Goal: Check status: Check status

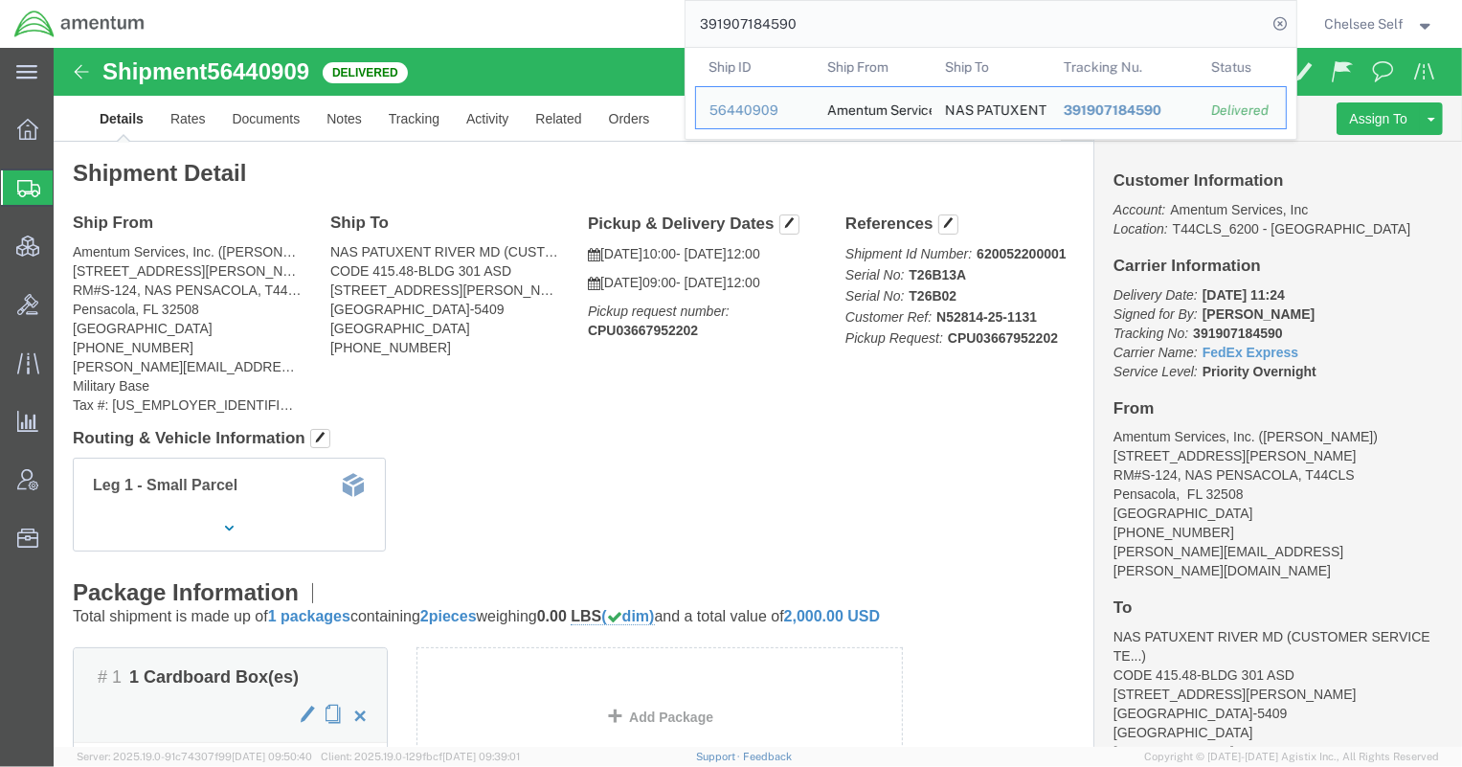
drag, startPoint x: 825, startPoint y: 21, endPoint x: 601, endPoint y: 26, distance: 224.1
click at [603, 26] on div "391907184590 Ship ID Ship From Ship To Tracking Nu. Status Ship ID 56440909 Shi…" at bounding box center [727, 24] width 1137 height 48
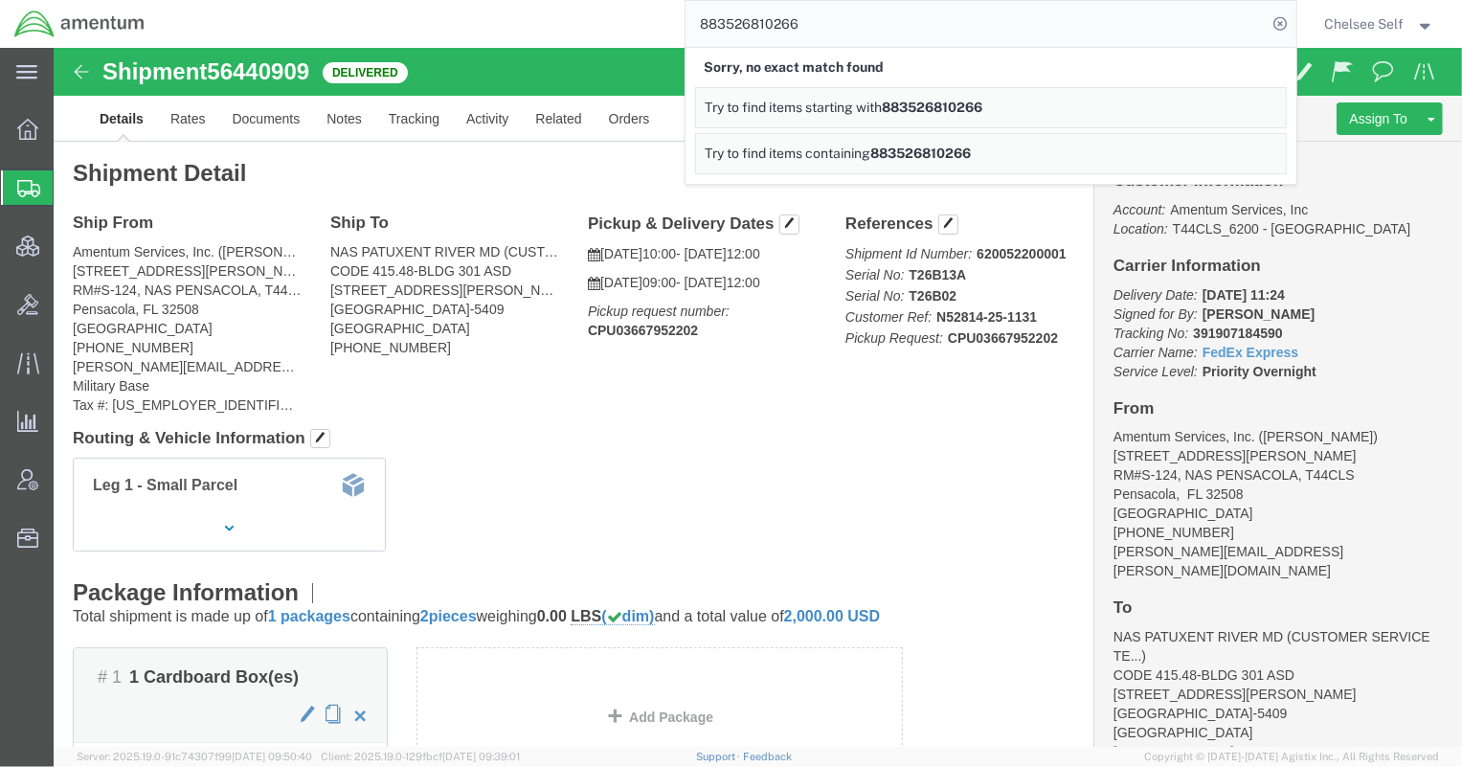
drag, startPoint x: 842, startPoint y: 31, endPoint x: 534, endPoint y: 25, distance: 307.4
click at [541, 28] on div "883526810266 Sorry, no exact match found Try to find items starting with 883526…" at bounding box center [727, 24] width 1137 height 48
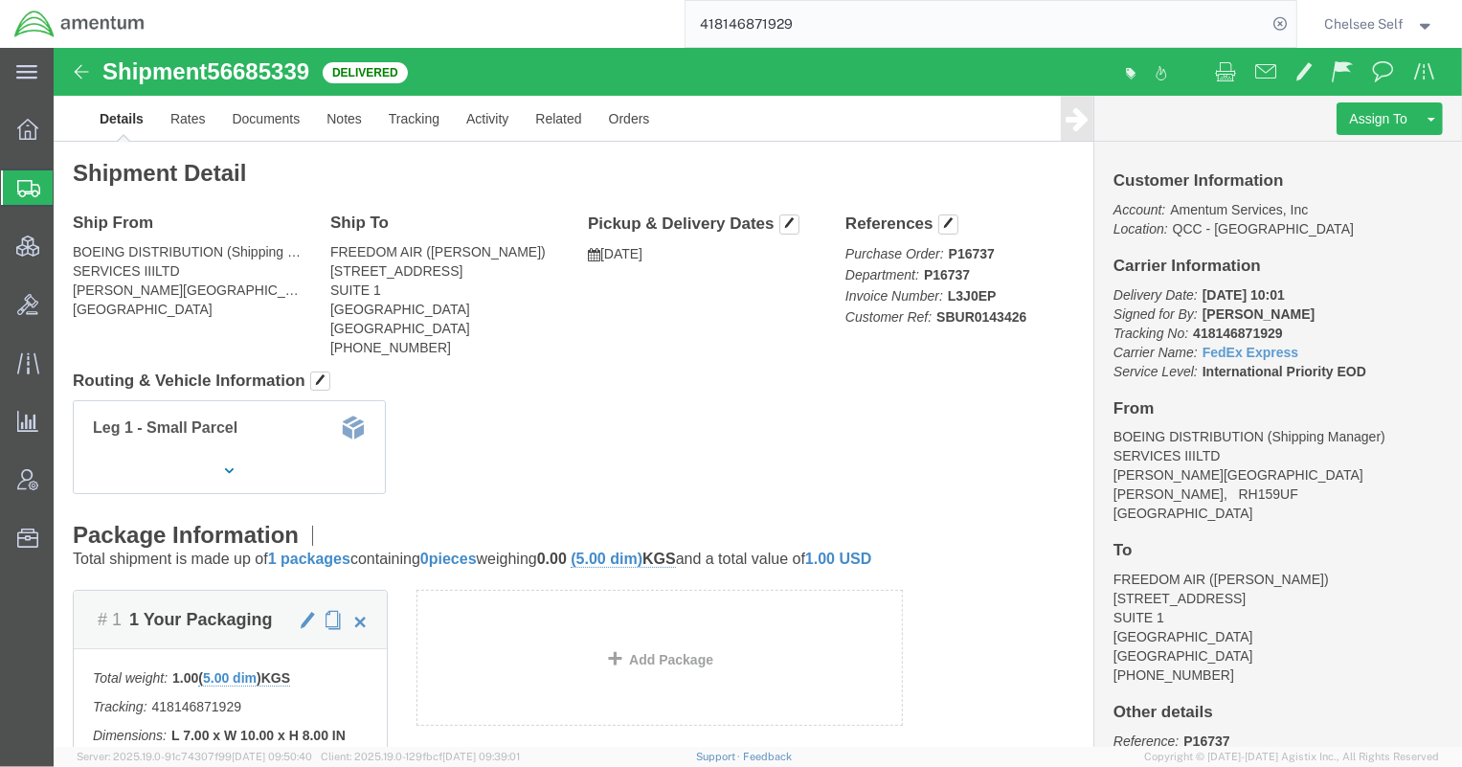
drag, startPoint x: 793, startPoint y: 21, endPoint x: 530, endPoint y: 10, distance: 262.6
click at [531, 10] on div "418146871929" at bounding box center [727, 24] width 1137 height 48
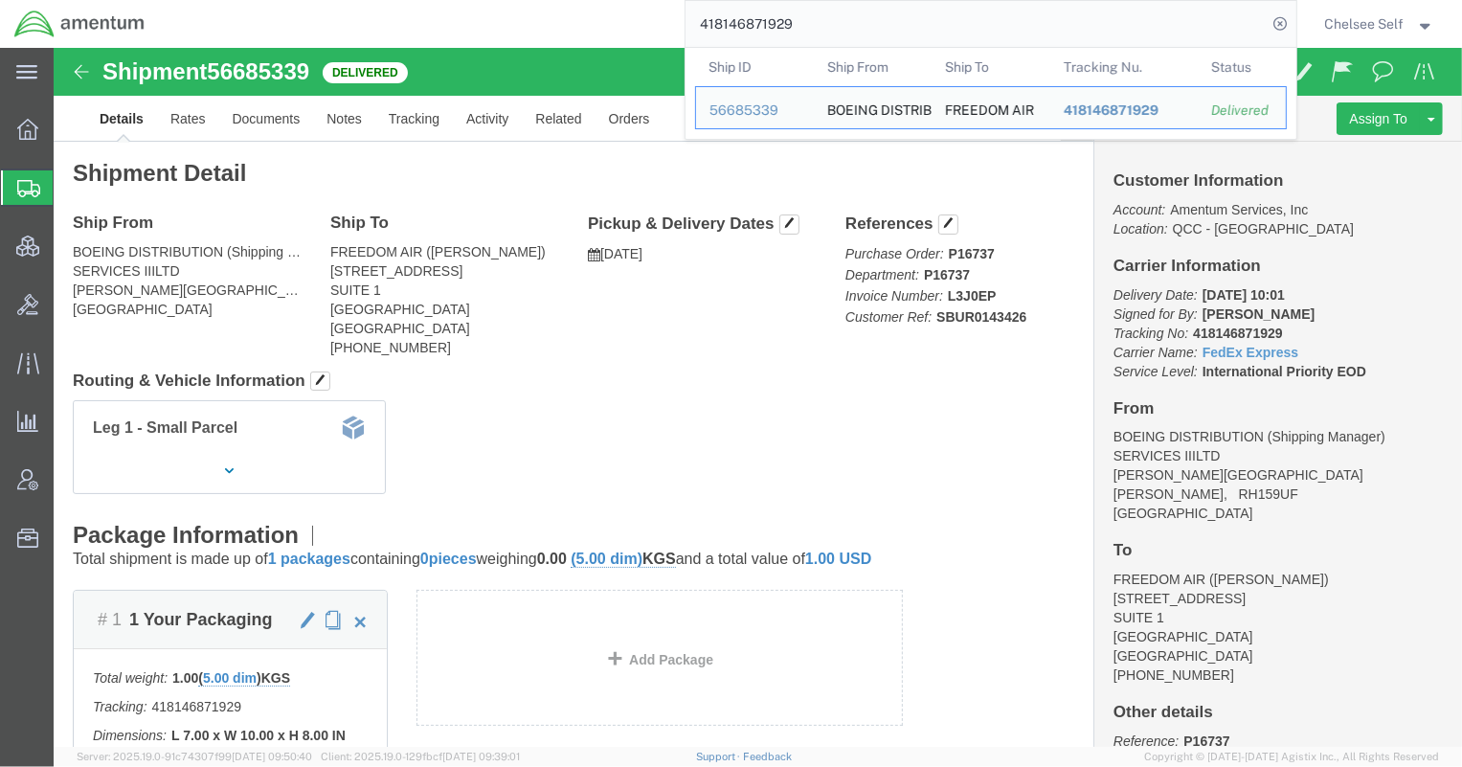
paste input "392664154422"
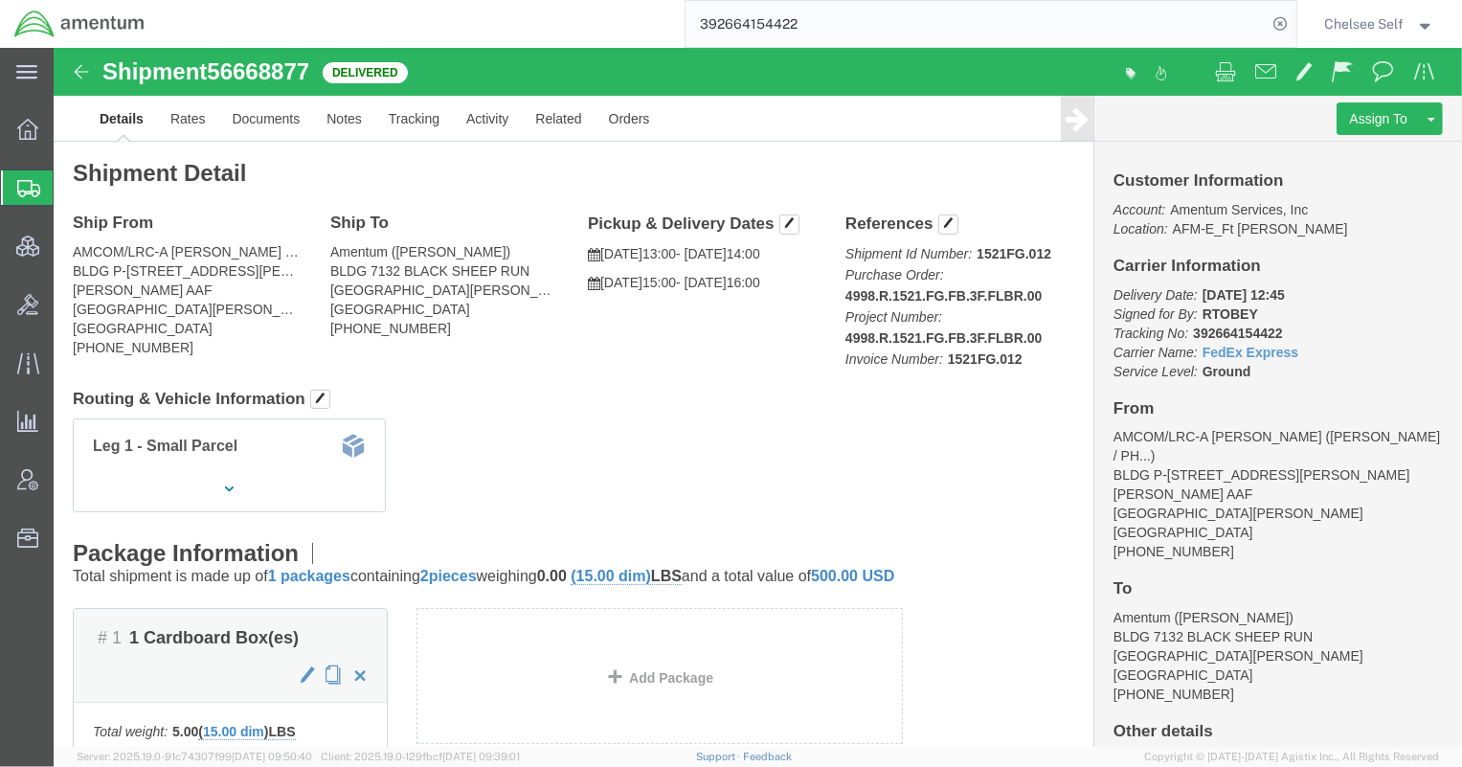
drag, startPoint x: 787, startPoint y: 244, endPoint x: 984, endPoint y: 246, distance: 197.2
click p "Shipment Id Number: 1521FG.012 Purchase Order: 4998.R.1521.FG.FB.3F.FLBR.00 Pro…"
drag, startPoint x: 653, startPoint y: 28, endPoint x: 631, endPoint y: 30, distance: 22.1
click at [631, 30] on div "392664154422" at bounding box center [727, 24] width 1137 height 48
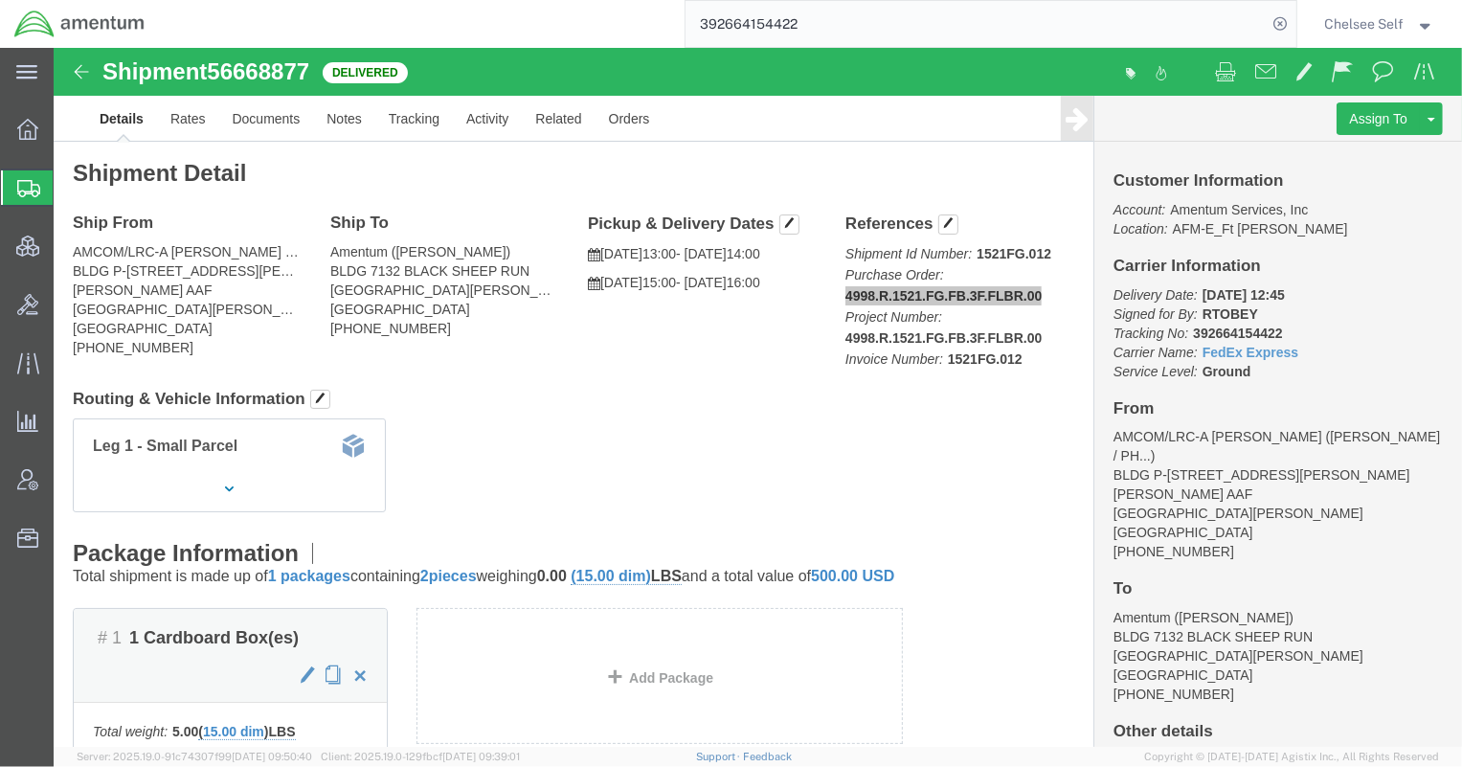
paste input "09841760"
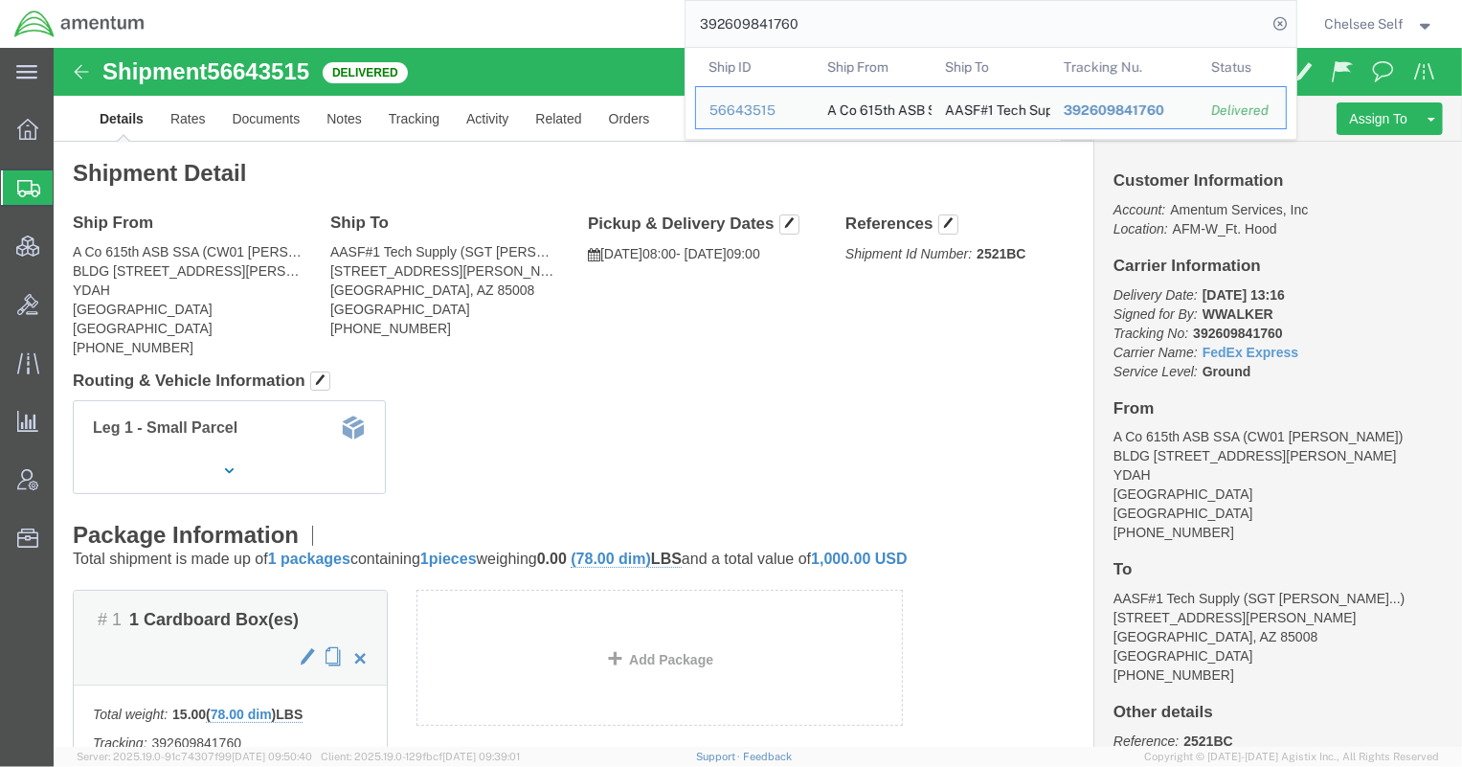
drag, startPoint x: 860, startPoint y: 26, endPoint x: 474, endPoint y: 16, distance: 386.0
click at [474, 16] on div "392609841760 Ship ID Ship From Ship To Tracking Nu. Status Ship ID 56643515 Shi…" at bounding box center [727, 24] width 1137 height 48
paste input "570320422"
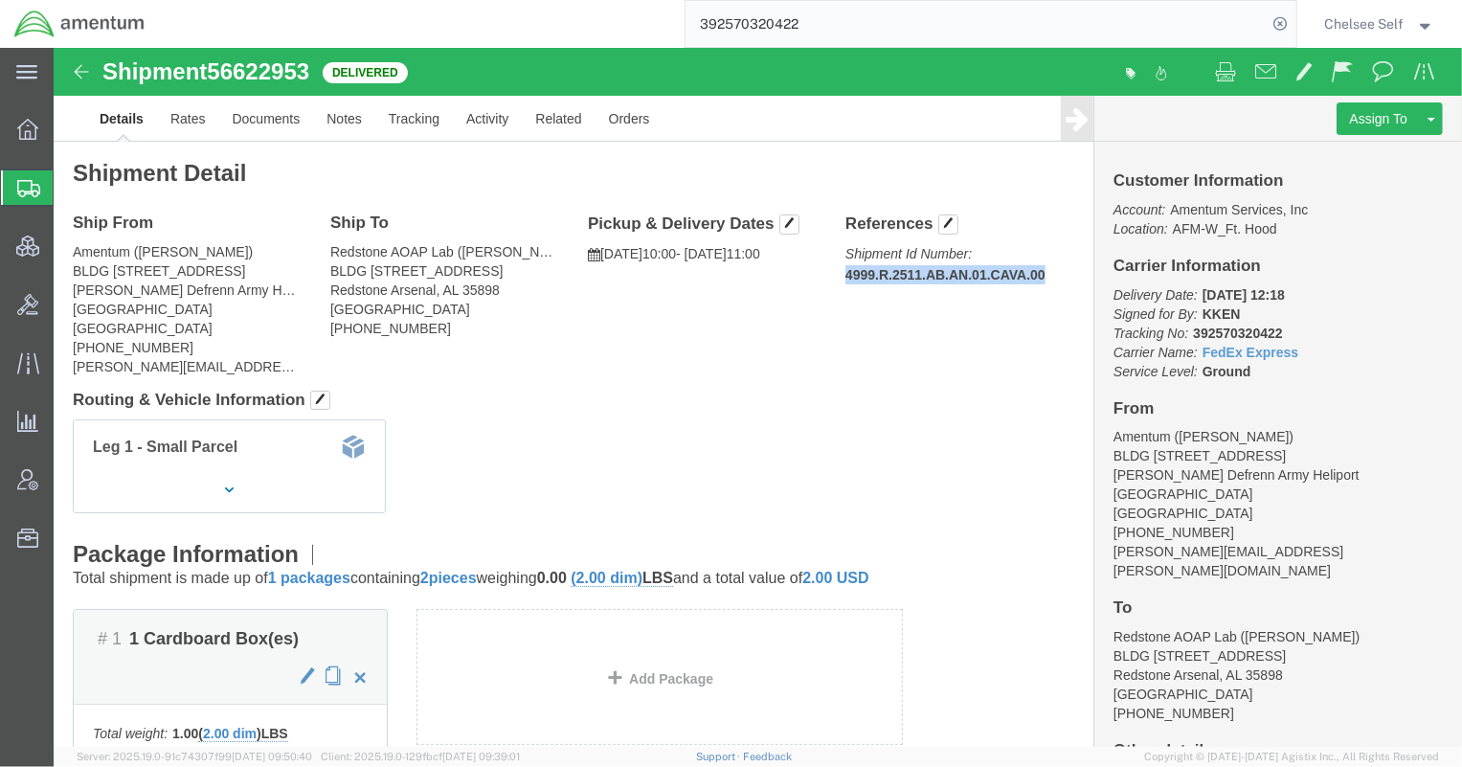
drag, startPoint x: 802, startPoint y: 226, endPoint x: 986, endPoint y: 229, distance: 183.8
click div "References Shipment Id Number: 4999.R.2511.AB.AN.01.CAVA.00 Edit References Sel…"
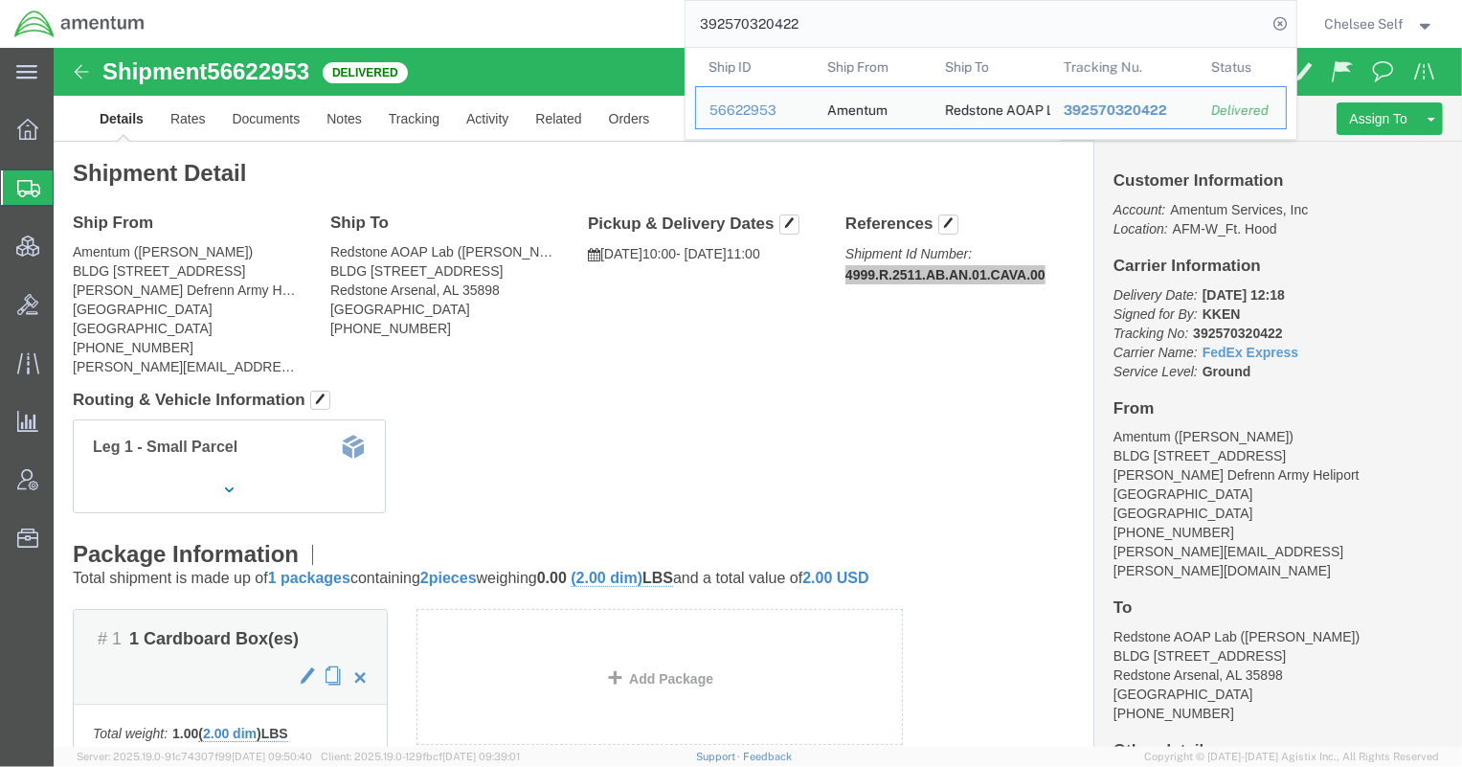
drag, startPoint x: 910, startPoint y: 33, endPoint x: 477, endPoint y: 30, distance: 432.8
click at [477, 30] on div "392570320422 Ship ID Ship From Ship To Tracking Nu. Status Ship ID 56622953 Shi…" at bounding box center [727, 24] width 1137 height 48
paste input "89803465"
drag, startPoint x: 854, startPoint y: 27, endPoint x: 510, endPoint y: -6, distance: 345.2
click at [510, 0] on html "main_menu Created with Sketch. Collapse Menu Overview Shipments Shipment Manage…" at bounding box center [731, 383] width 1462 height 767
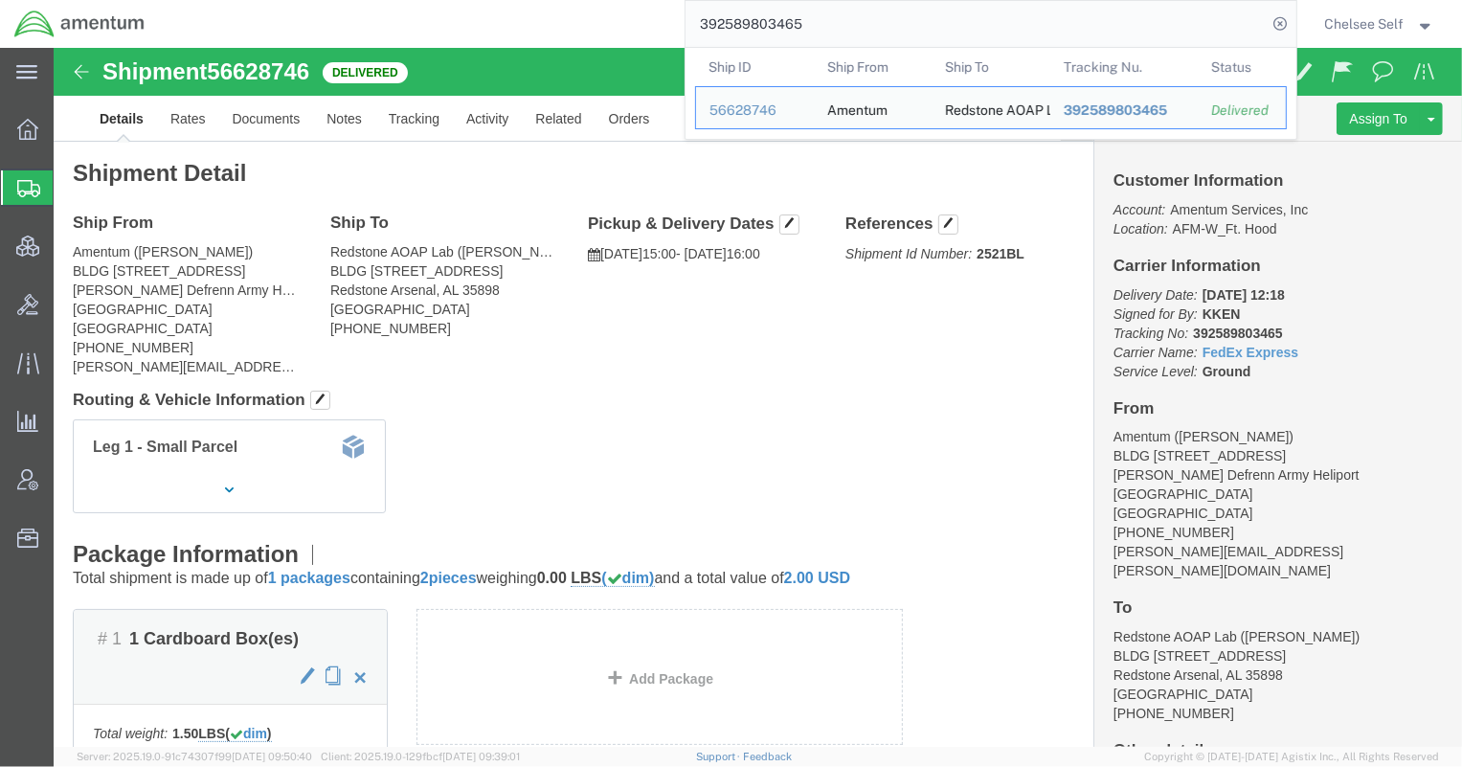
paste input "619817078"
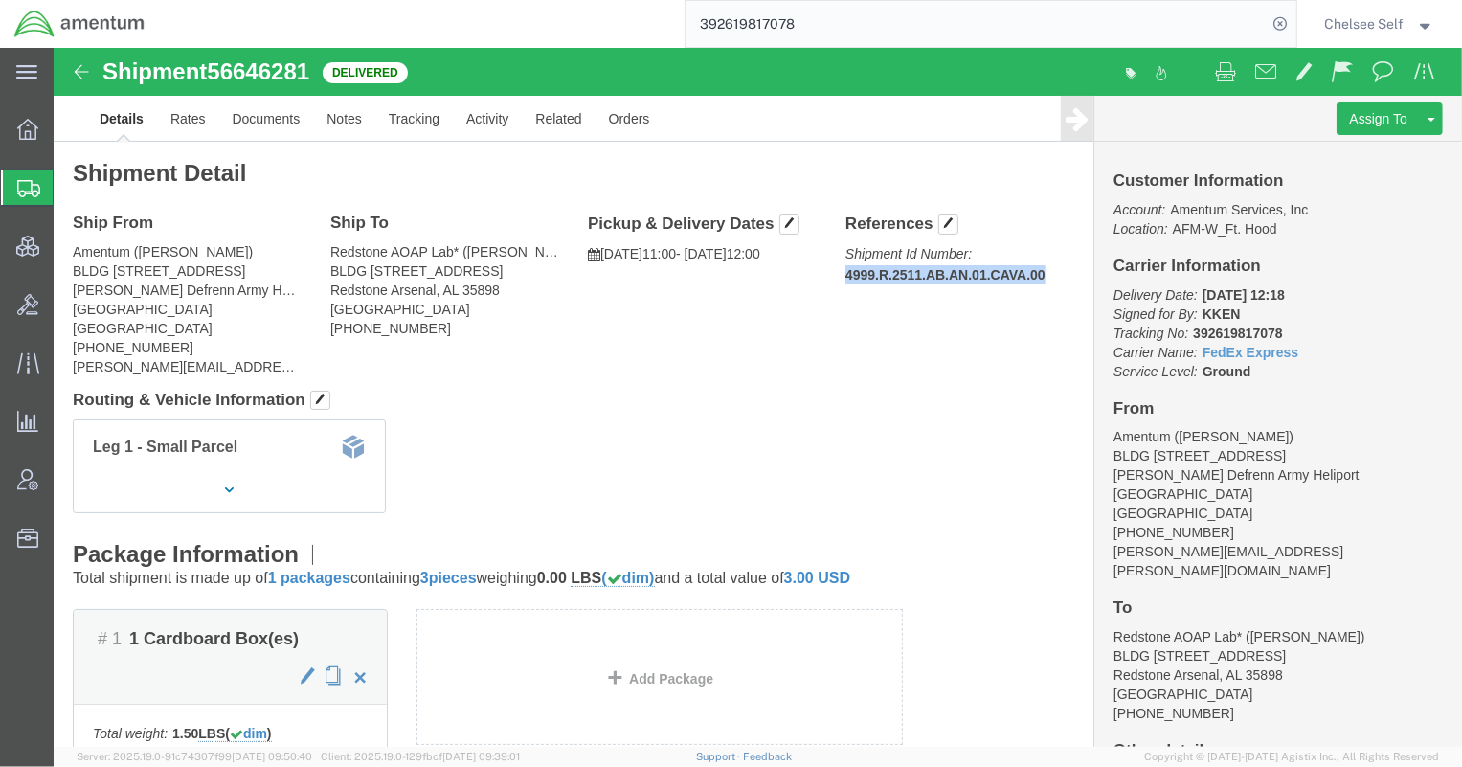
drag, startPoint x: 782, startPoint y: 225, endPoint x: 985, endPoint y: 227, distance: 203.0
click p "Shipment Id Number: 4999.R.2511.AB.AN.01.CAVA.00"
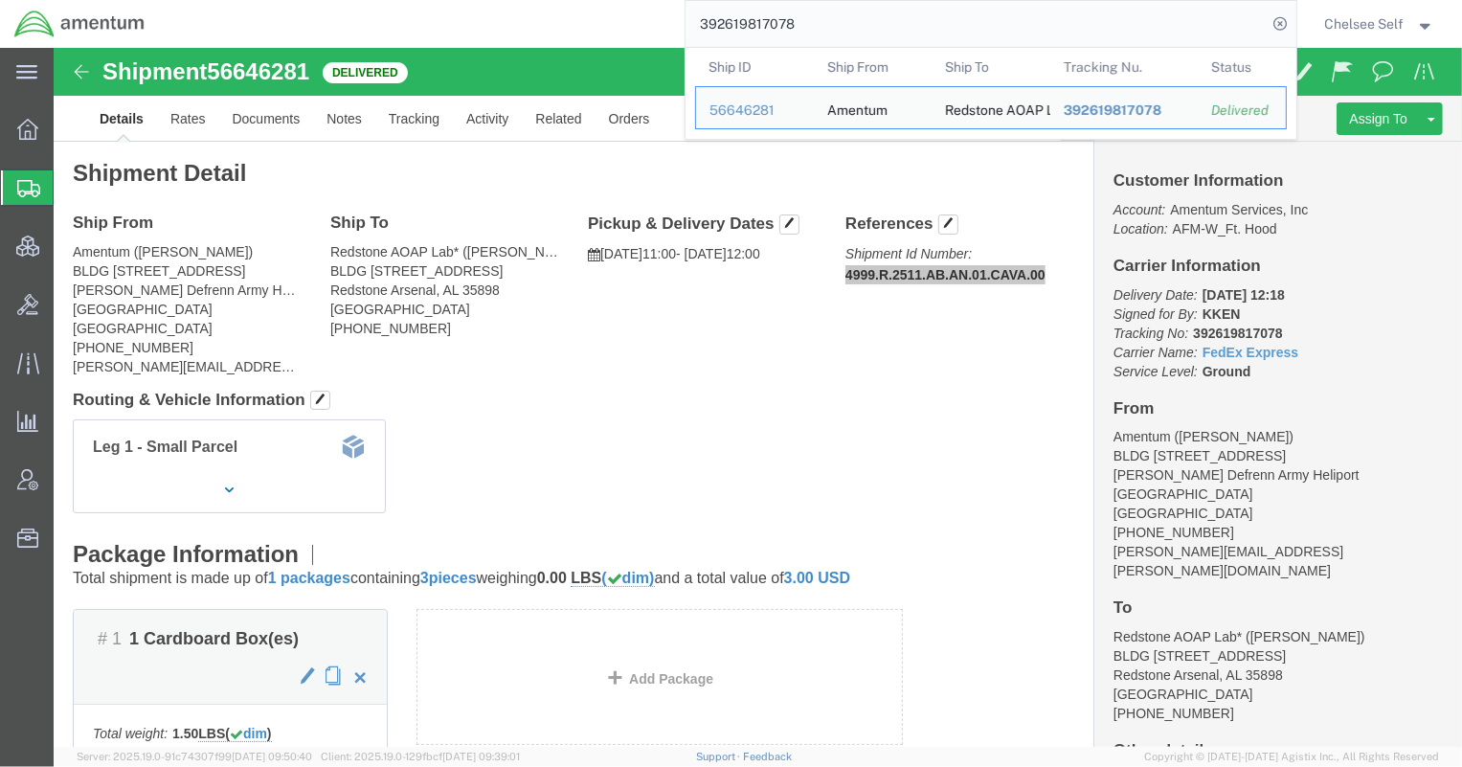
drag, startPoint x: 810, startPoint y: 27, endPoint x: 631, endPoint y: 30, distance: 179.1
click at [631, 30] on div "392619817078 Ship ID Ship From Ship To Tracking Nu. Status Ship ID 56646281 Shi…" at bounding box center [727, 24] width 1137 height 48
paste input "75589651"
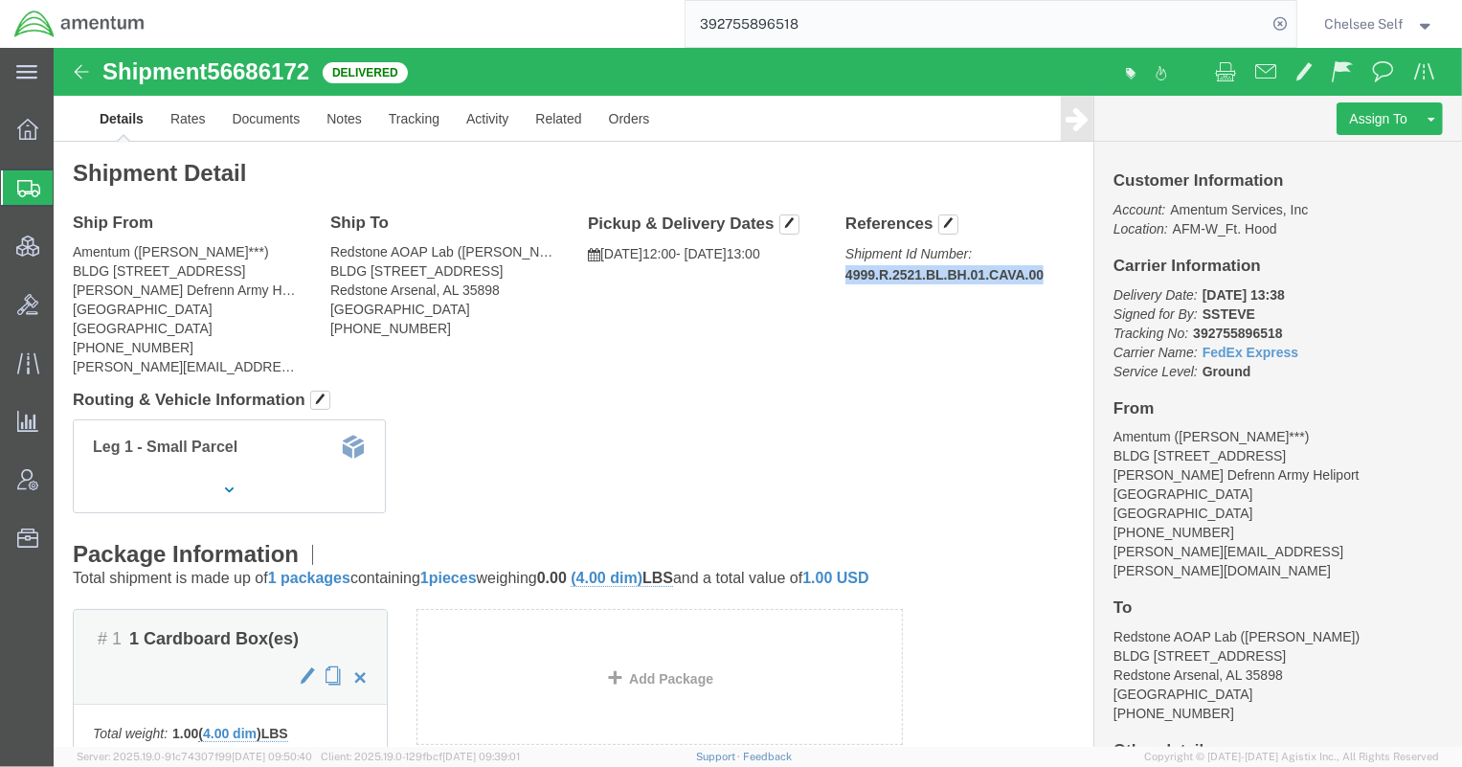
drag, startPoint x: 779, startPoint y: 226, endPoint x: 992, endPoint y: 224, distance: 212.6
click div "References Shipment Id Number: 4999.R.2521.BL.BH.01.CAVA.00 Edit References Sel…"
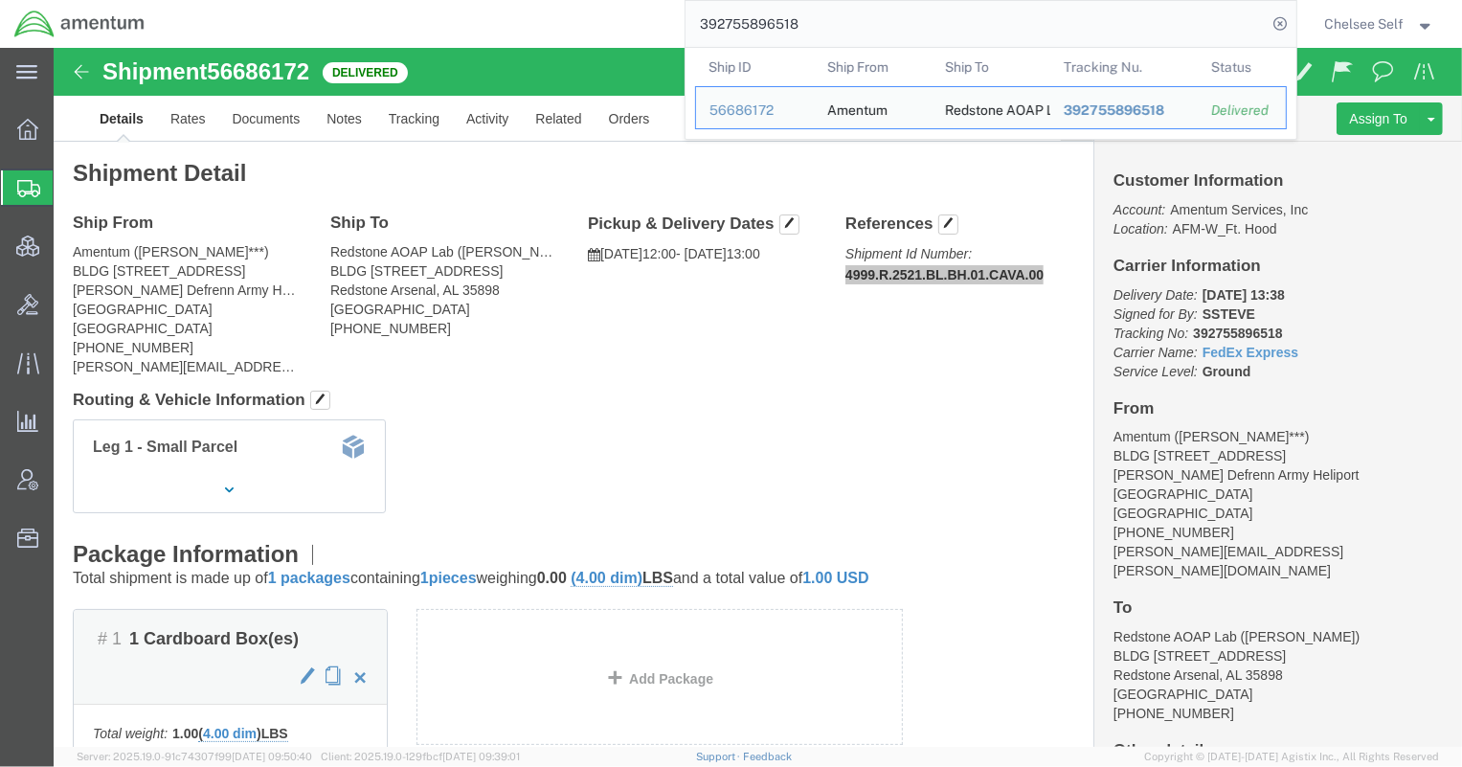
drag, startPoint x: 910, startPoint y: 25, endPoint x: 406, endPoint y: 7, distance: 503.9
click at [411, 6] on div "392755896518 Ship ID Ship From Ship To Tracking Nu. Status Ship ID 56686172 Shi…" at bounding box center [727, 24] width 1137 height 48
paste input "47369449256"
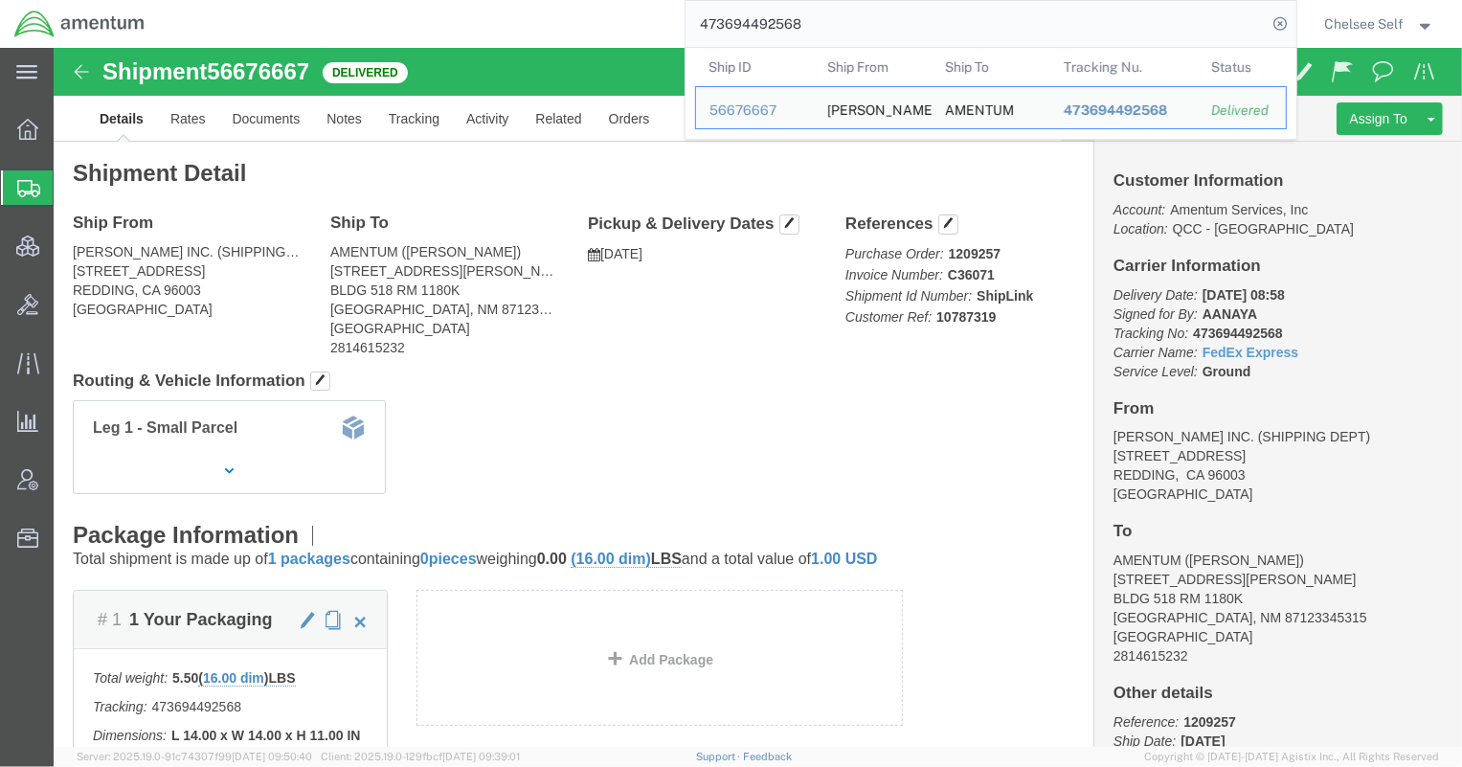
drag, startPoint x: 647, startPoint y: 19, endPoint x: 515, endPoint y: 4, distance: 133.0
click at [515, 4] on div "473694492568 Ship ID Ship From Ship To Tracking Nu. Status Ship ID 56676667 Shi…" at bounding box center [727, 24] width 1137 height 48
paste input "35681544914"
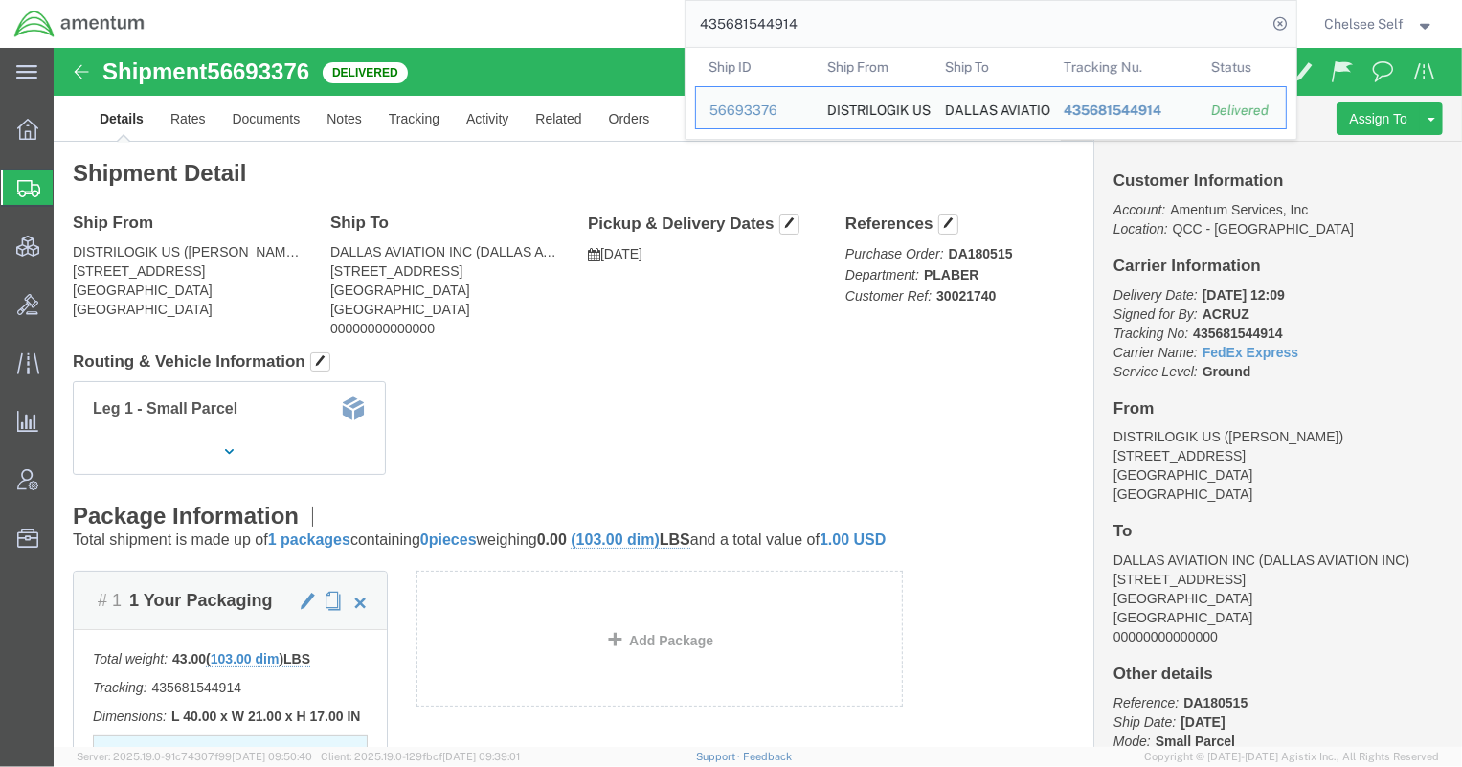
drag, startPoint x: 844, startPoint y: 19, endPoint x: 547, endPoint y: -4, distance: 298.6
click at [547, 0] on html "main_menu Created with Sketch. Collapse Menu Overview Shipments Shipment Manage…" at bounding box center [731, 383] width 1462 height 767
paste input "392664784720"
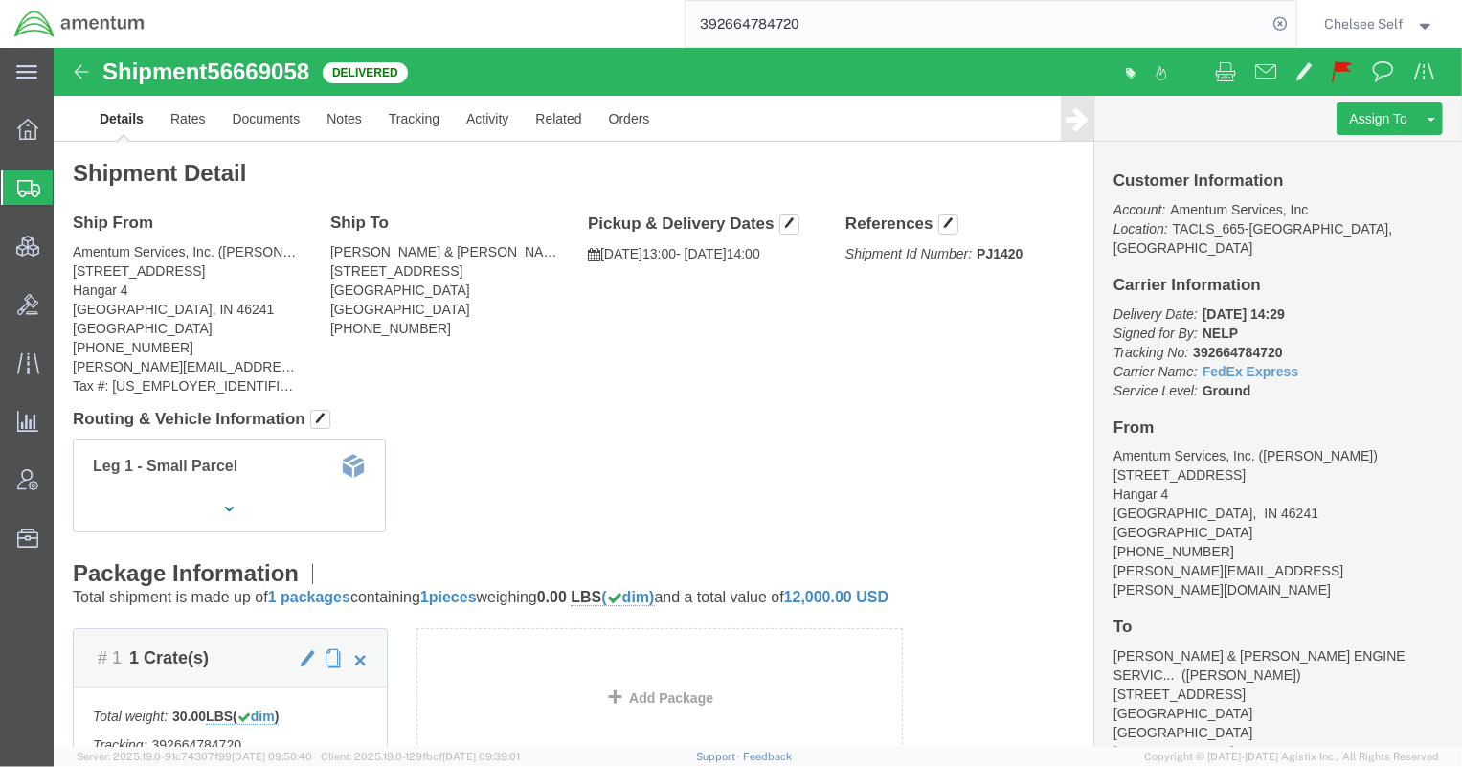
drag, startPoint x: 830, startPoint y: 20, endPoint x: 464, endPoint y: 7, distance: 366.0
click at [473, 8] on div "392664784720" at bounding box center [727, 24] width 1137 height 48
paste input "534985325"
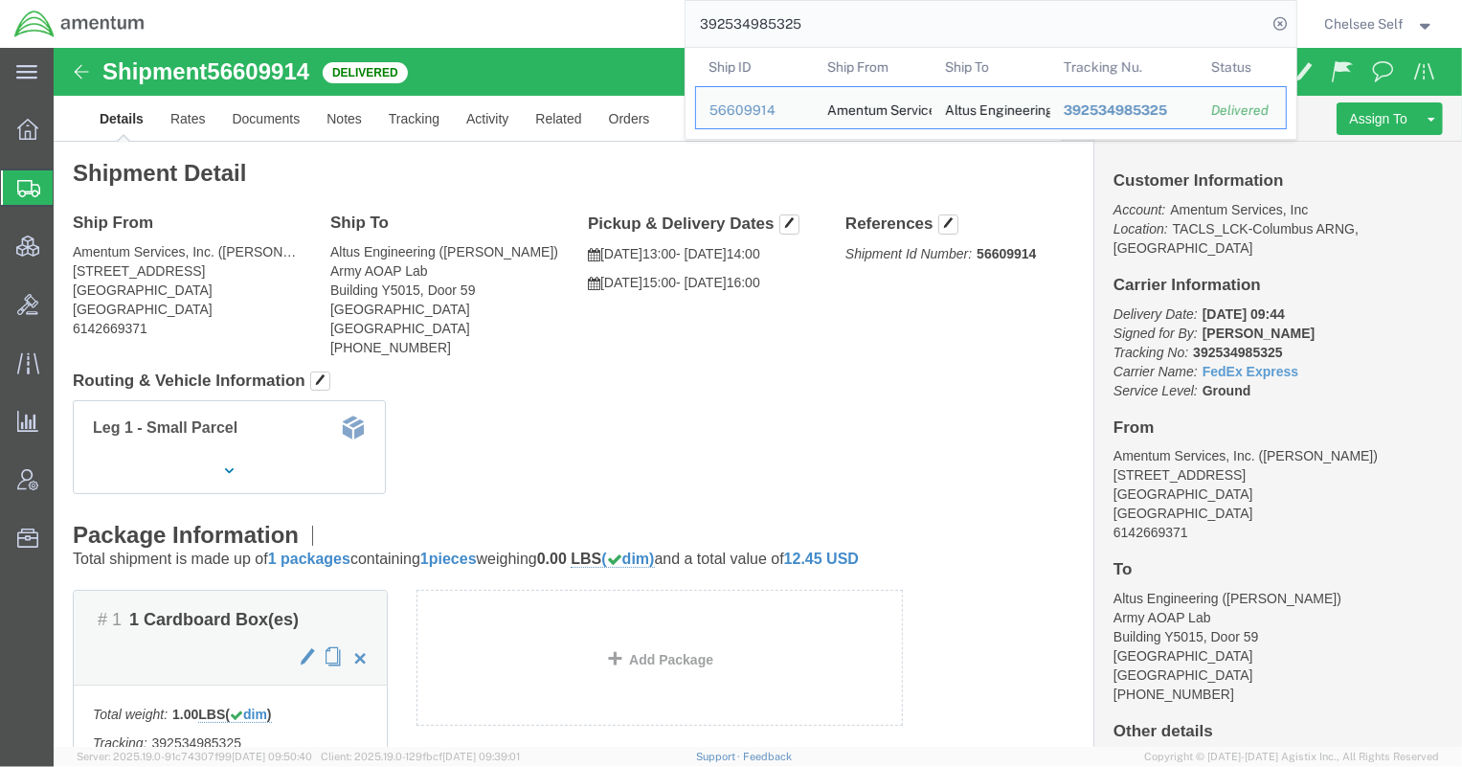
drag, startPoint x: 611, startPoint y: 24, endPoint x: 529, endPoint y: 10, distance: 82.6
click at [529, 10] on div "392534985325 Ship ID Ship From Ship To Tracking Nu. Status Ship ID 56609914 Shi…" at bounding box center [727, 24] width 1137 height 48
paste input "604670272178"
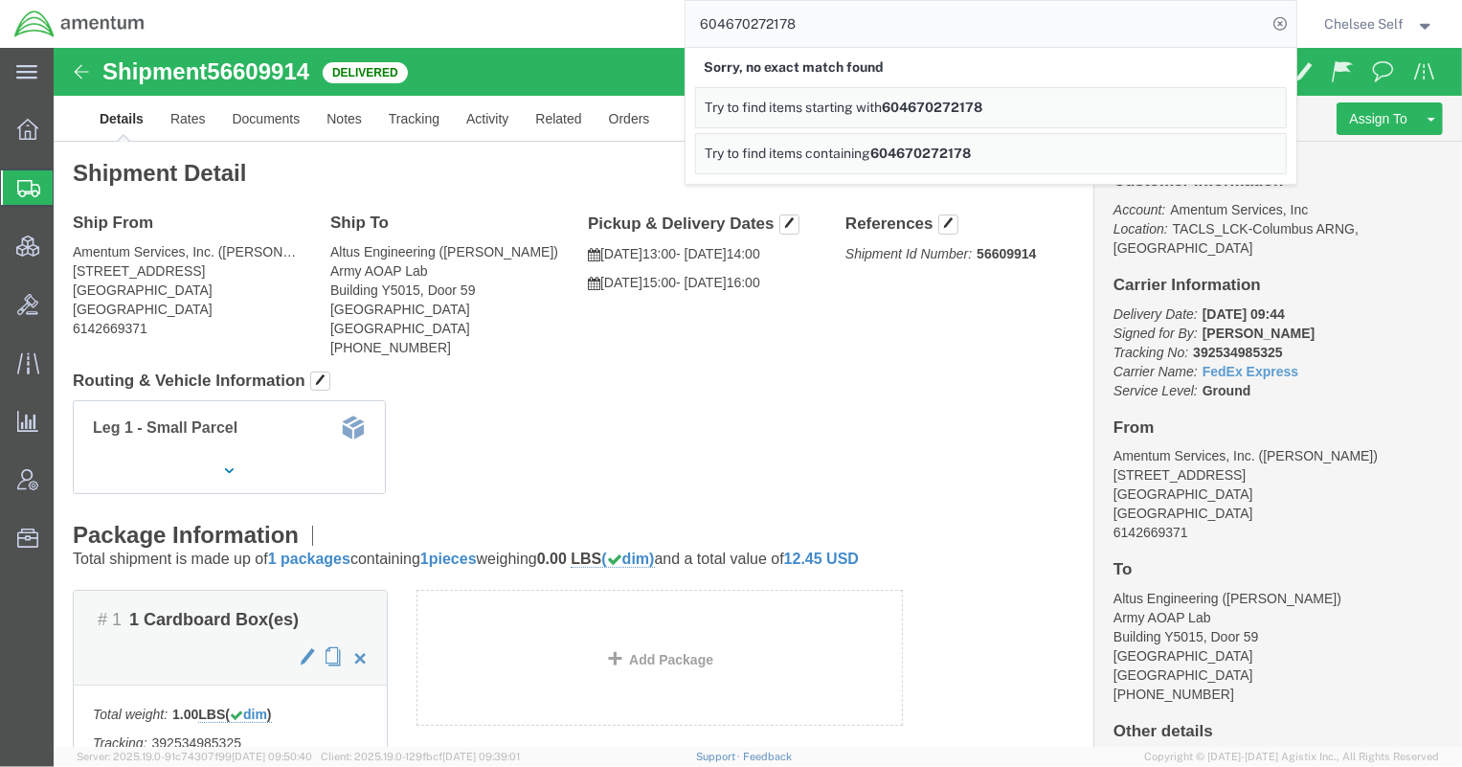
drag, startPoint x: 827, startPoint y: 28, endPoint x: 523, endPoint y: 22, distance: 304.5
click at [523, 22] on div "604670272178 Sorry, no exact match found Try to find items starting with 604670…" at bounding box center [727, 24] width 1137 height 48
paste input "392799714190"
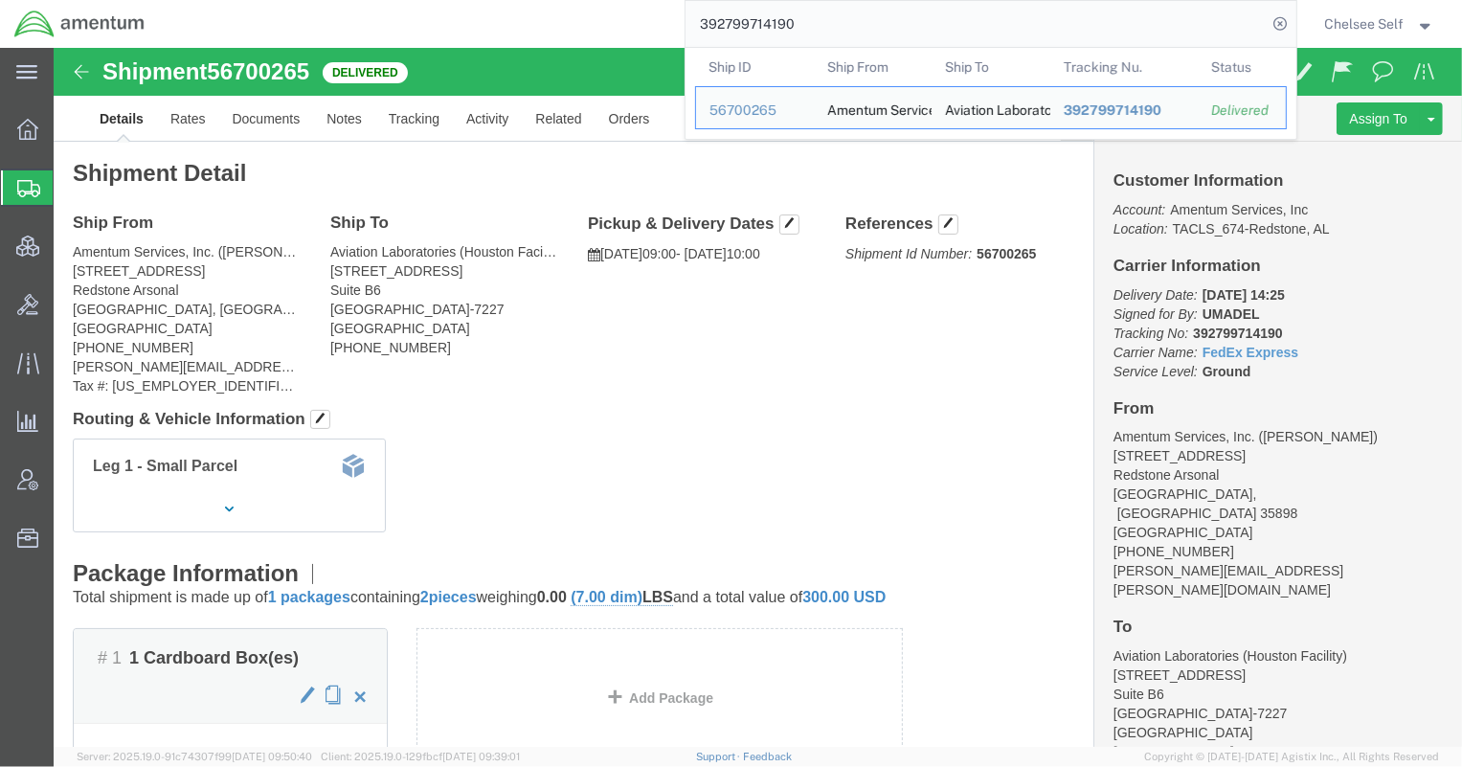
drag, startPoint x: 859, startPoint y: 28, endPoint x: 594, endPoint y: 6, distance: 266.1
click at [594, 6] on div "392799714190 Ship ID Ship From Ship To Tracking Nu. Status Ship ID 56700265 Shi…" at bounding box center [727, 24] width 1137 height 48
paste input "69879121"
click at [1101, 152] on span "392769879121" at bounding box center [1112, 157] width 98 height 15
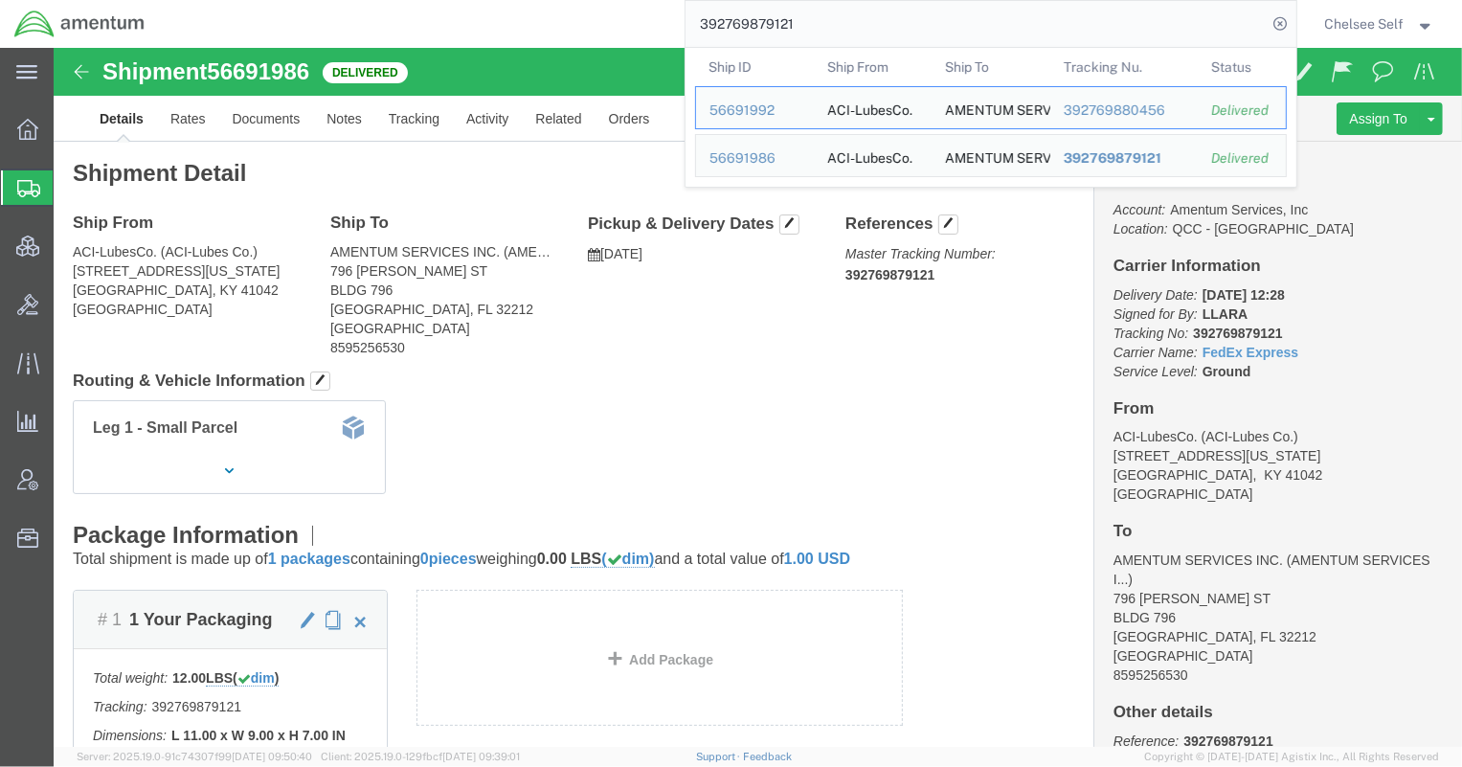
drag, startPoint x: 843, startPoint y: 31, endPoint x: 335, endPoint y: 1, distance: 509.2
click at [360, 4] on div "392769879121 Ship ID Ship From Ship To Tracking Nu. Status Ship ID 56691992 Shi…" at bounding box center [727, 24] width 1137 height 48
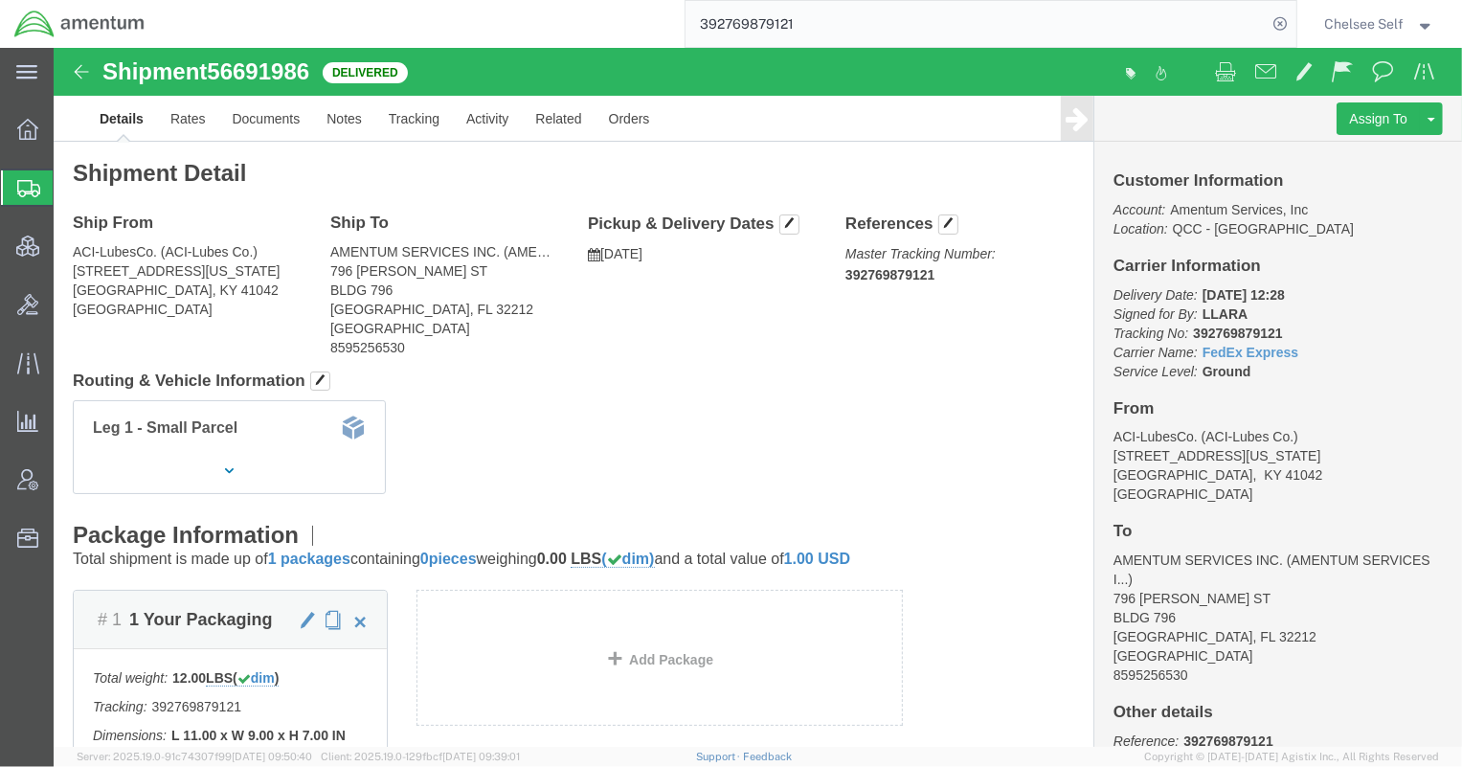
paste input "80456"
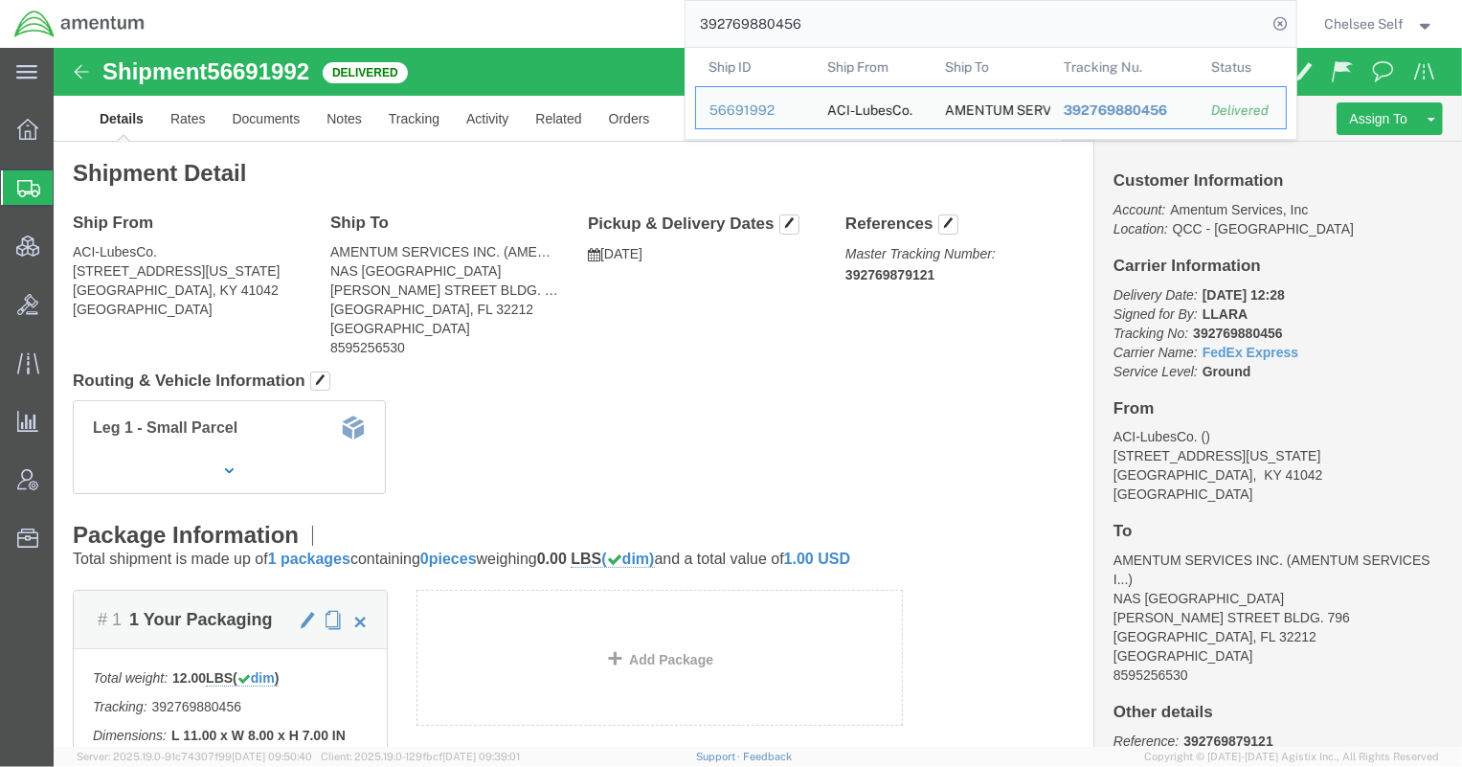
drag, startPoint x: 828, startPoint y: 25, endPoint x: 573, endPoint y: 10, distance: 255.1
click at [573, 10] on div "392769880456 Ship ID Ship From Ship To Tracking Nu. Status Ship ID 56691992 Shi…" at bounding box center [727, 24] width 1137 height 48
paste input "608356590"
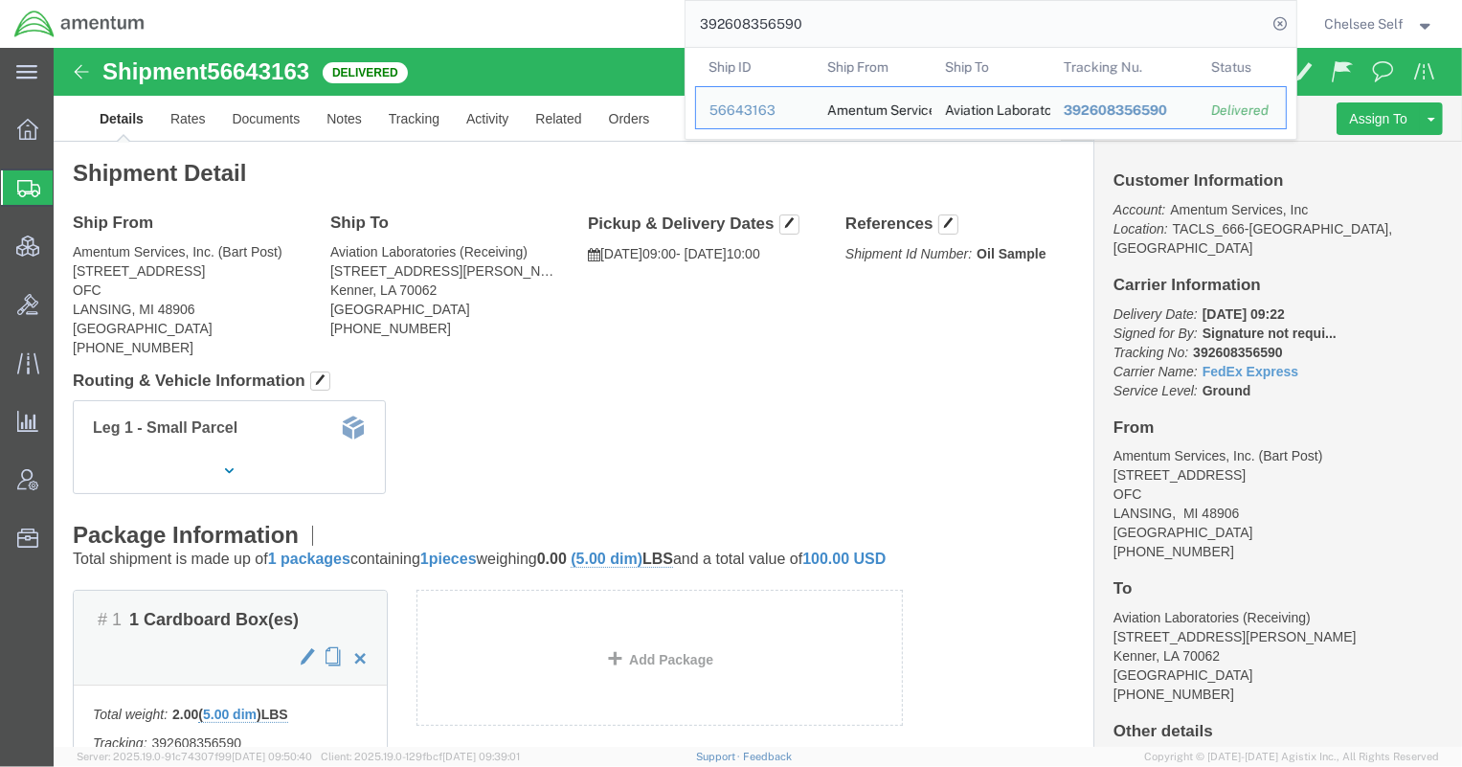
drag, startPoint x: 820, startPoint y: 12, endPoint x: 523, endPoint y: 3, distance: 297.9
click at [523, 3] on div "392608356590 Ship ID Ship From Ship To Tracking Nu. Status Ship ID 56643163 Shi…" at bounding box center [727, 24] width 1137 height 48
paste input "47412171891"
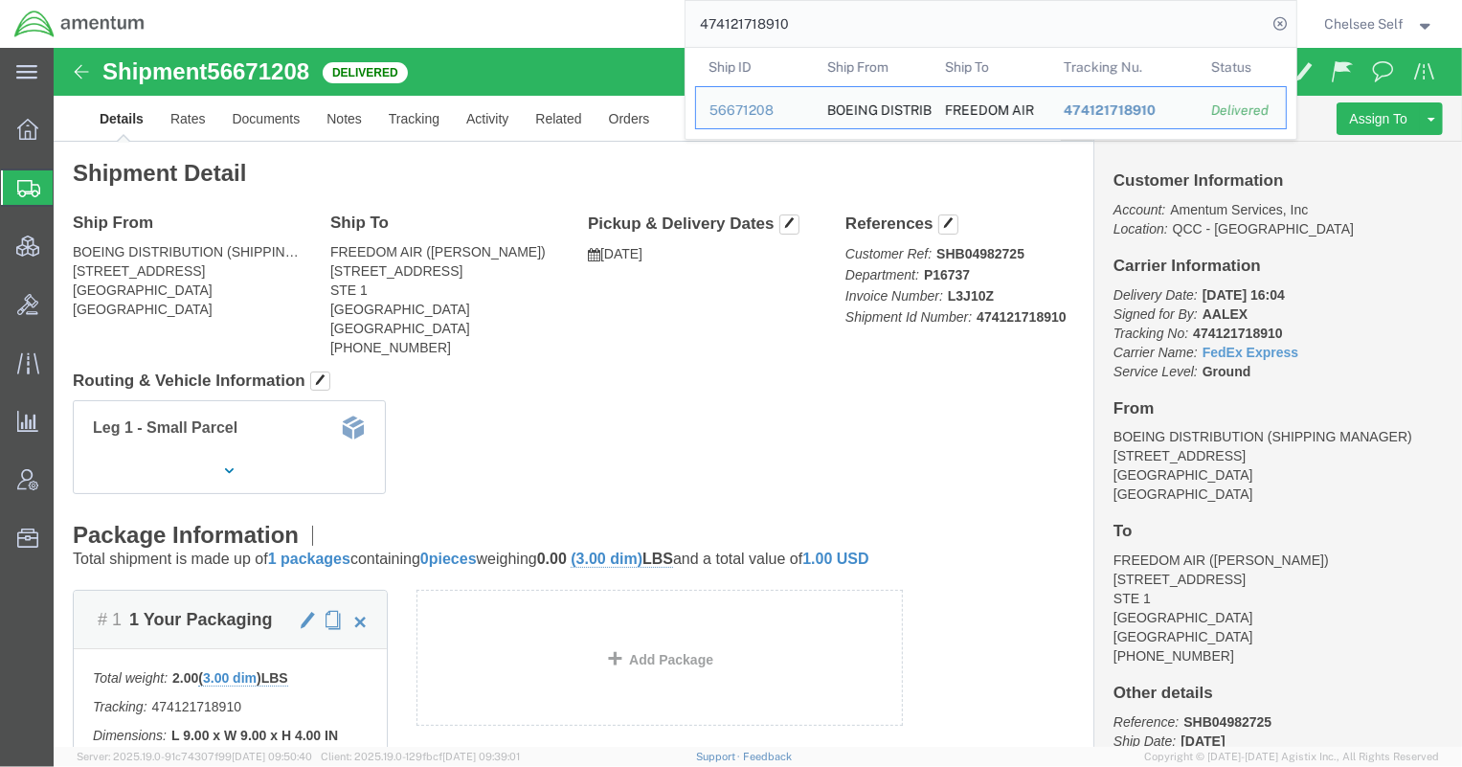
drag, startPoint x: 851, startPoint y: 18, endPoint x: 596, endPoint y: 19, distance: 254.7
click at [596, 19] on div "474121718910 Ship ID Ship From Ship To Tracking Nu. Status Ship ID 56671208 Shi…" at bounding box center [727, 24] width 1137 height 48
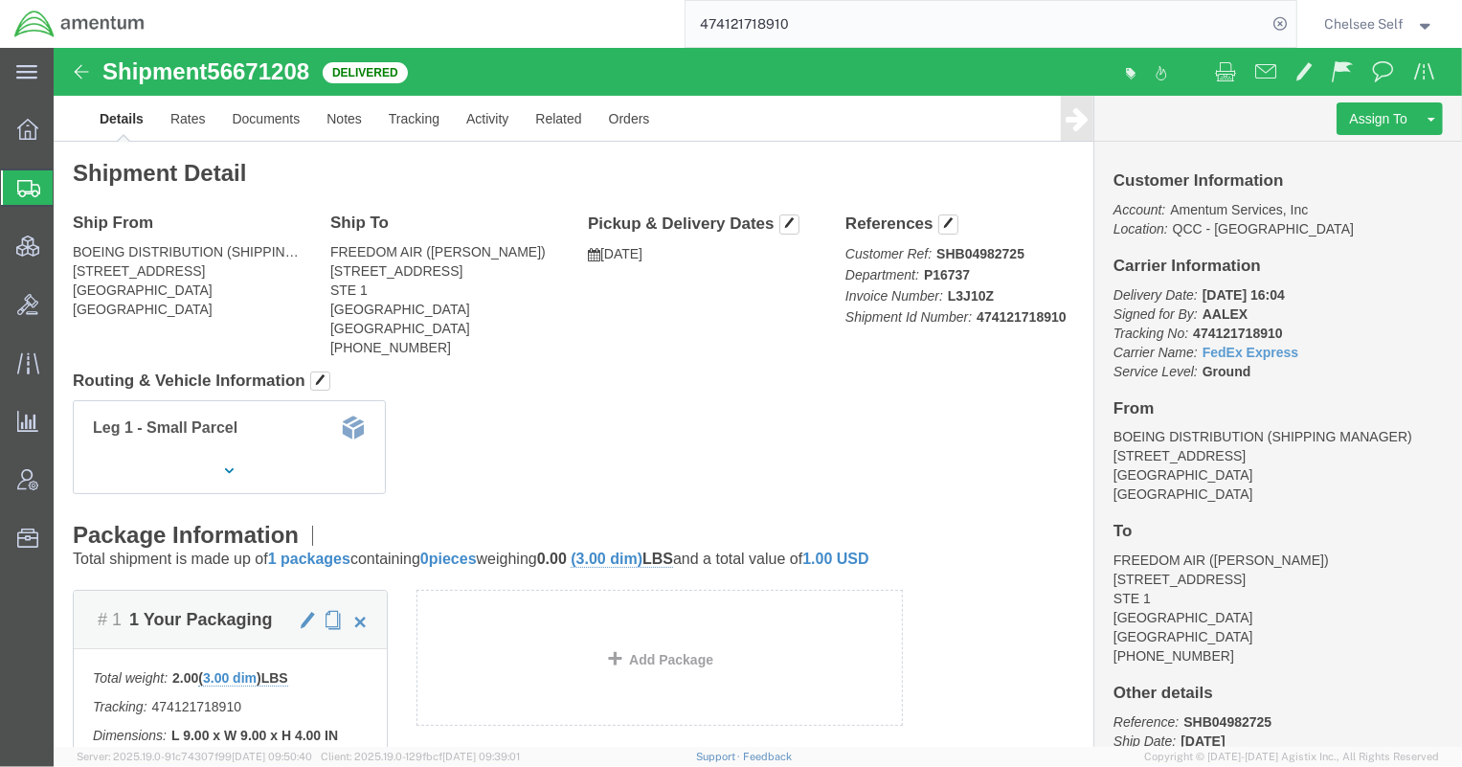
paste input "56669399132"
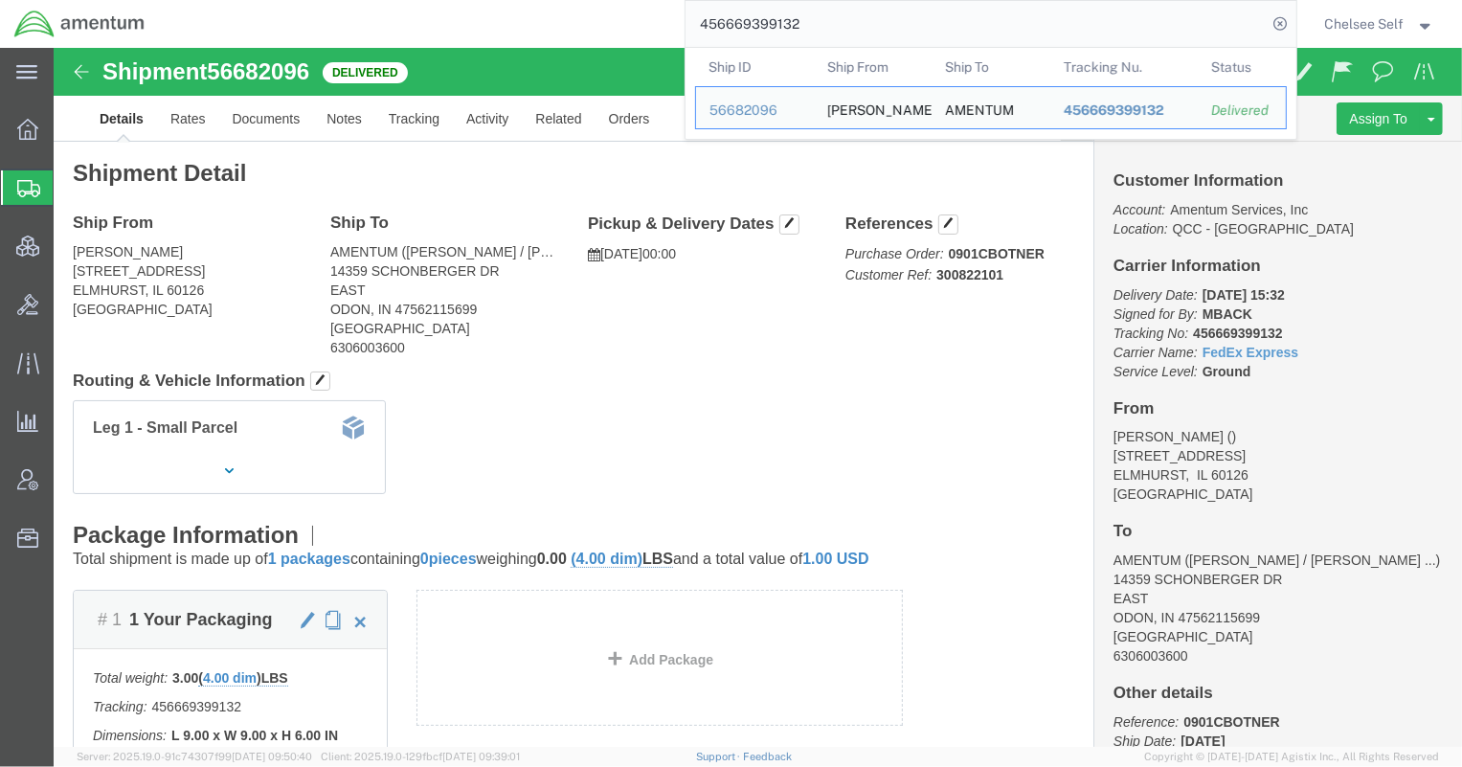
drag, startPoint x: 687, startPoint y: 24, endPoint x: 573, endPoint y: 20, distance: 114.0
click at [573, 20] on div "456669399132 Ship ID Ship From Ship To Tracking Nu. Status Ship ID 56682096 Shi…" at bounding box center [727, 24] width 1137 height 48
paste input "73694492568"
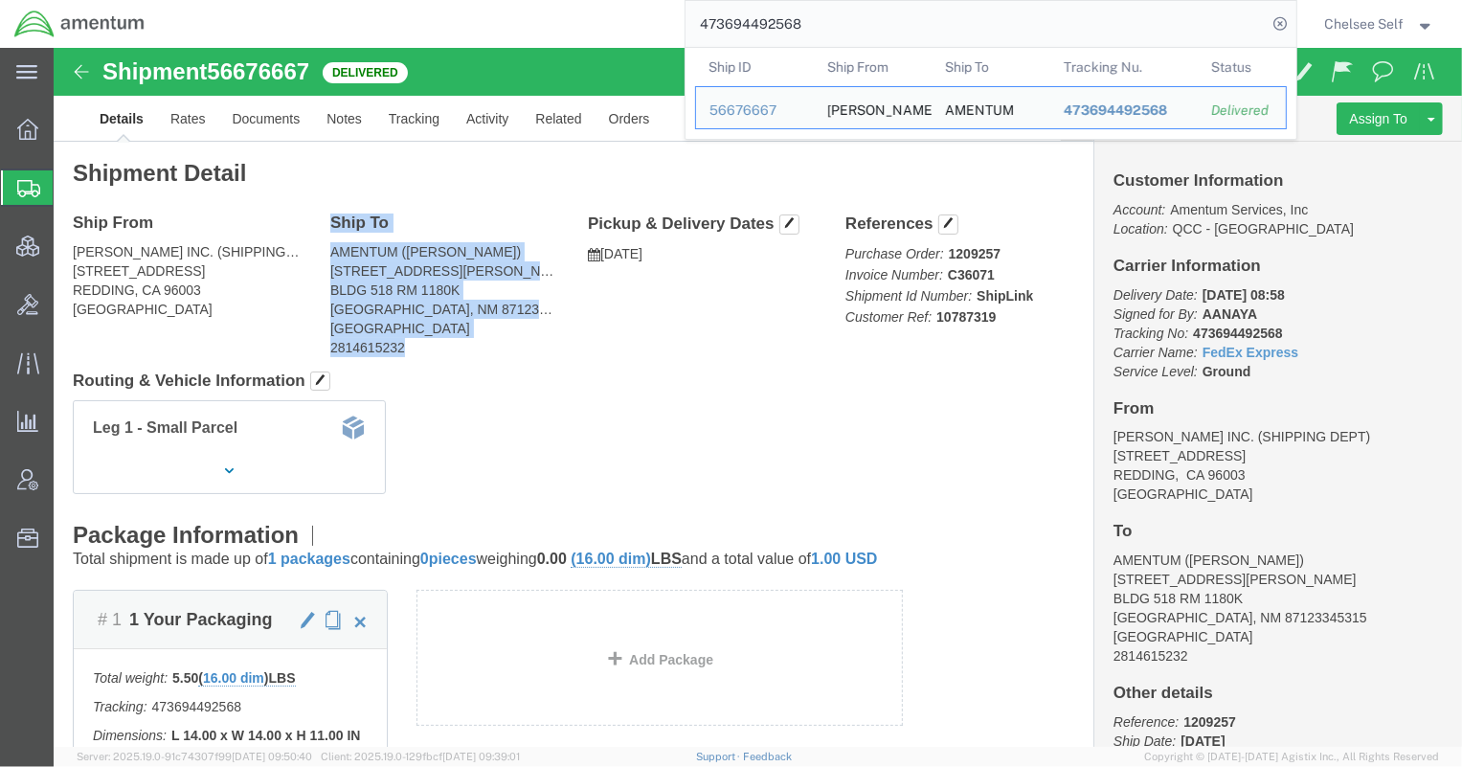
drag, startPoint x: 264, startPoint y: 170, endPoint x: 387, endPoint y: 298, distance: 176.7
click div "Ship To AMENTUM ([PERSON_NAME]) [STREET_ADDRESS][PERSON_NAME] 87123345315 Unite…"
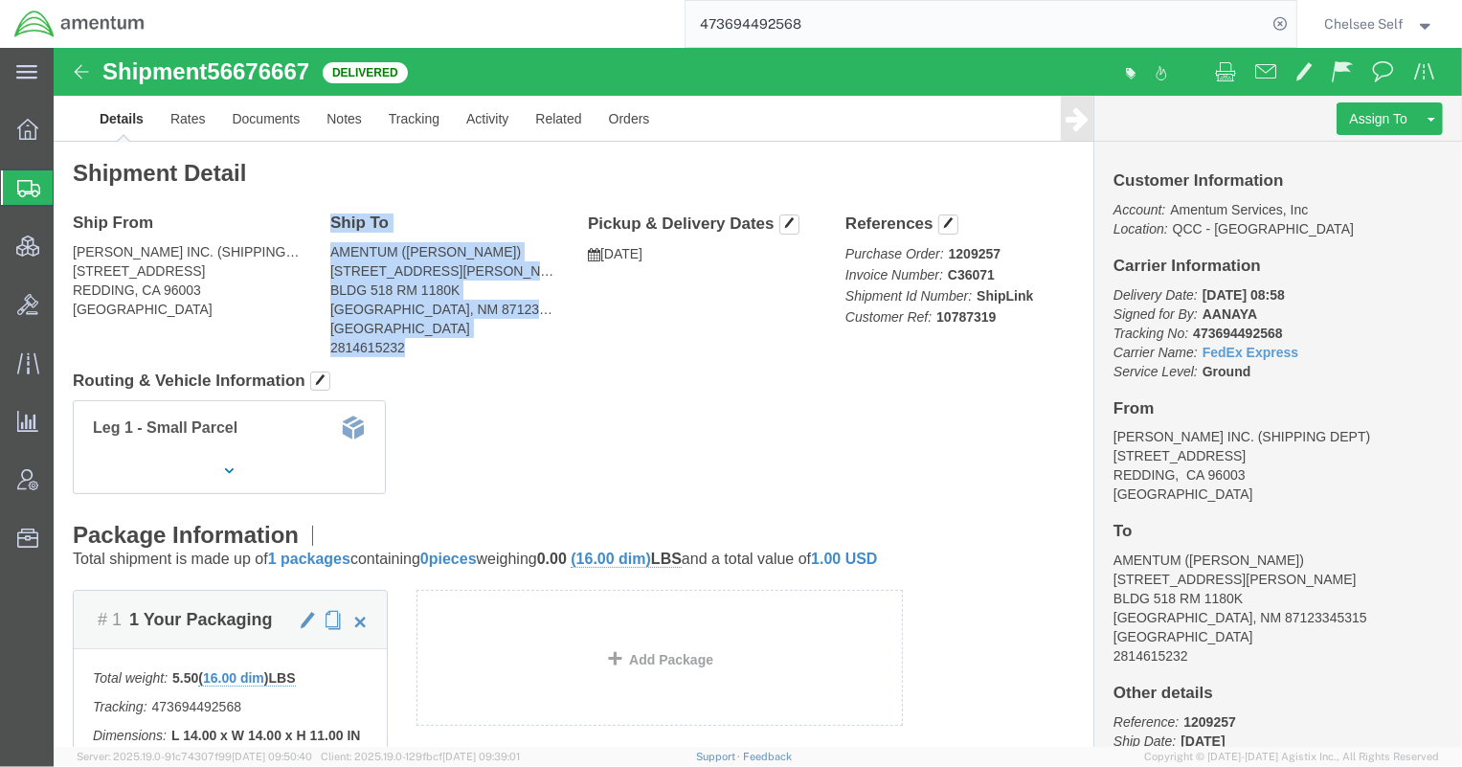
copy div "Ship To AMENTUM ([PERSON_NAME]) [STREET_ADDRESS][PERSON_NAME] 87123345315 Unite…"
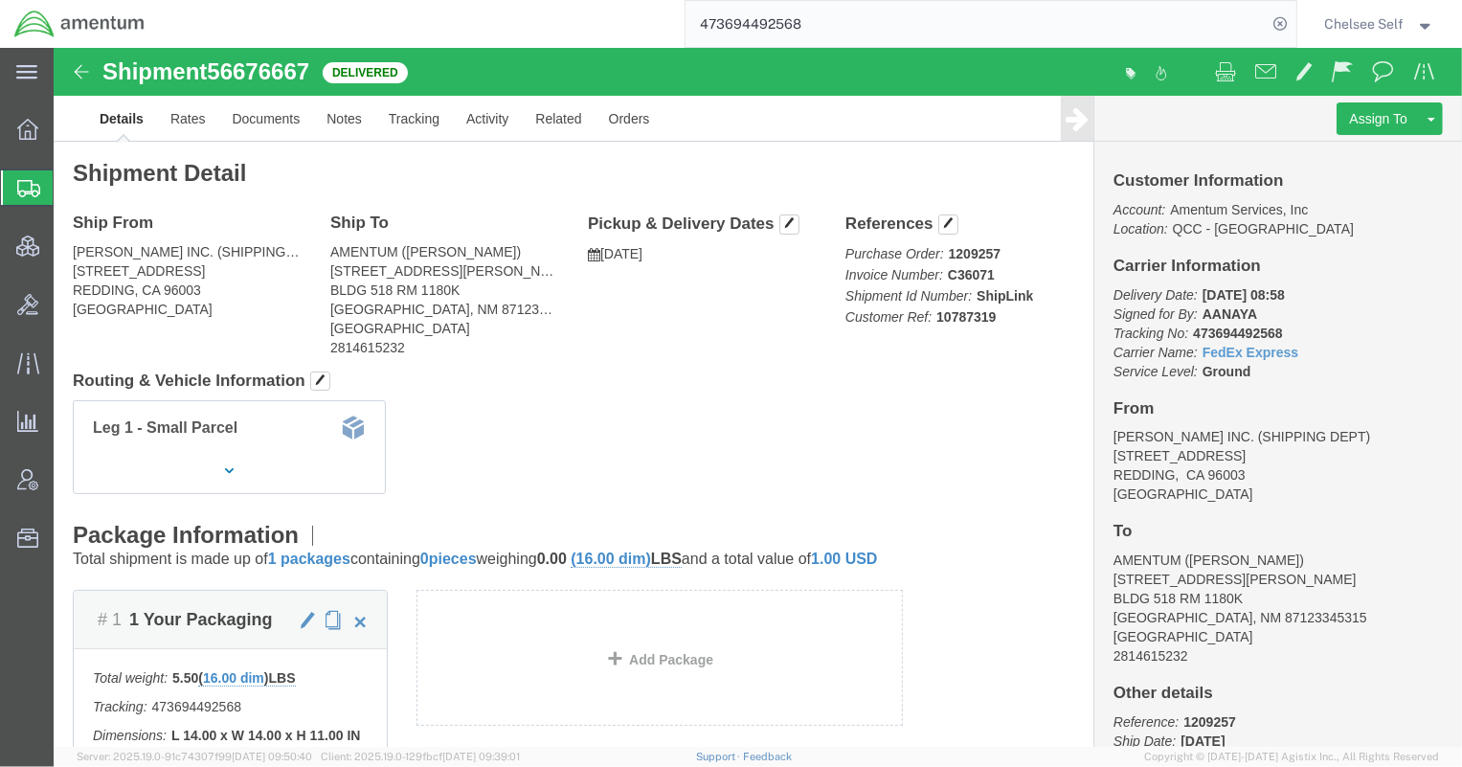
click h4 "Routing & Vehicle Information"
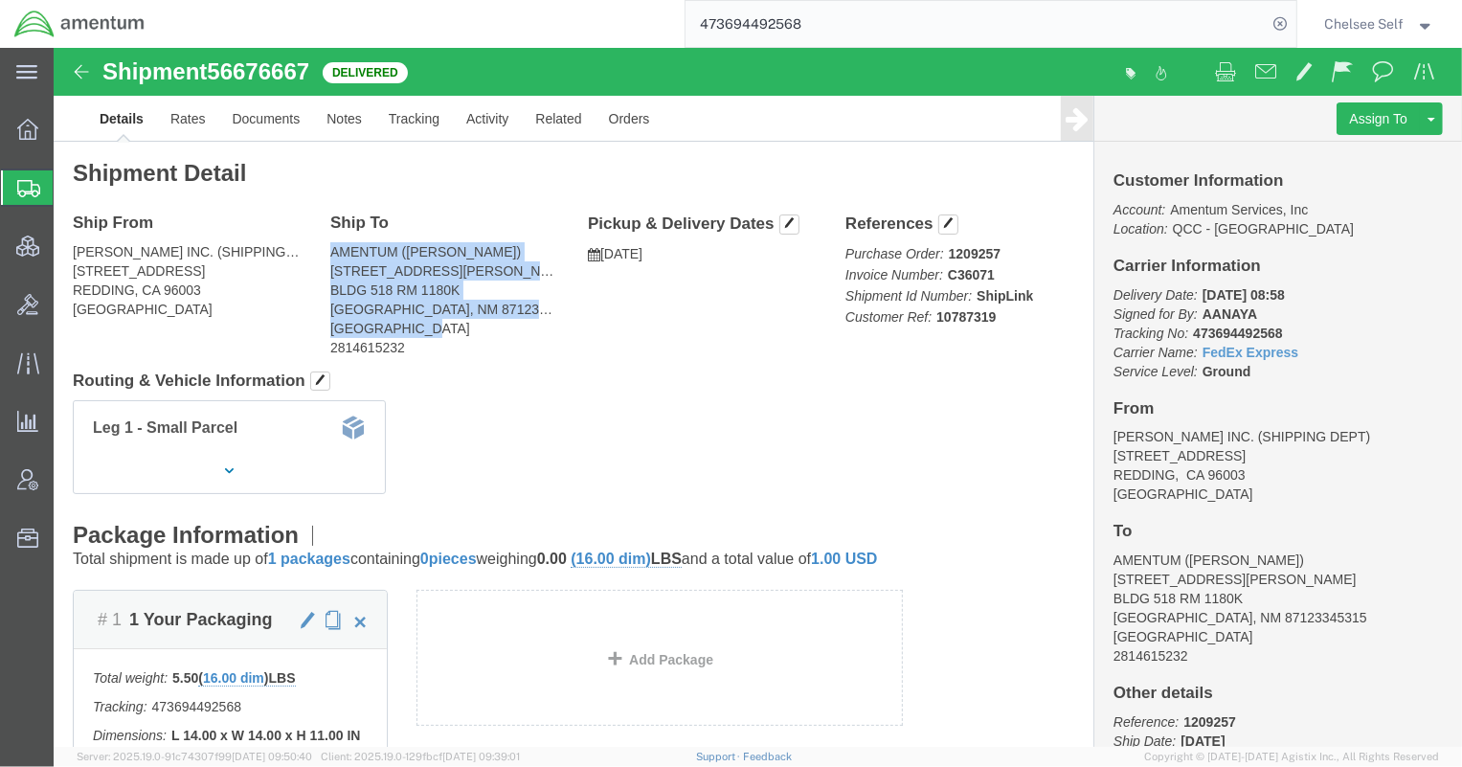
drag, startPoint x: 272, startPoint y: 200, endPoint x: 448, endPoint y: 313, distance: 209.3
click div "Ship From [PERSON_NAME] INC. (SHIPPING DEPT) [STREET_ADDRESS] Ship To AMENTUM (…"
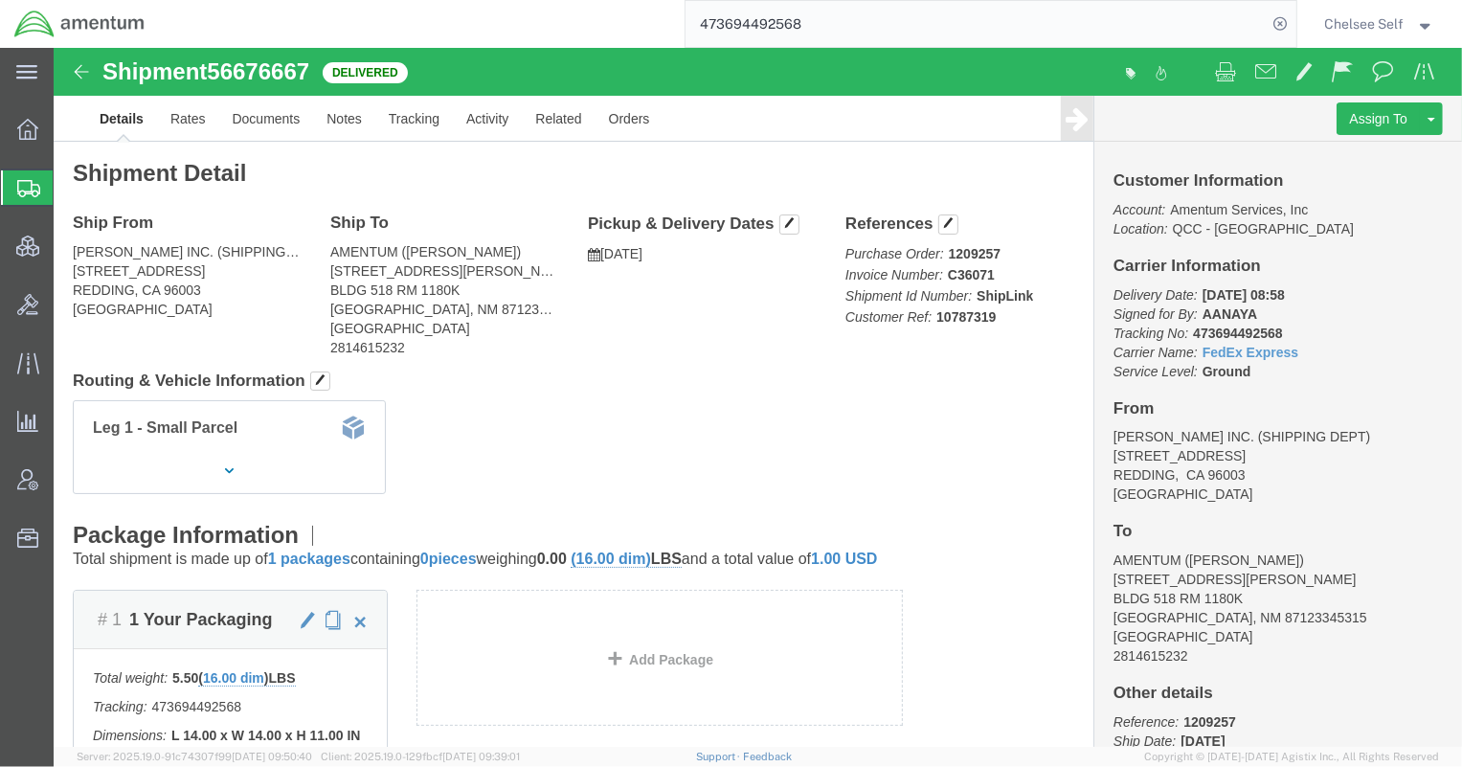
click address "AMENTUM ([PERSON_NAME]) [STREET_ADDRESS][PERSON_NAME] 87123345315 United States…"
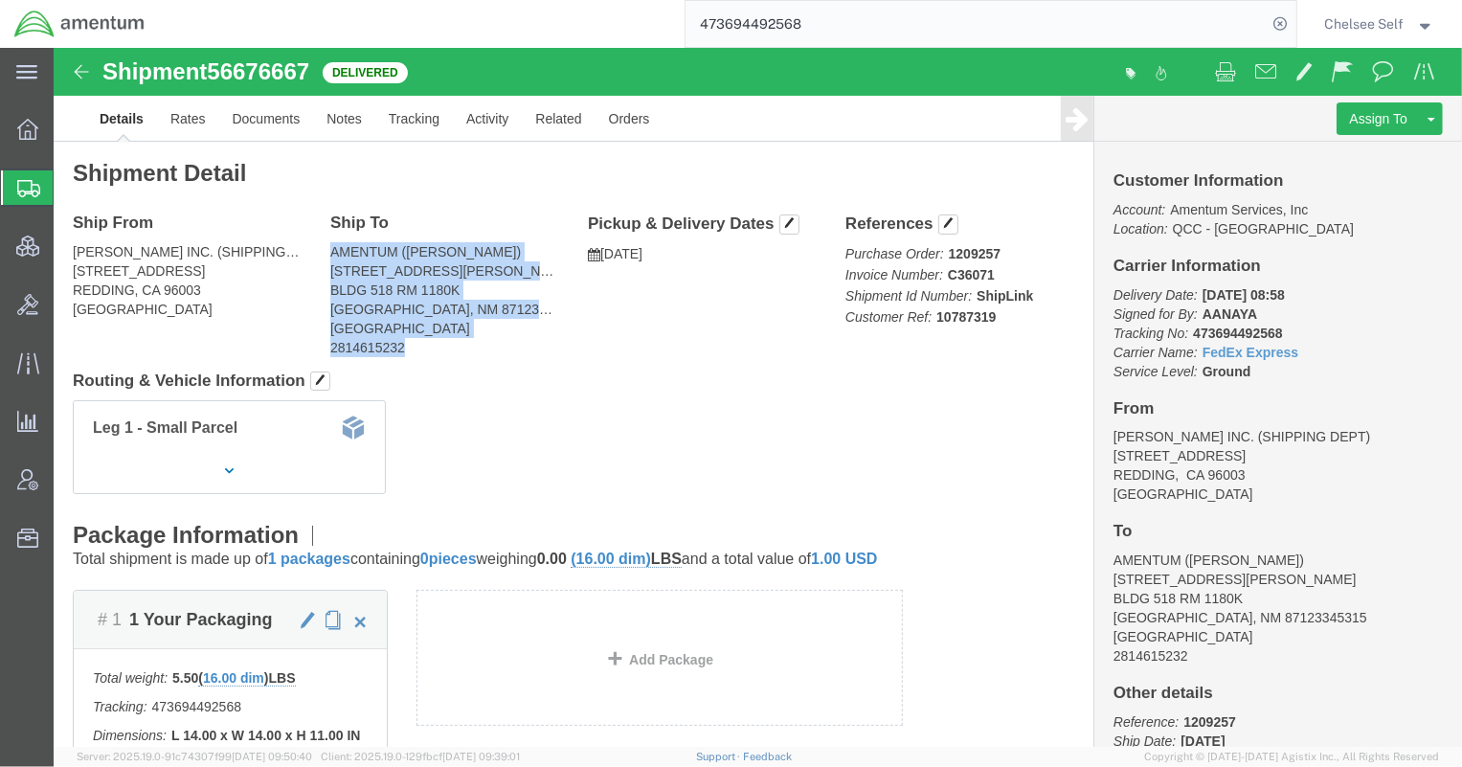
drag, startPoint x: 359, startPoint y: 297, endPoint x: 264, endPoint y: 199, distance: 136.1
click div "Ship To AMENTUM ([PERSON_NAME]) [STREET_ADDRESS][PERSON_NAME] 87123345315 Unite…"
copy address "AMENTUM ([PERSON_NAME]) [STREET_ADDRESS][PERSON_NAME] 87123345315 United States…"
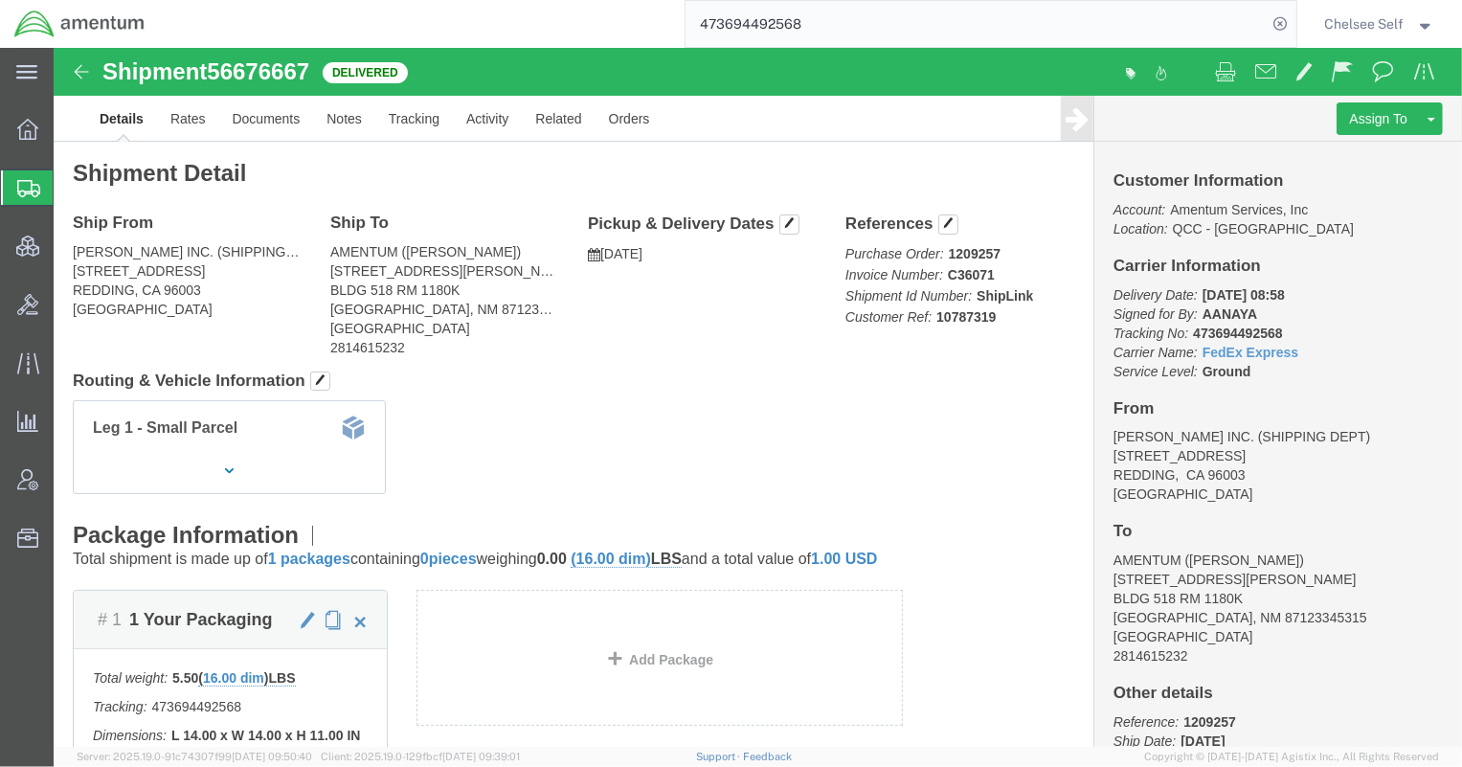
click h4 "Routing & Vehicle Information"
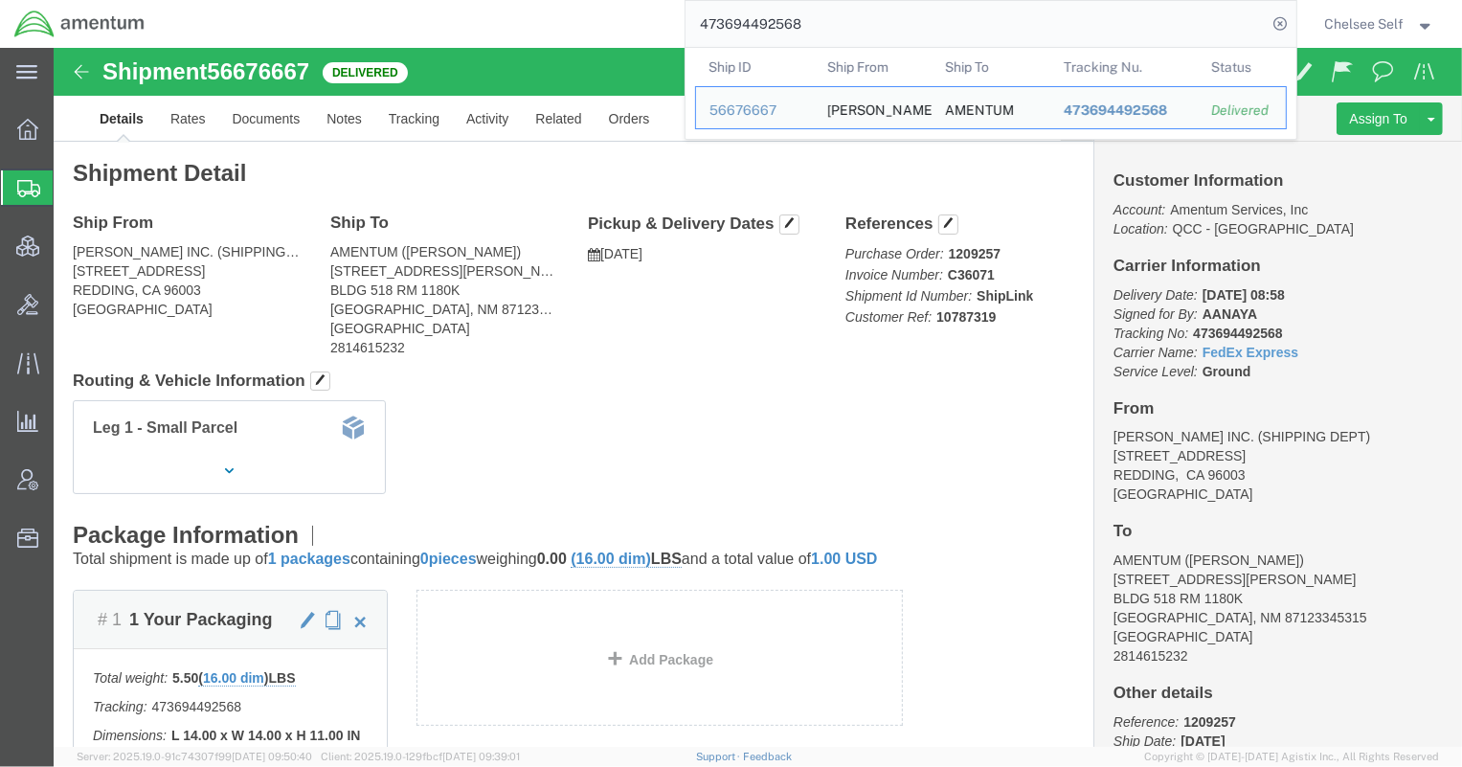
drag, startPoint x: 861, startPoint y: 8, endPoint x: 652, endPoint y: 18, distance: 209.0
click at [652, 18] on div "473694492568 Ship ID Ship From Ship To Tracking Nu. Status Ship ID 56676667 Shi…" at bounding box center [727, 24] width 1137 height 48
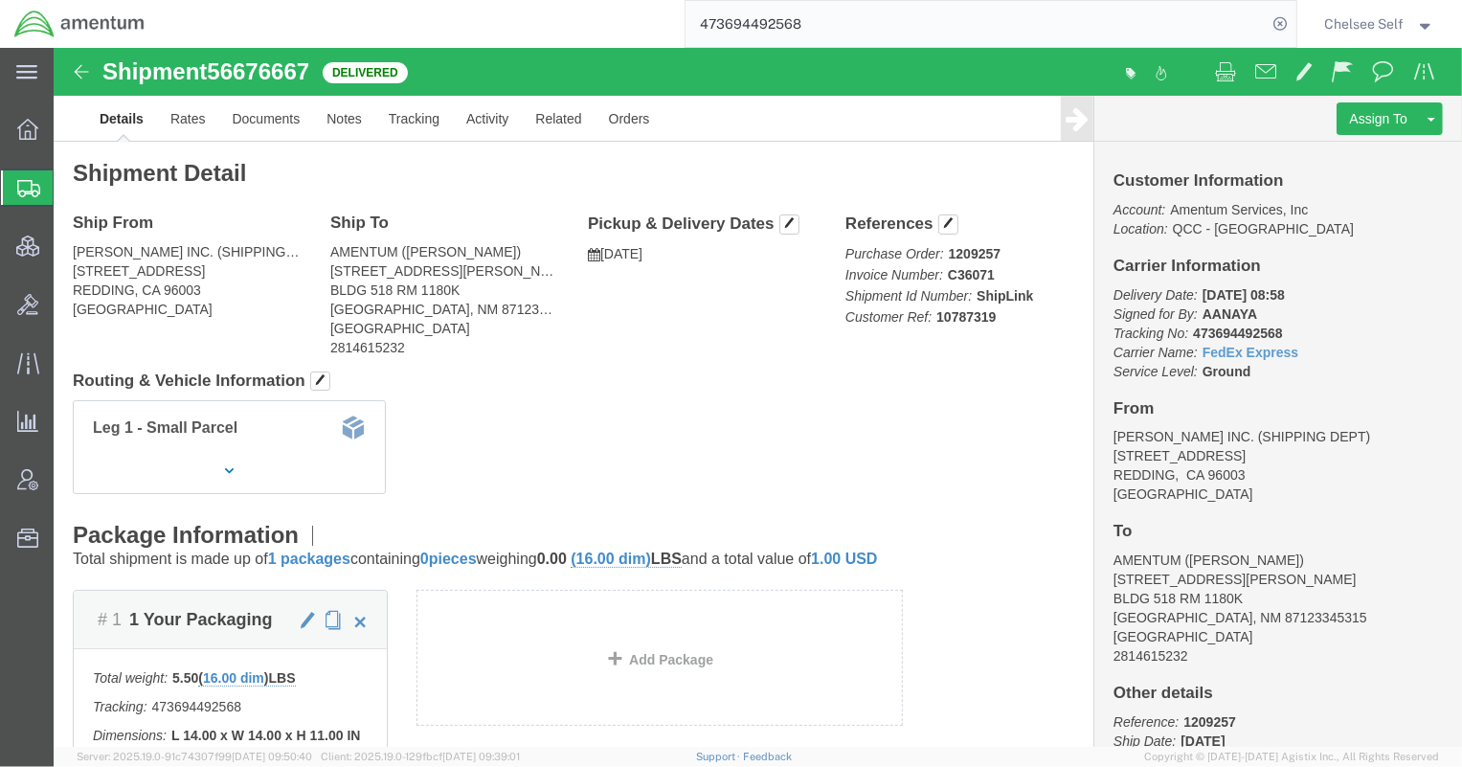
paste input "392846948300"
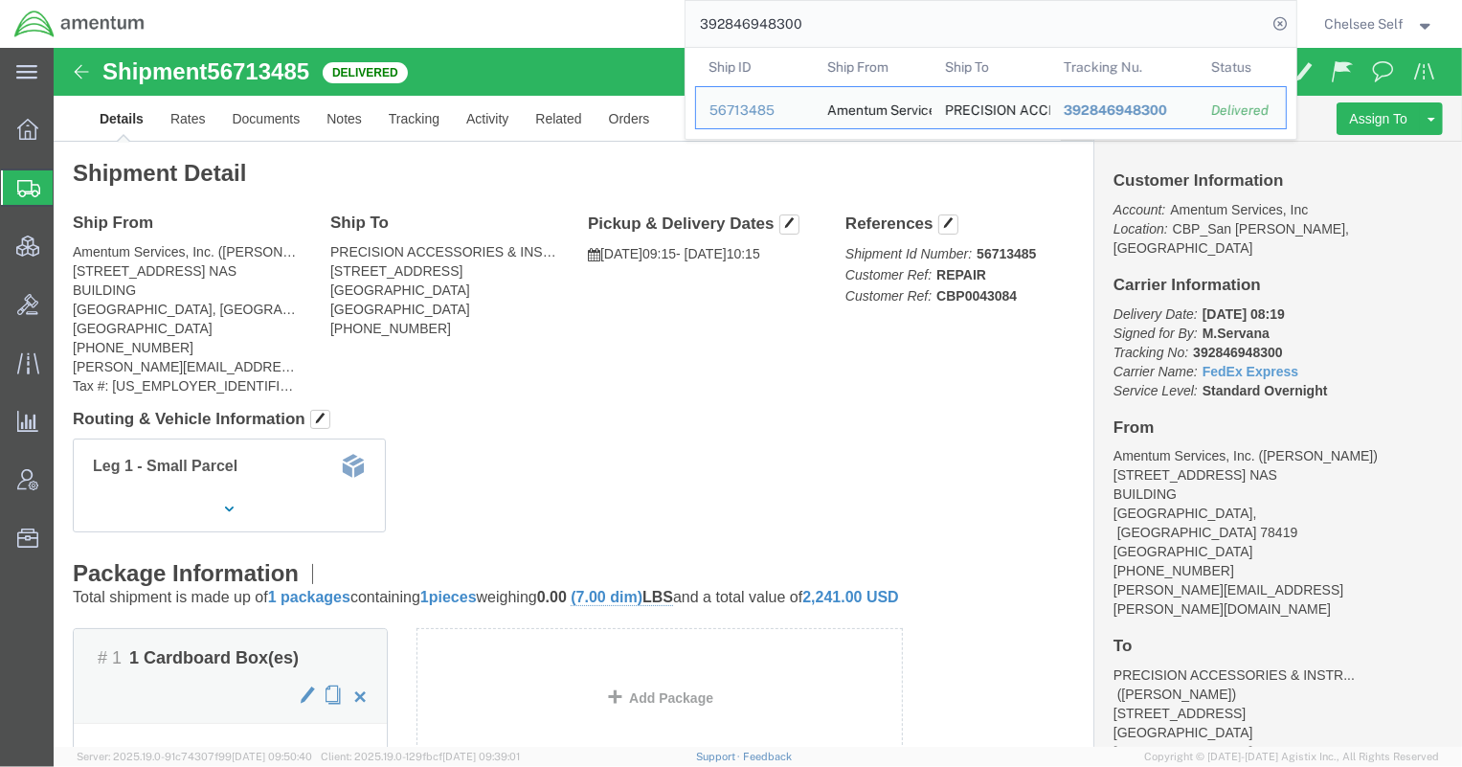
drag, startPoint x: 870, startPoint y: 19, endPoint x: 541, endPoint y: 7, distance: 329.6
click at [541, 7] on div "392846948300 Ship ID Ship From Ship To Tracking Nu. Status Ship ID 56713485 Shi…" at bounding box center [727, 24] width 1137 height 48
paste input "993601541"
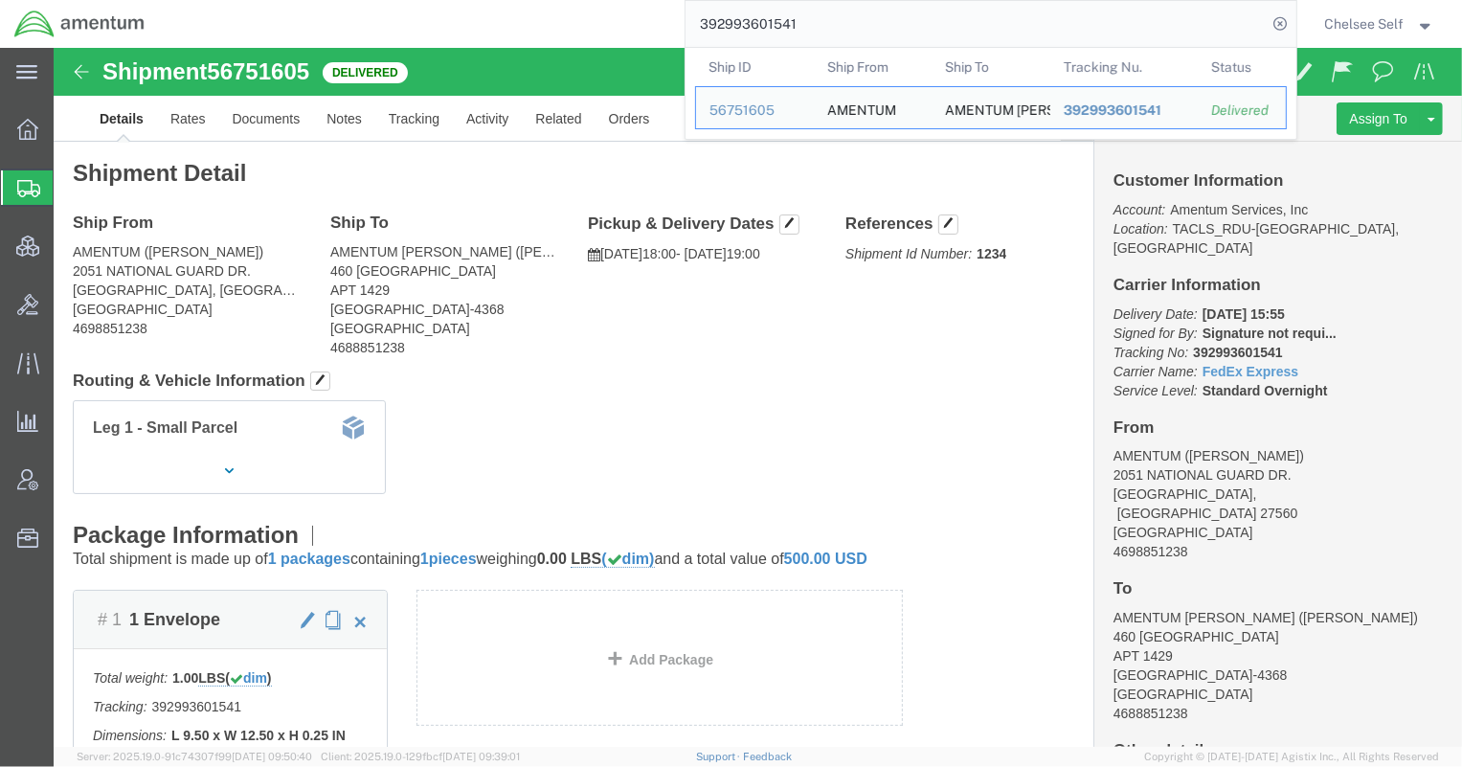
drag, startPoint x: 897, startPoint y: 20, endPoint x: 427, endPoint y: 11, distance: 470.2
click at [427, 11] on div "392993601541 Ship ID Ship From Ship To Tracking Nu. Status Ship ID 56751605 Shi…" at bounding box center [727, 24] width 1137 height 48
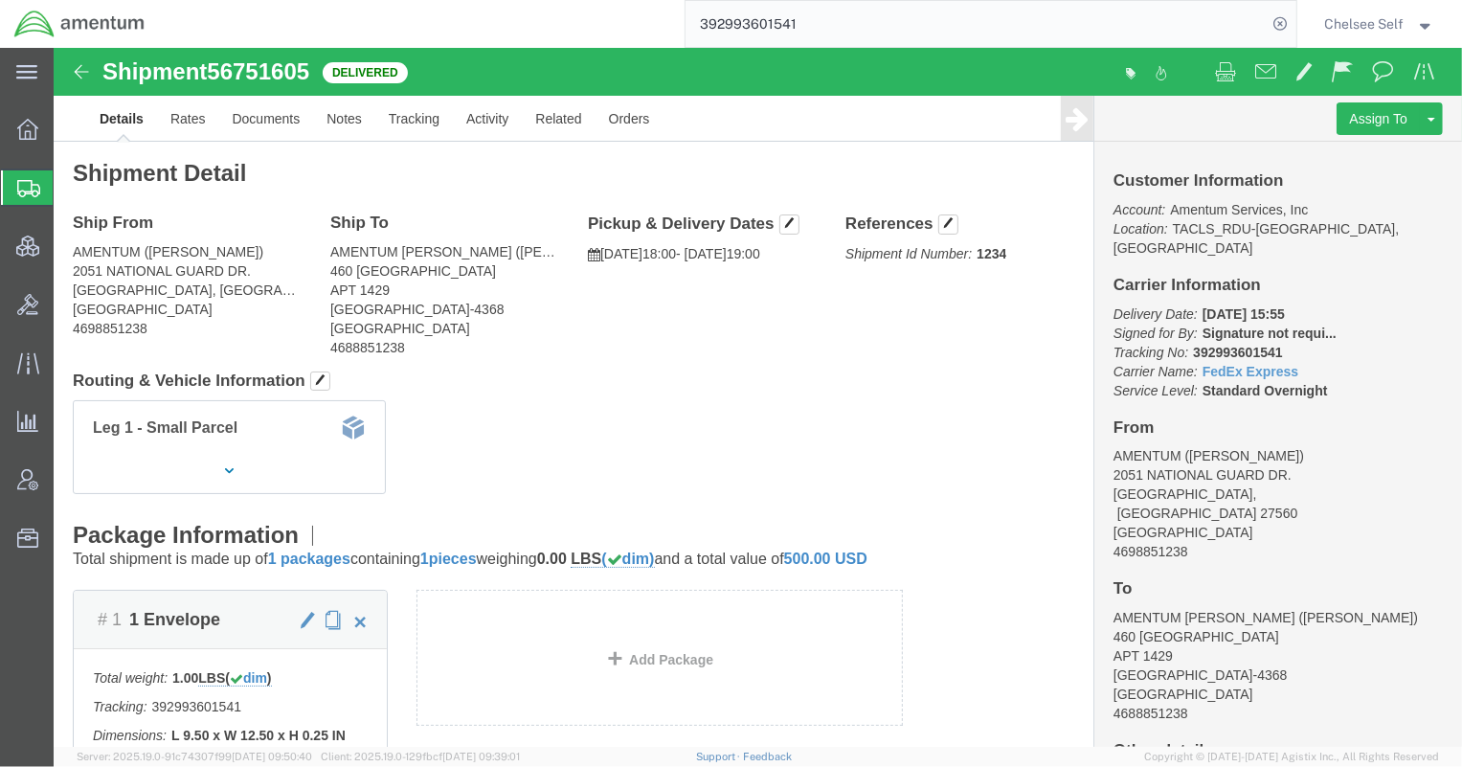
paste input "854012266"
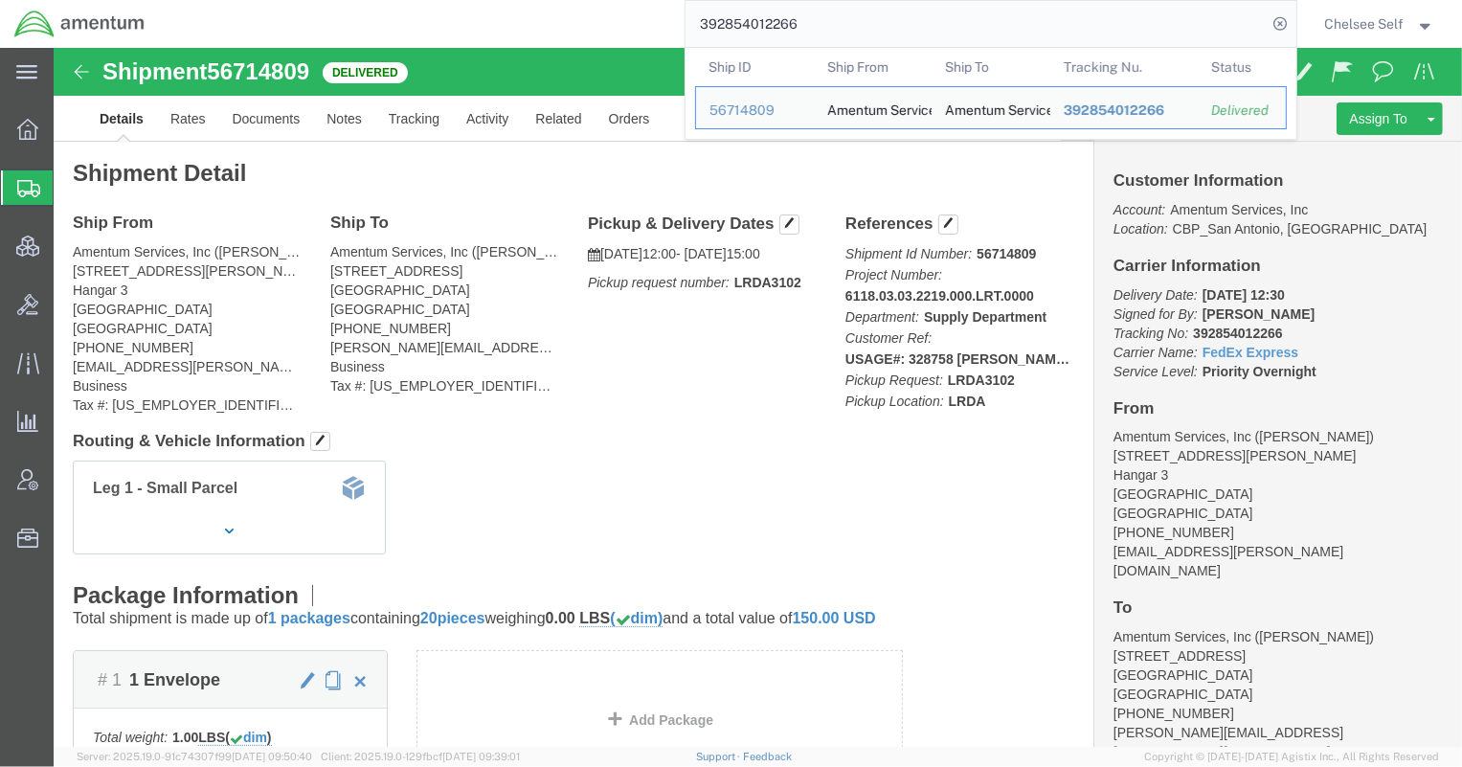
drag, startPoint x: 942, startPoint y: 22, endPoint x: 584, endPoint y: -9, distance: 359.4
click at [584, 0] on html "main_menu Created with Sketch. Collapse Menu Overview Shipments Shipment Manage…" at bounding box center [731, 383] width 1462 height 767
paste input "466516222317"
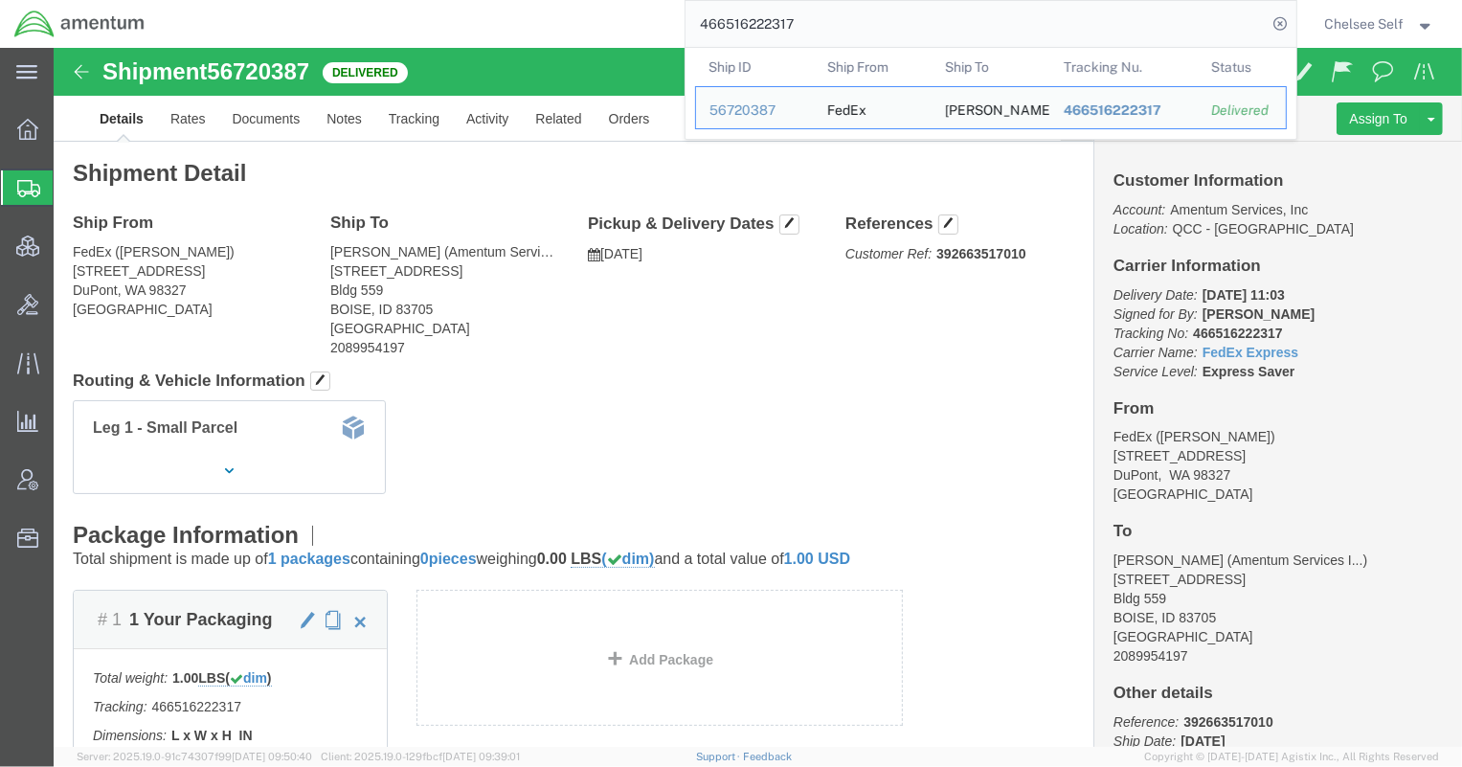
drag, startPoint x: 879, startPoint y: 22, endPoint x: 433, endPoint y: 15, distance: 446.2
click at [433, 15] on div "466516222317 Ship ID Ship From Ship To Tracking Nu. Status Ship ID 56720387 Shi…" at bounding box center [727, 24] width 1137 height 48
paste input "392959571881"
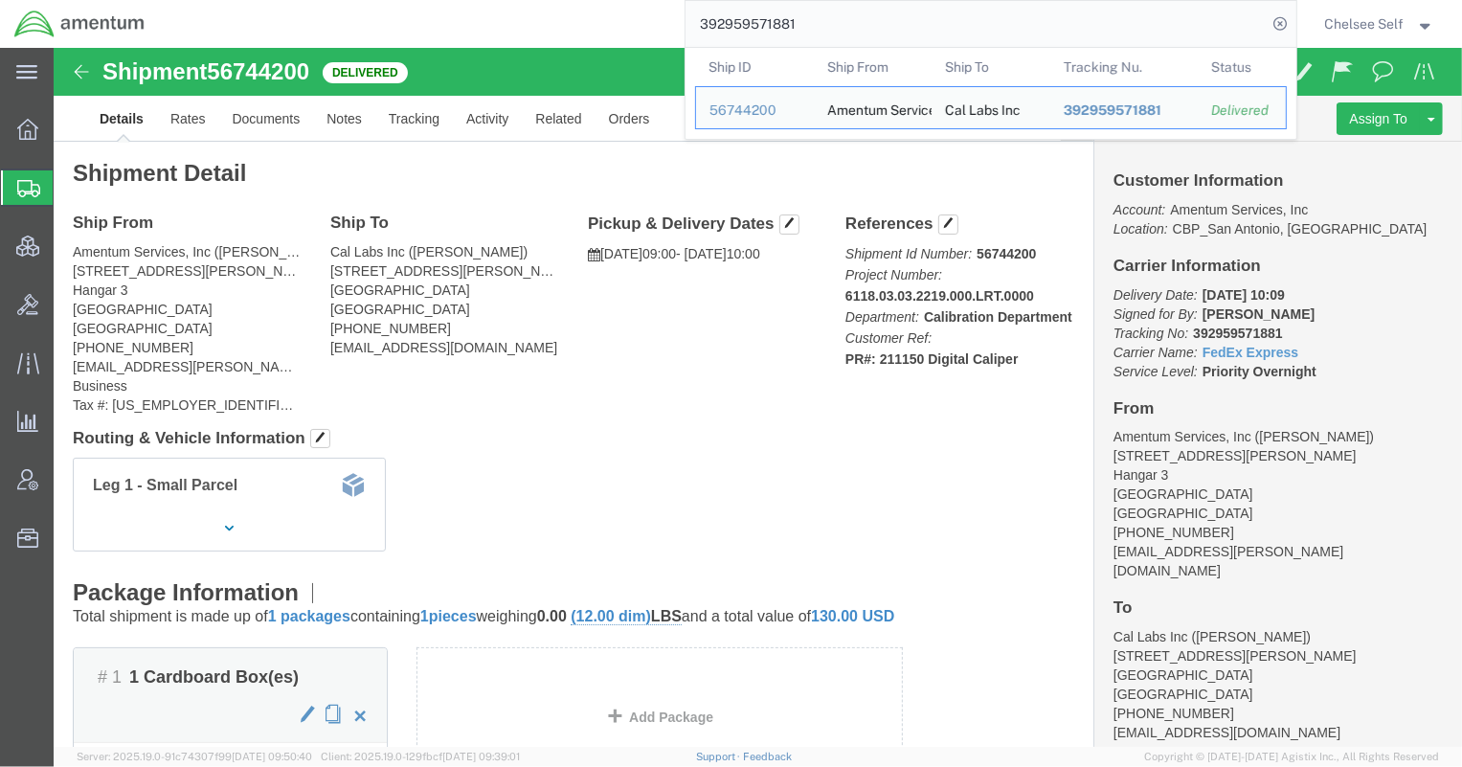
drag, startPoint x: 874, startPoint y: 28, endPoint x: 257, endPoint y: 11, distance: 617.8
click at [276, 11] on div "392959571881 Ship ID Ship From Ship To Tracking Nu. Status Ship ID 56744200 Shi…" at bounding box center [727, 24] width 1137 height 48
paste input "673990427"
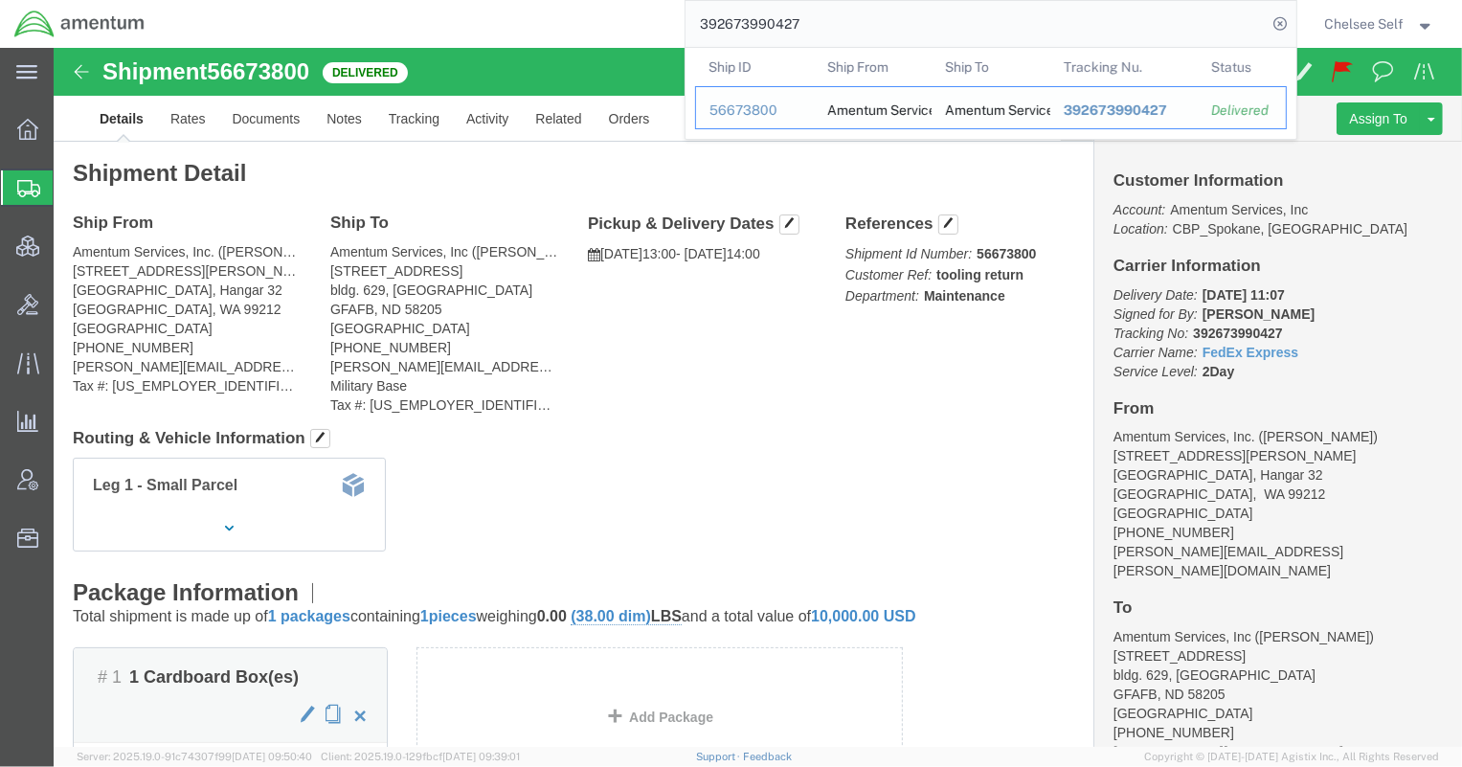
click at [1101, 105] on span "392673990427" at bounding box center [1114, 109] width 103 height 15
drag, startPoint x: 976, startPoint y: 31, endPoint x: 599, endPoint y: 20, distance: 376.4
click at [599, 20] on div "392673990427 Ship ID Ship From Ship To Tracking Nu. Status Ship ID 56673800 Shi…" at bounding box center [727, 24] width 1137 height 48
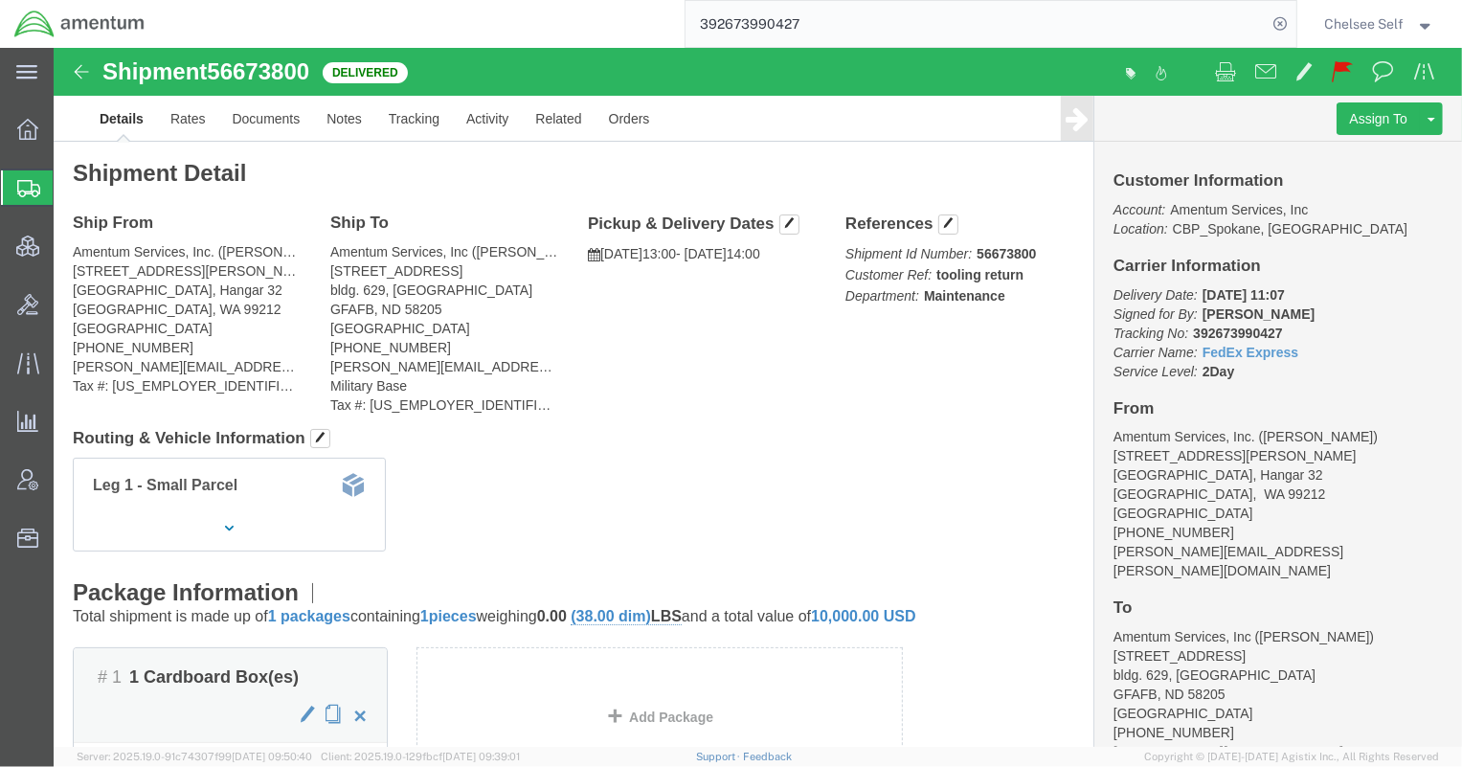
paste input "6139220"
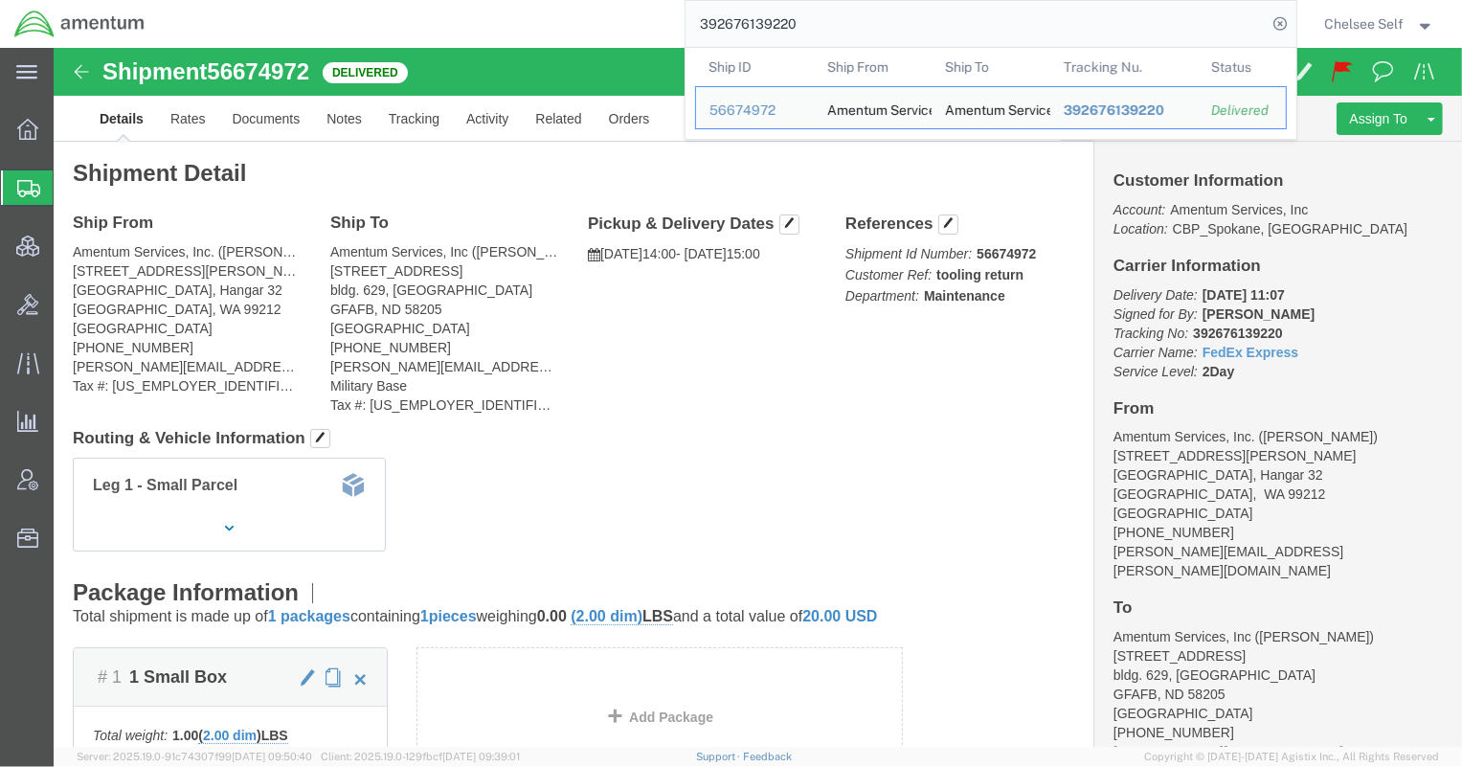
drag, startPoint x: 944, startPoint y: 30, endPoint x: 641, endPoint y: 19, distance: 302.7
click at [641, 19] on div "392676139220 Ship ID Ship From Ship To Tracking Nu. Status Ship ID 56674972 Shi…" at bounding box center [727, 24] width 1137 height 48
paste input "907885396"
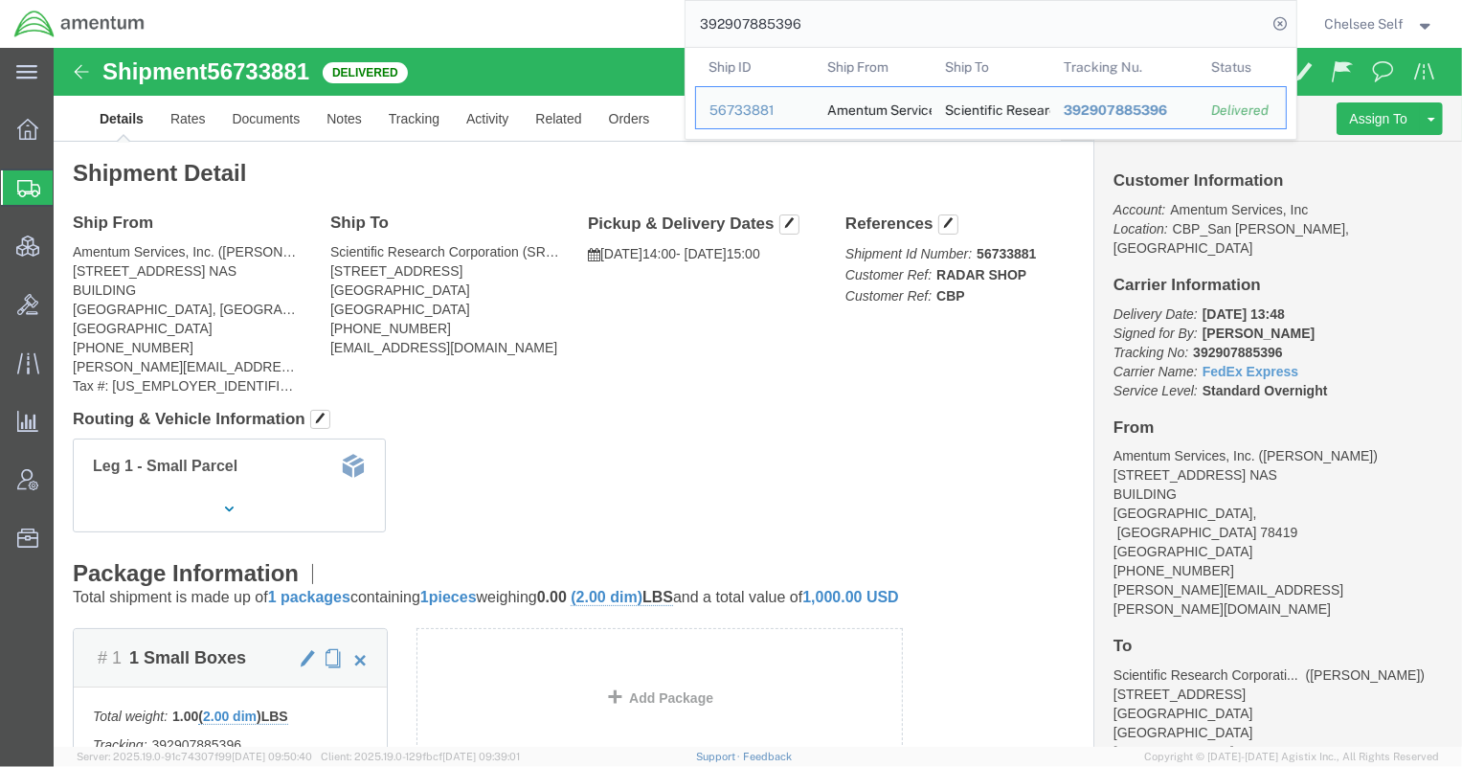
drag, startPoint x: 551, startPoint y: 22, endPoint x: 476, endPoint y: 17, distance: 75.8
click at [476, 17] on div "392907885396 Ship ID Ship From Ship To Tracking Nu. Status Ship ID 56733881 Shi…" at bounding box center [727, 24] width 1137 height 48
paste input "890489601"
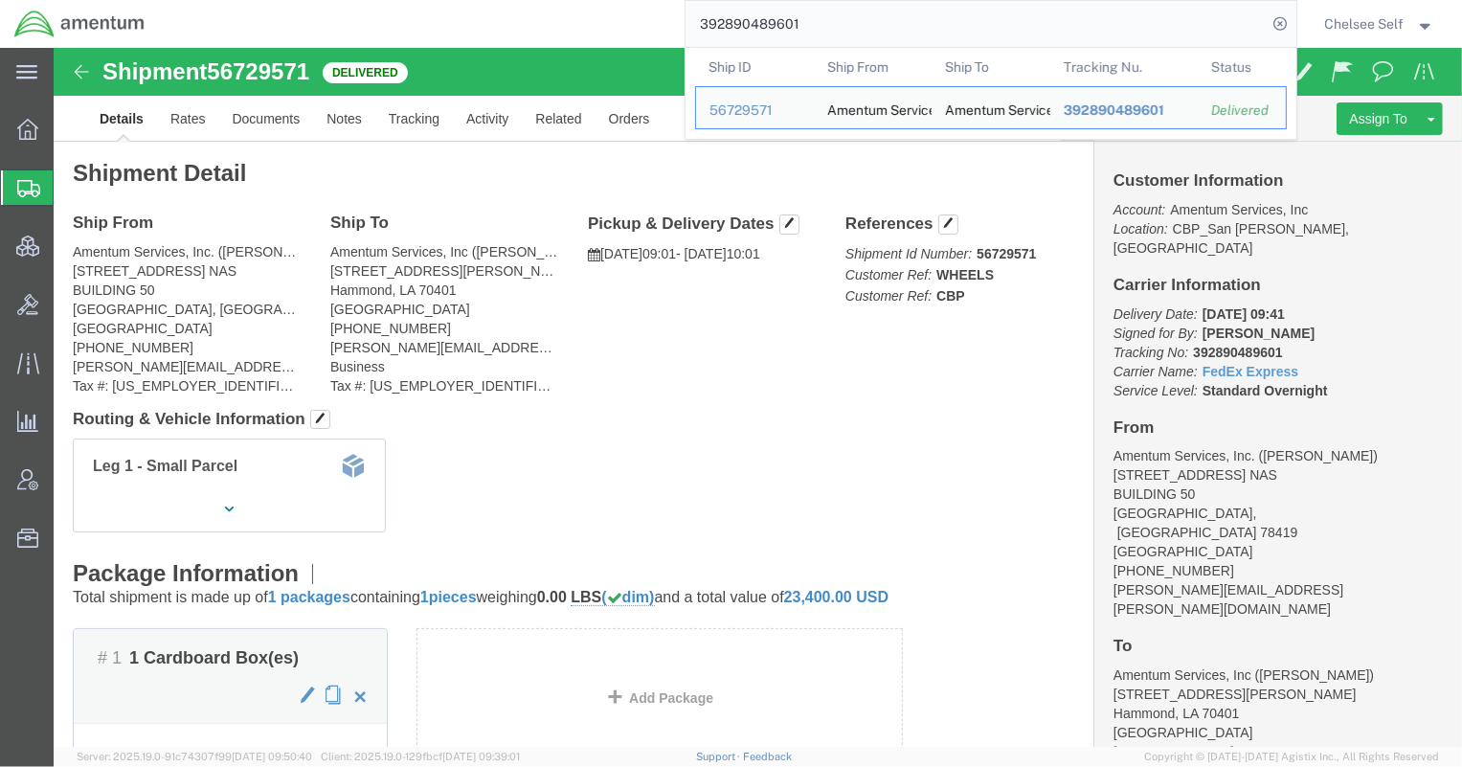
drag, startPoint x: 845, startPoint y: 28, endPoint x: 570, endPoint y: 16, distance: 276.0
click at [573, 17] on div "392890489601 Ship ID Ship From Ship To Tracking Nu. Status Ship ID 56729571 Shi…" at bounding box center [727, 24] width 1137 height 48
paste input "736128770"
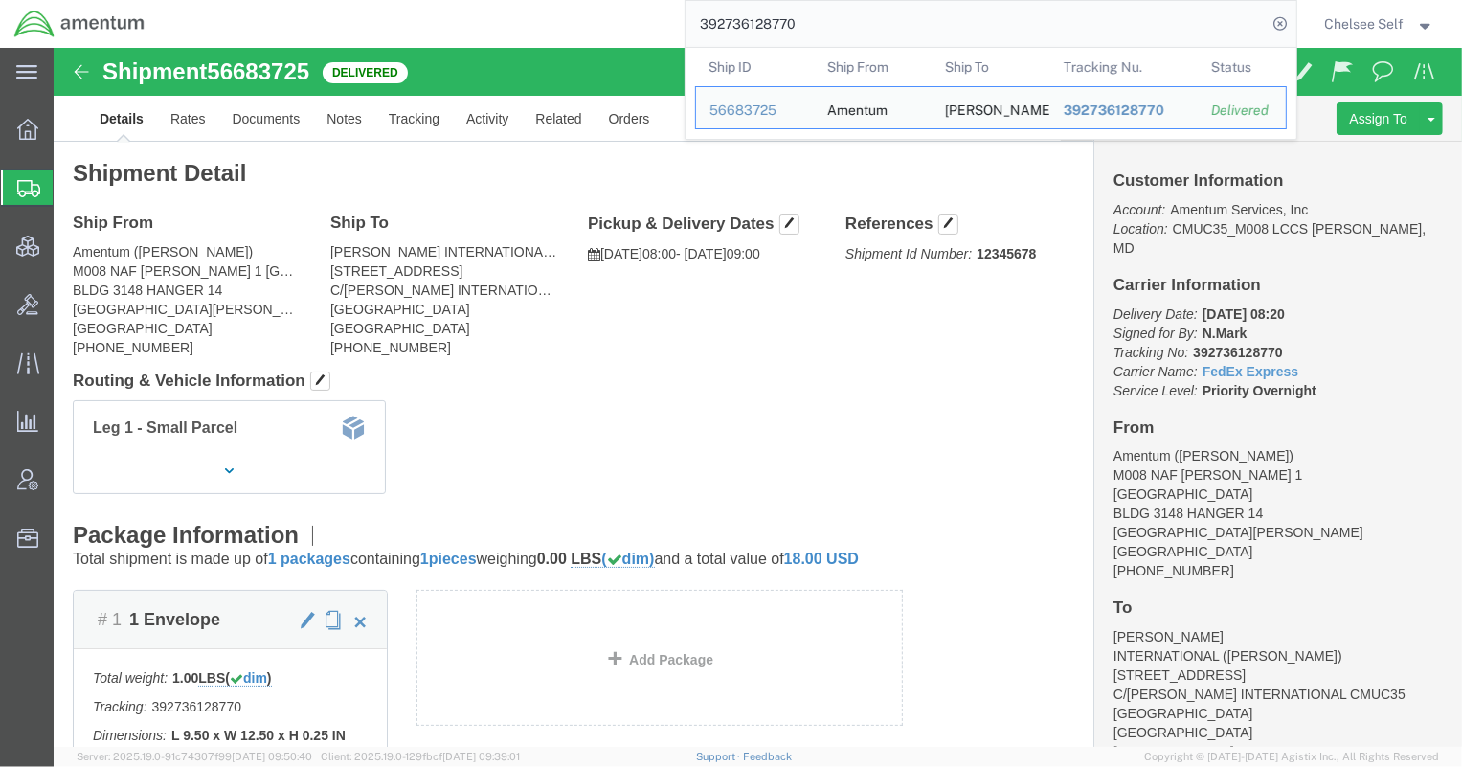
drag, startPoint x: 856, startPoint y: 30, endPoint x: 495, endPoint y: 15, distance: 361.2
click at [495, 15] on div "392736128770 Ship ID Ship From Ship To Tracking Nu. Status Ship ID 56683725 Shi…" at bounding box center [727, 24] width 1137 height 48
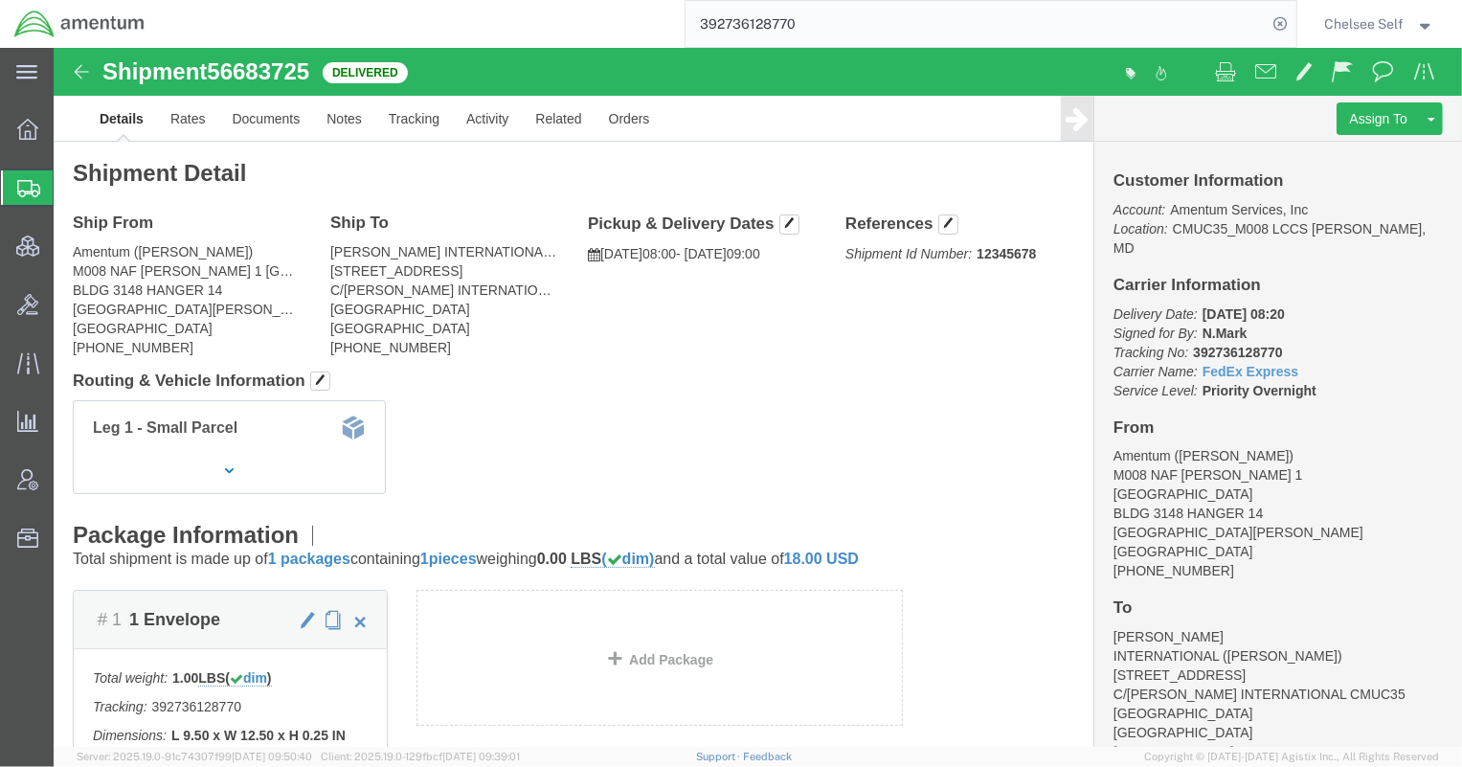
paste input "403231617739"
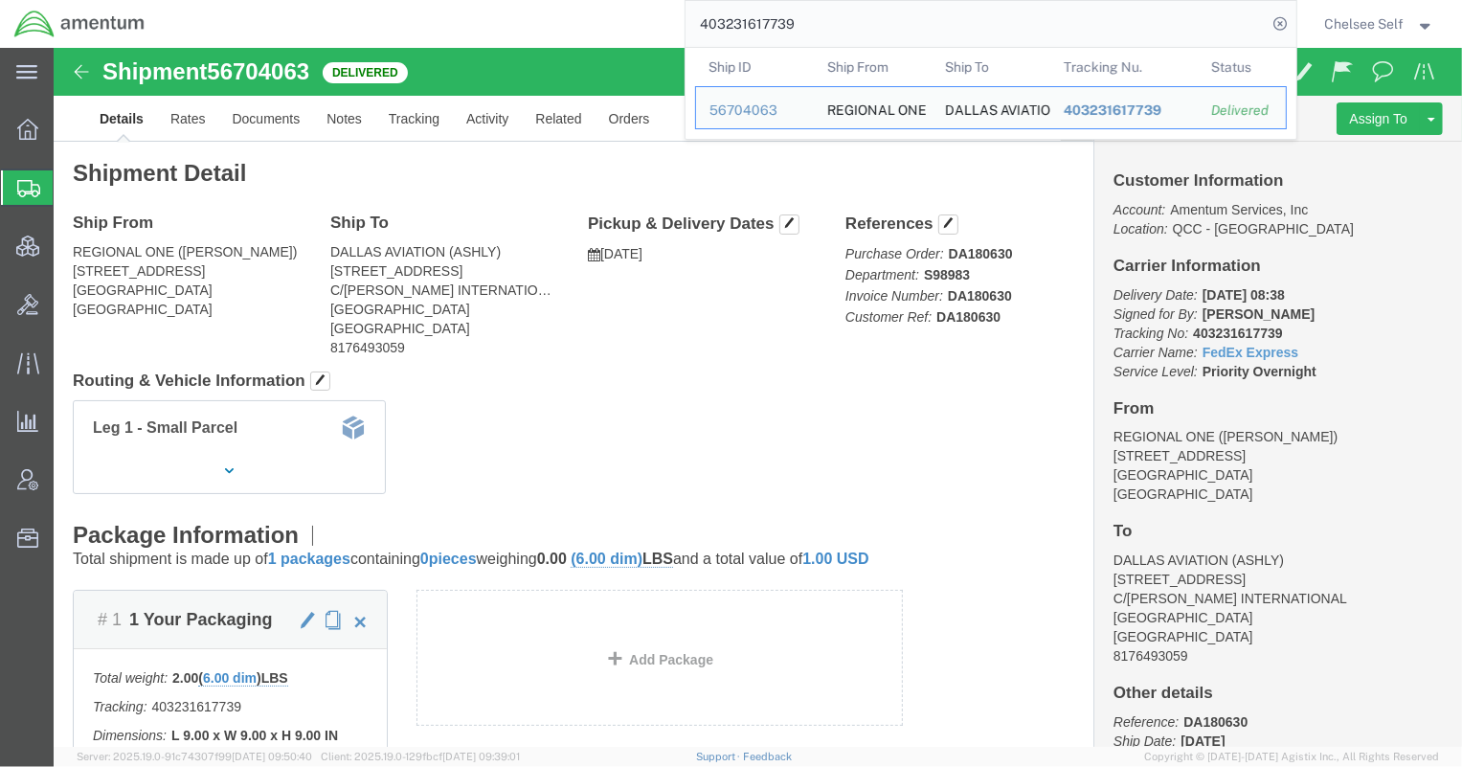
drag, startPoint x: 836, startPoint y: 2, endPoint x: 834, endPoint y: 17, distance: 15.4
click at [830, 15] on input "403231617739" at bounding box center [977, 24] width 582 height 46
drag, startPoint x: 838, startPoint y: 19, endPoint x: 605, endPoint y: 15, distance: 232.7
click at [607, 15] on div "403231617739 Ship ID Ship From Ship To Tracking Nu. Status Ship ID 56704063 Shi…" at bounding box center [727, 24] width 1137 height 48
paste input "40062198690"
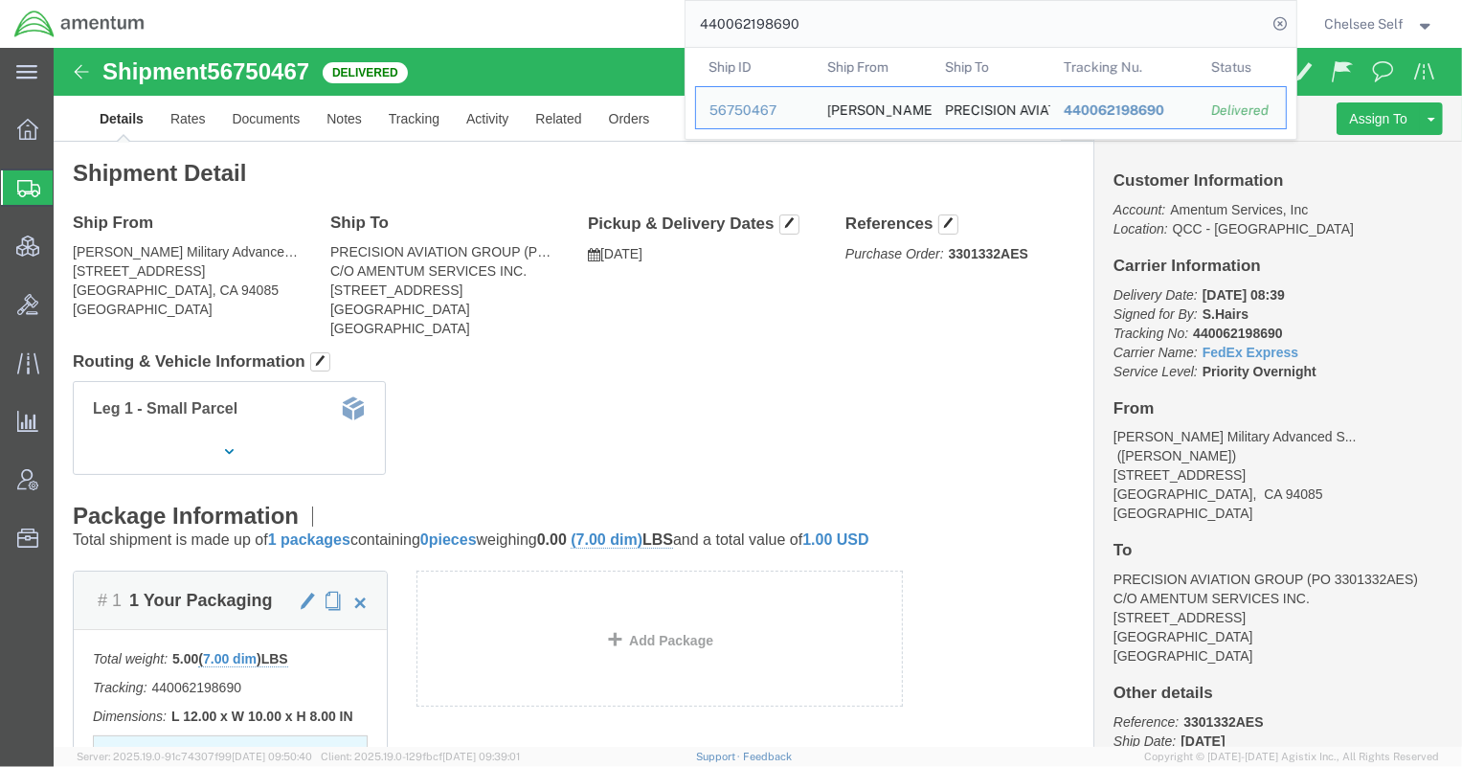
drag, startPoint x: 827, startPoint y: 28, endPoint x: 594, endPoint y: 19, distance: 233.8
click at [594, 19] on div "440062198690 Ship ID Ship From Ship To Tracking Nu. Status Ship ID 56750467 Shi…" at bounding box center [727, 24] width 1137 height 48
paste input "884146506023"
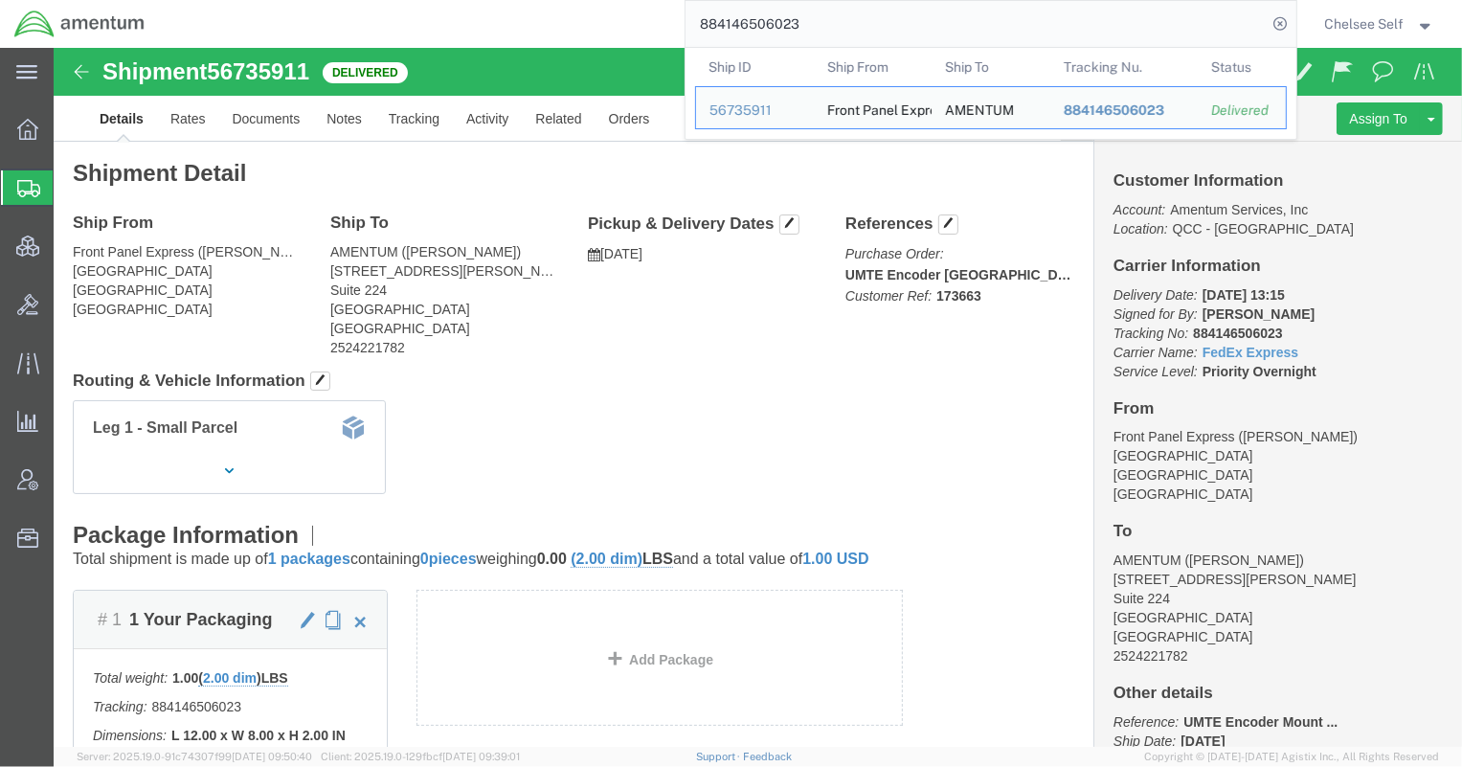
drag, startPoint x: 871, startPoint y: 26, endPoint x: 536, endPoint y: 12, distance: 335.4
click at [539, 12] on div "884146506023 Ship ID Ship From Ship To Tracking Nu. Status Ship ID 56735911 Shi…" at bounding box center [727, 24] width 1137 height 48
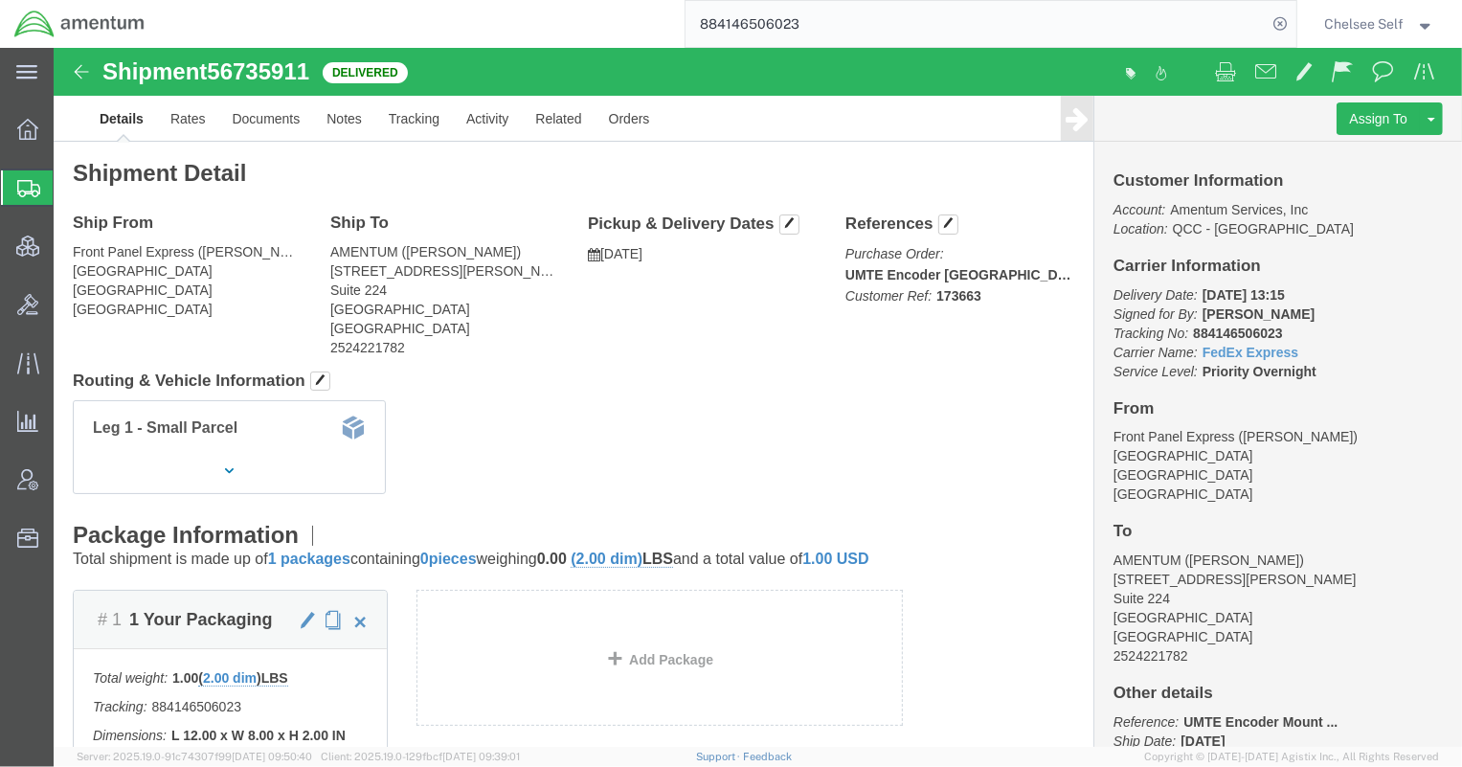
paste input "471868330702"
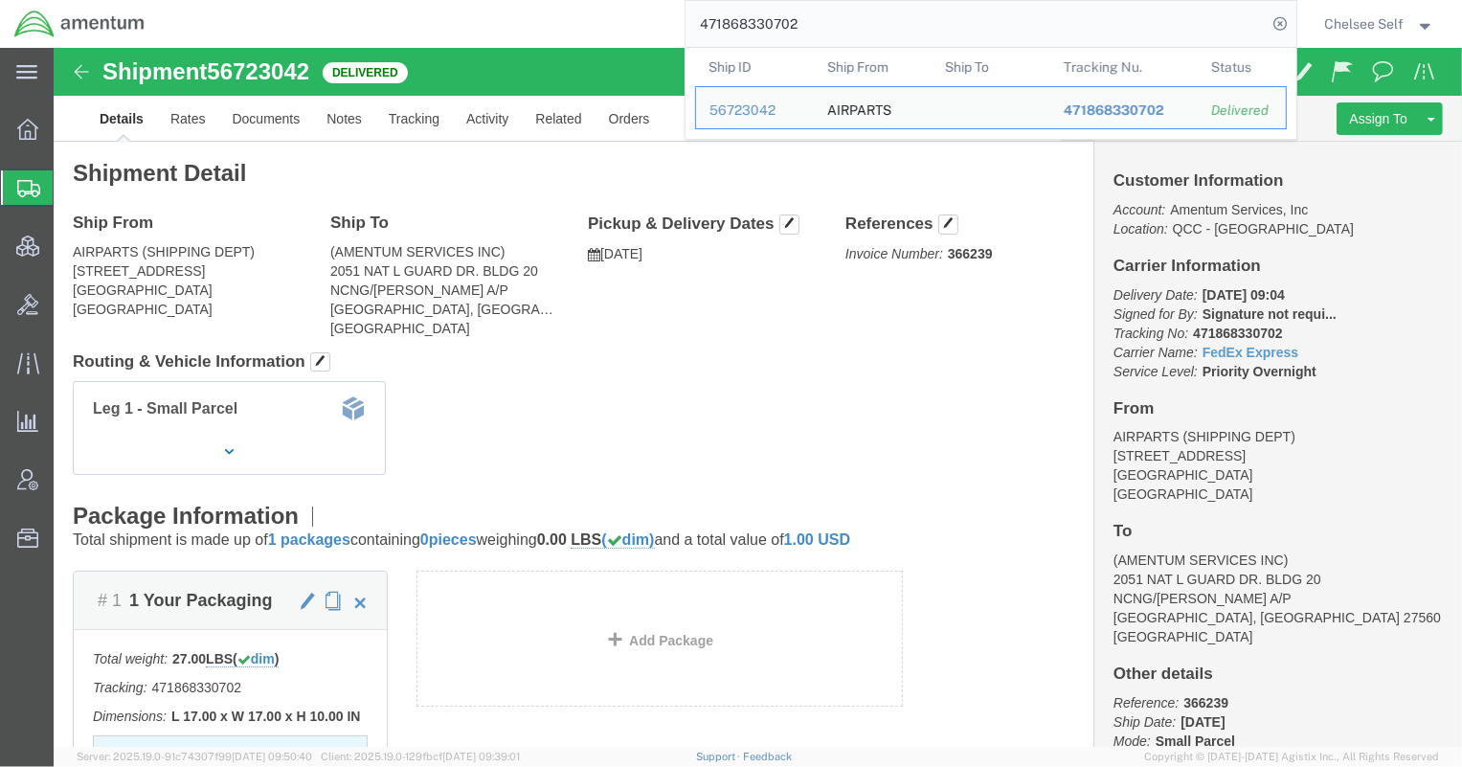
drag, startPoint x: 764, startPoint y: 11, endPoint x: 591, endPoint y: 8, distance: 173.3
click at [591, 8] on div "471868330702 Ship ID Ship From Ship To Tracking Nu. Status Ship ID 56723042 Shi…" at bounding box center [727, 24] width 1137 height 48
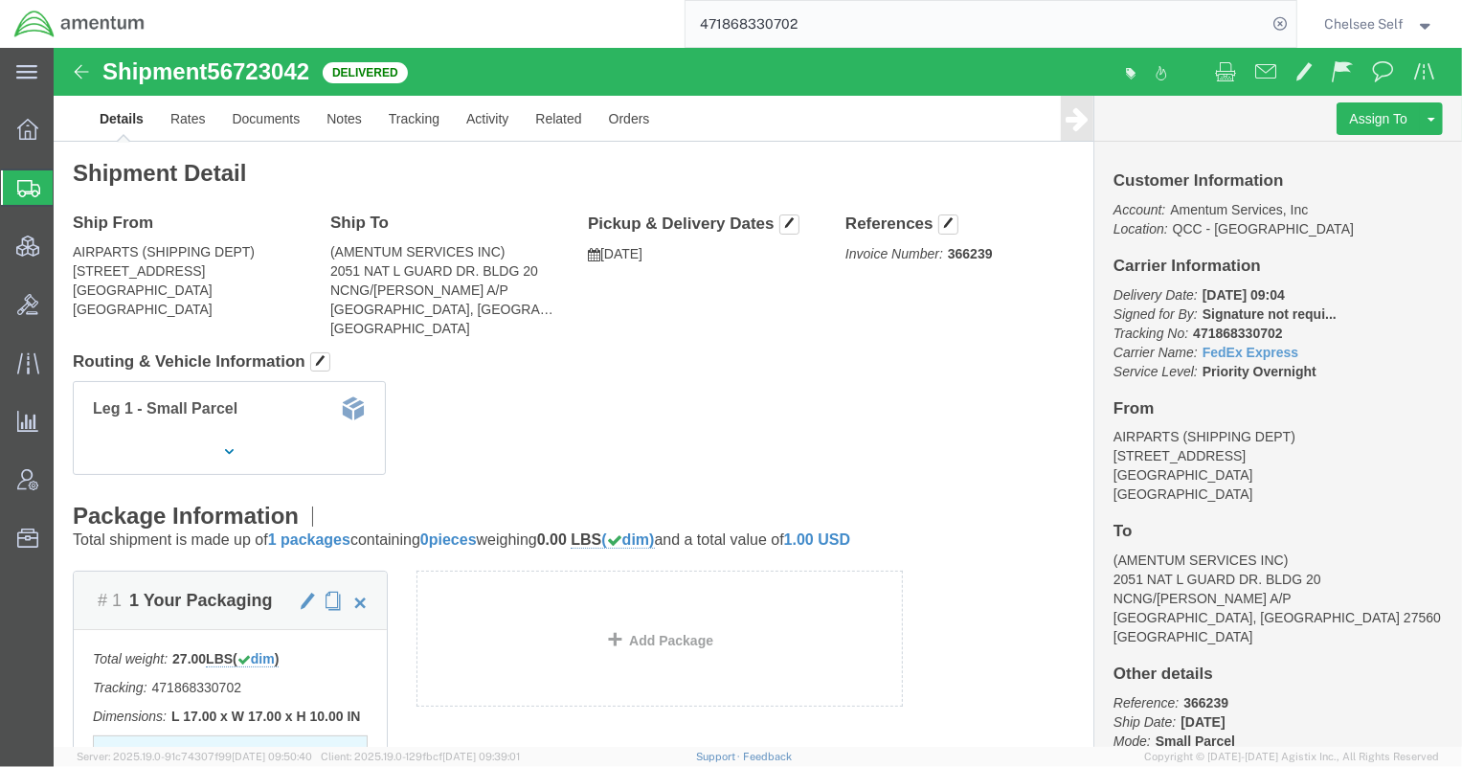
paste input "2880084620"
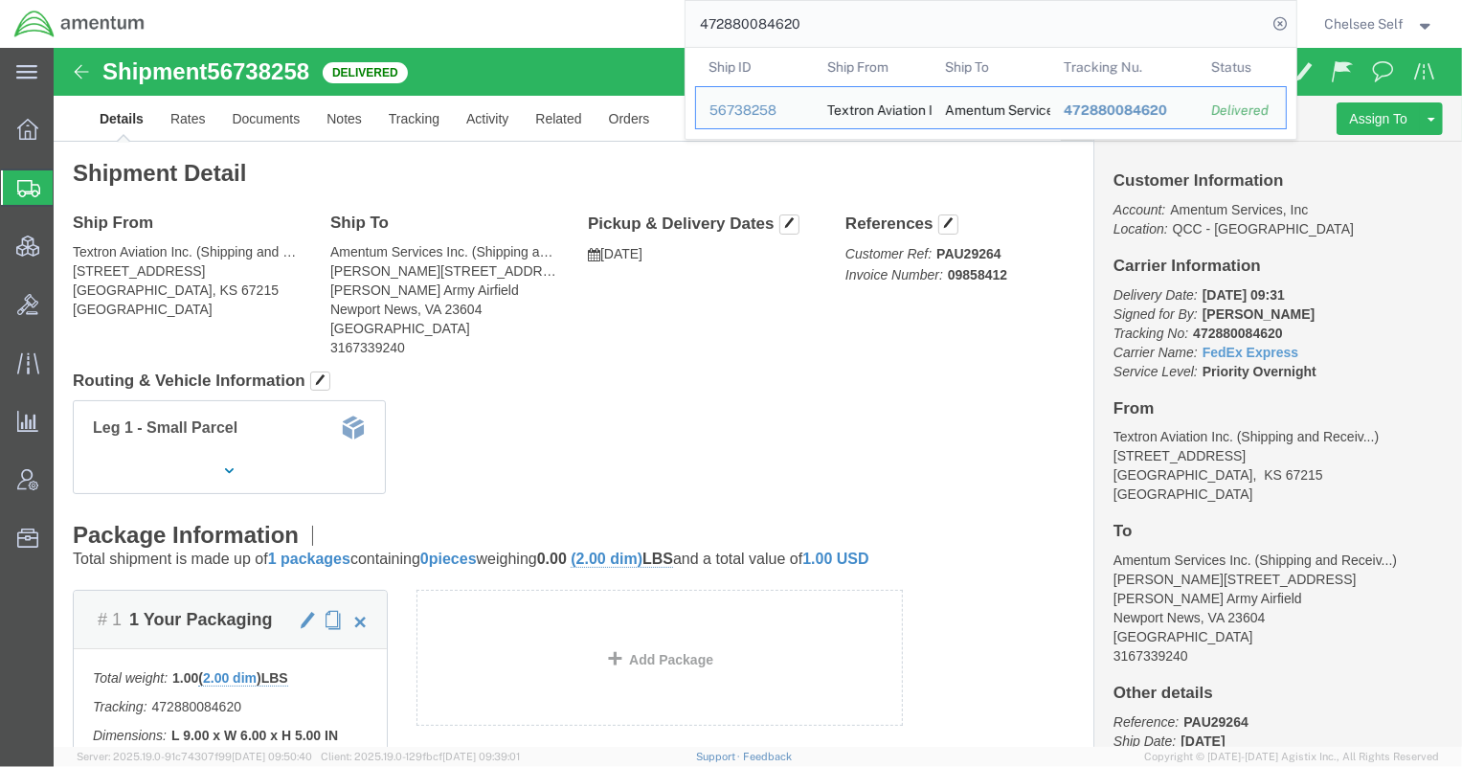
drag, startPoint x: 859, startPoint y: 29, endPoint x: 476, endPoint y: 11, distance: 383.3
click at [476, 11] on div "472880084620 Ship ID Ship From Ship To Tracking Nu. Status Ship ID 56738258 Shi…" at bounding box center [727, 24] width 1137 height 48
paste input "101513"
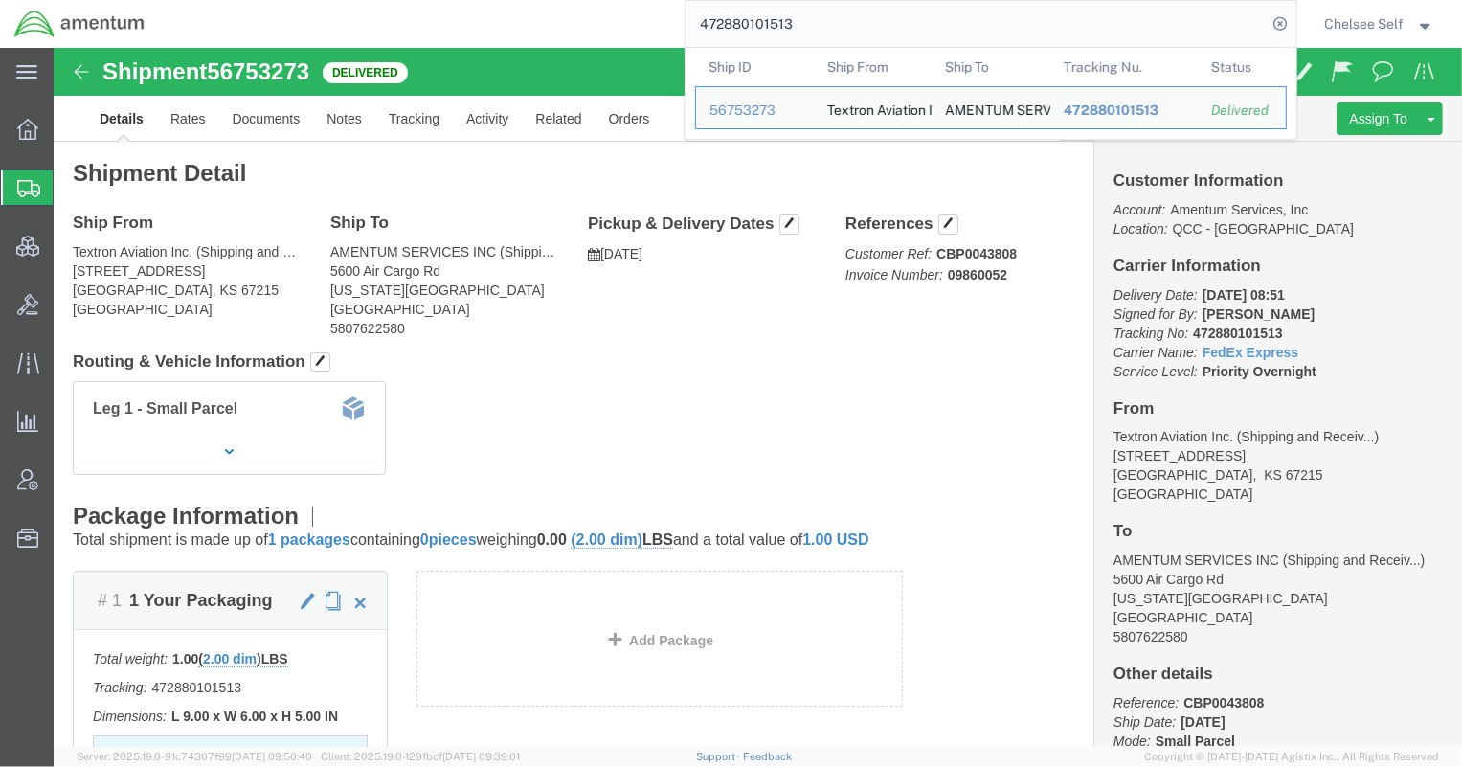
drag, startPoint x: 947, startPoint y: 41, endPoint x: 487, endPoint y: 0, distance: 461.4
click at [487, 0] on div "472880101513 Ship ID Ship From Ship To Tracking Nu. Status Ship ID 56753273 Shi…" at bounding box center [727, 24] width 1137 height 48
paste input "090030"
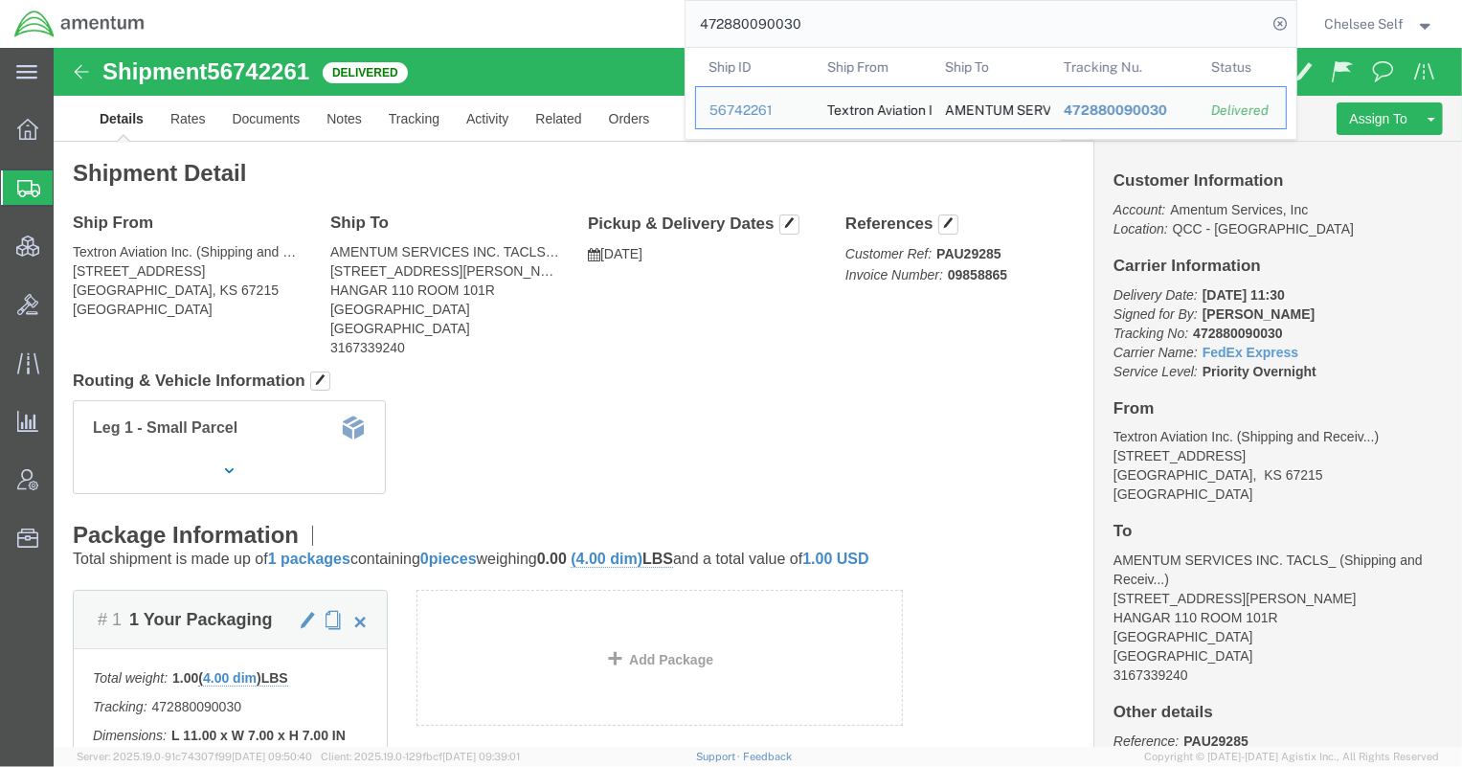
drag, startPoint x: 881, startPoint y: 33, endPoint x: 555, endPoint y: -7, distance: 327.9
click at [555, 0] on html "main_menu Created with Sketch. Collapse Menu Overview Shipments Shipment Manage…" at bounding box center [731, 383] width 1462 height 767
paste input "392960555536"
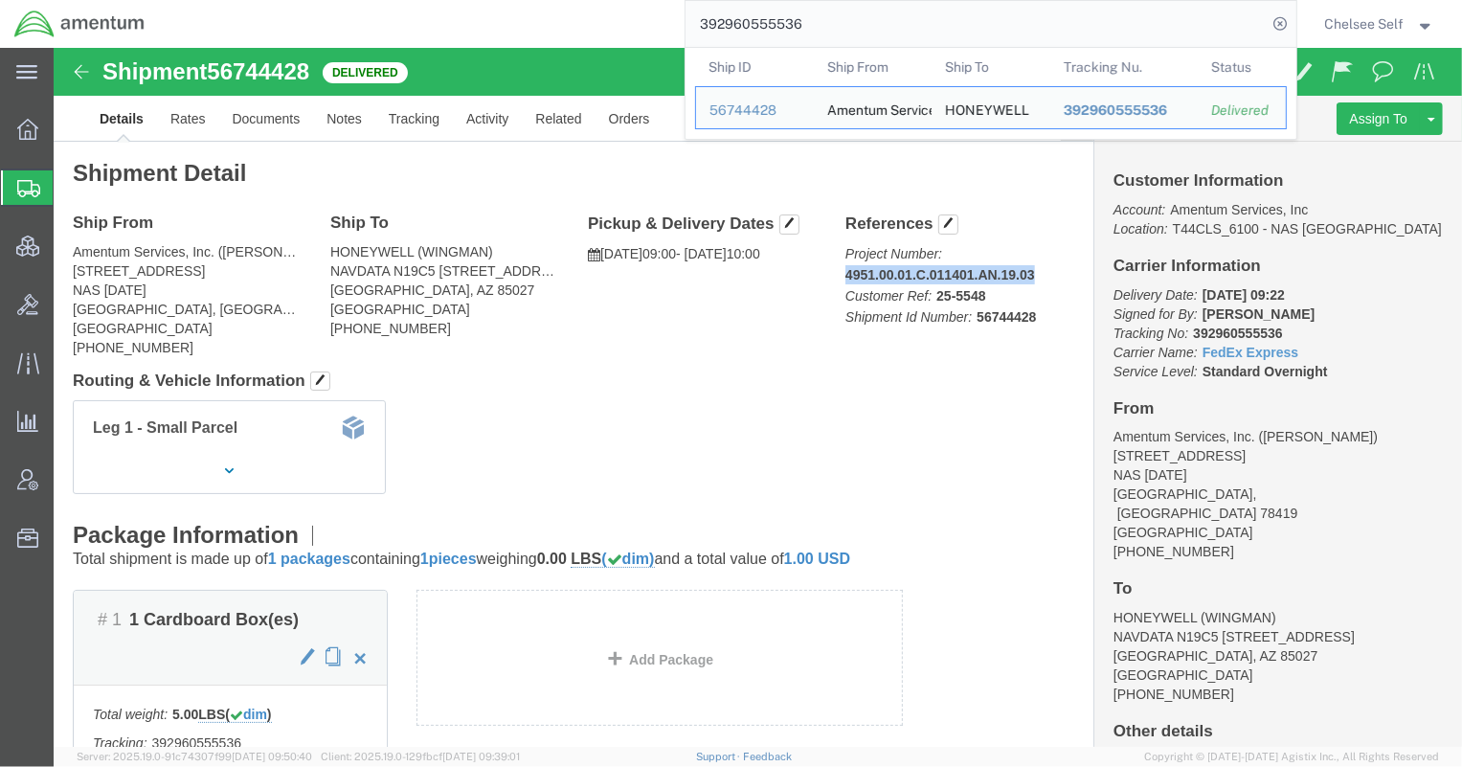
drag, startPoint x: 779, startPoint y: 229, endPoint x: 983, endPoint y: 230, distance: 203.9
click div "References Project Number: 4951.00.01.C.011401.AN.19.03 Customer Ref: 25-5548 S…"
copy b "4951.00.01.C.011401.AN.19.03"
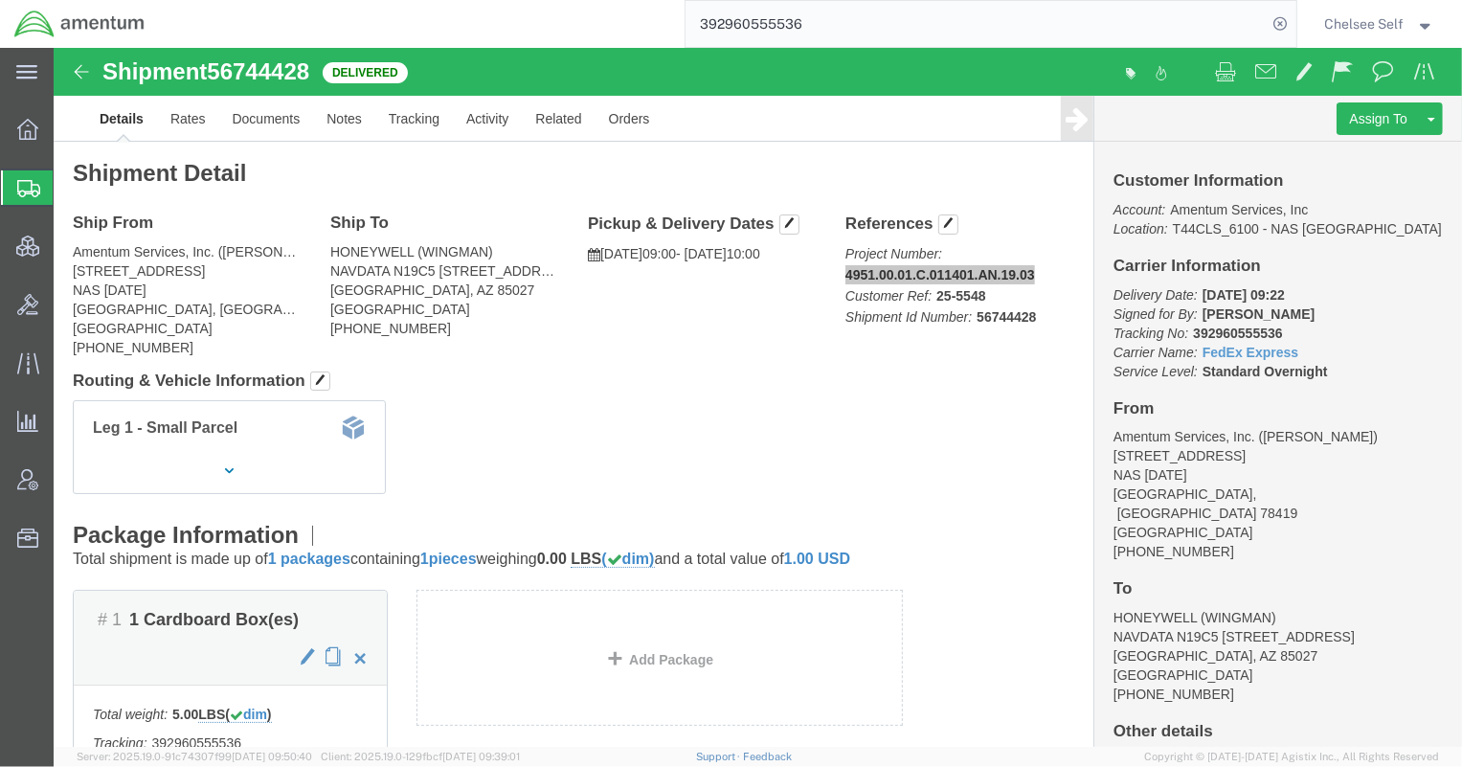
drag, startPoint x: 599, startPoint y: 16, endPoint x: 461, endPoint y: 3, distance: 138.5
click at [468, 5] on div "392960555536" at bounding box center [727, 24] width 1137 height 48
paste input "476254398281"
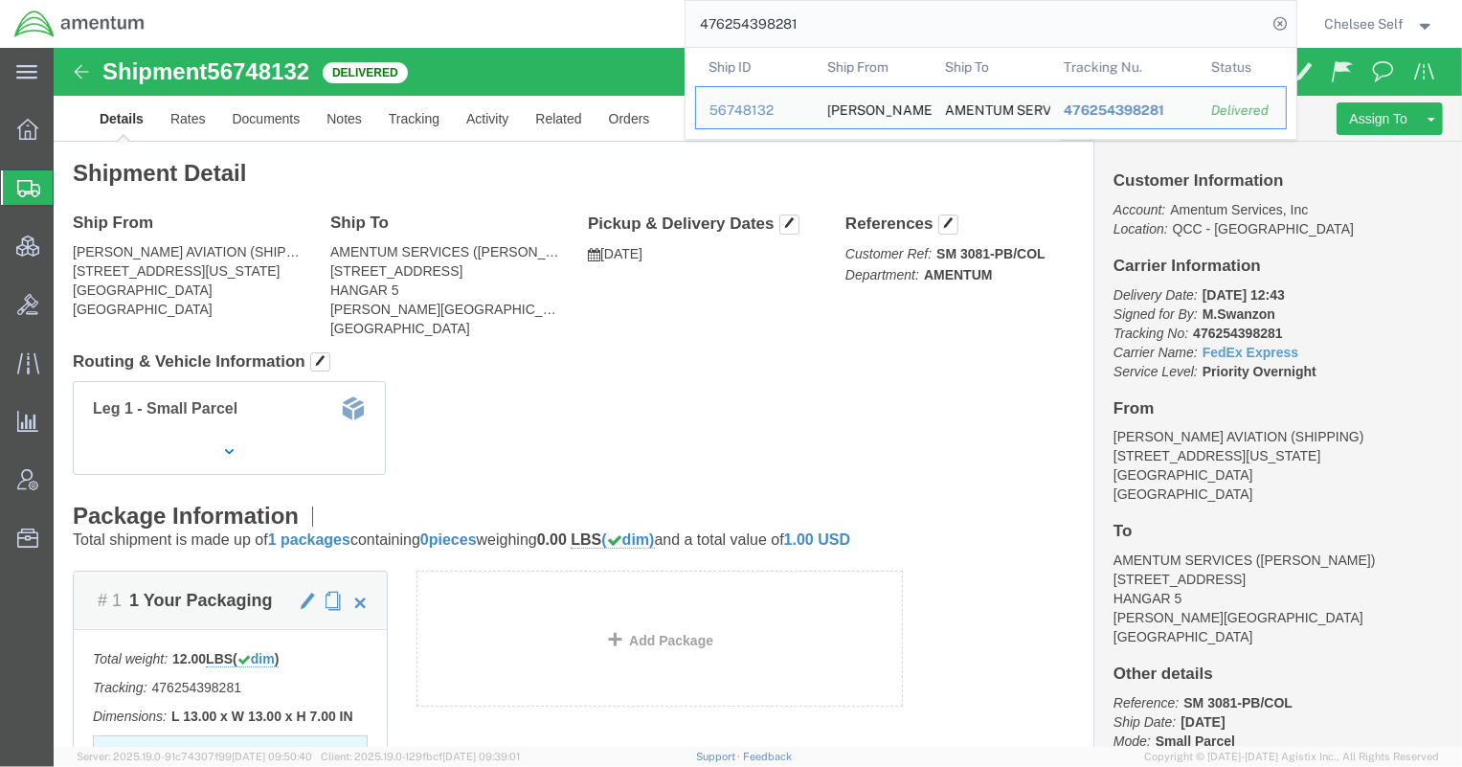
drag, startPoint x: 815, startPoint y: 28, endPoint x: 599, endPoint y: 19, distance: 215.6
click at [599, 19] on div "476254398281 Ship ID Ship From Ship To Tracking Nu. Status Ship ID 56748132 Shi…" at bounding box center [727, 24] width 1137 height 48
paste input "392889716758"
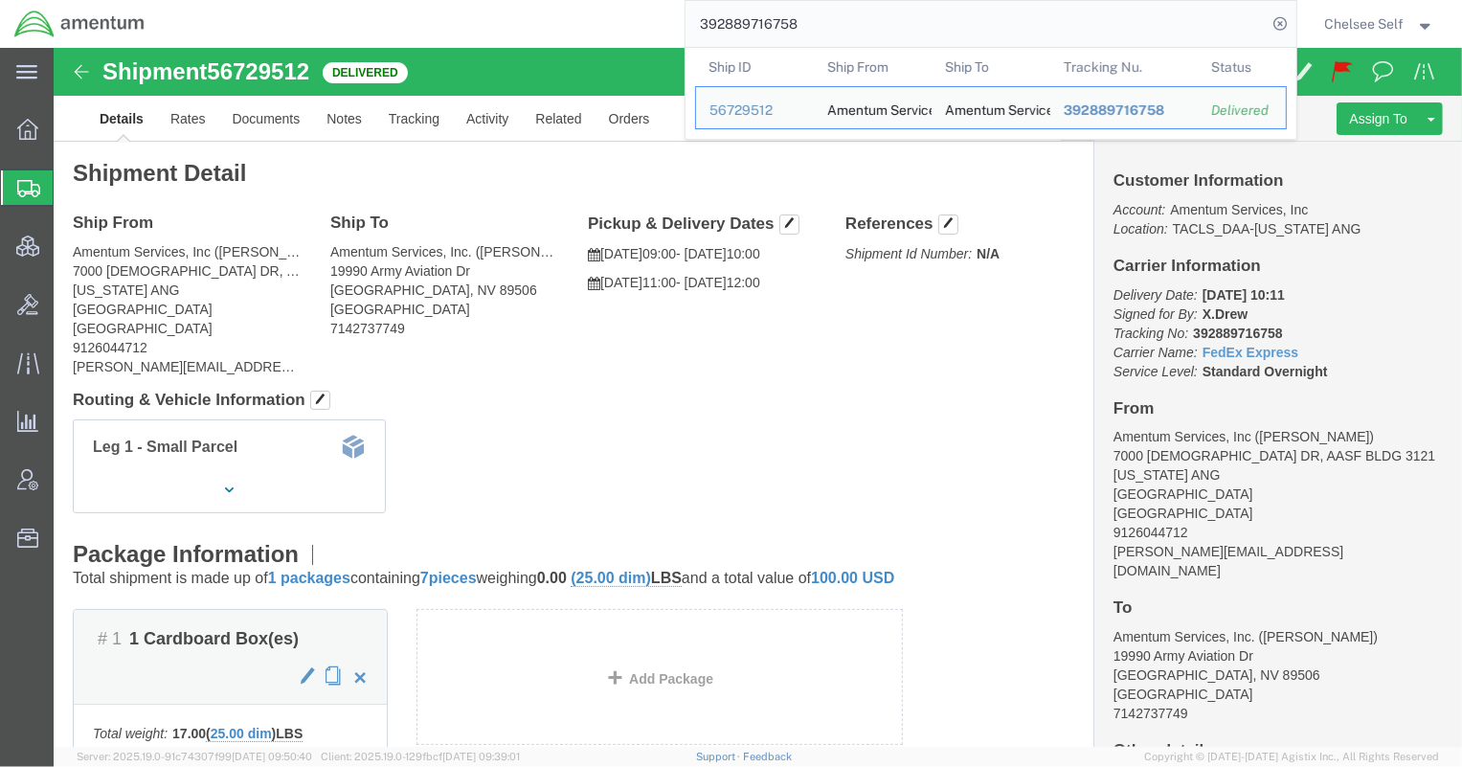
drag, startPoint x: 918, startPoint y: 36, endPoint x: 509, endPoint y: 14, distance: 409.4
click at [509, 14] on div "392889716758 Ship ID Ship From Ship To Tracking Nu. Status Ship ID 56729512 Shi…" at bounding box center [727, 24] width 1137 height 48
paste input "774810952"
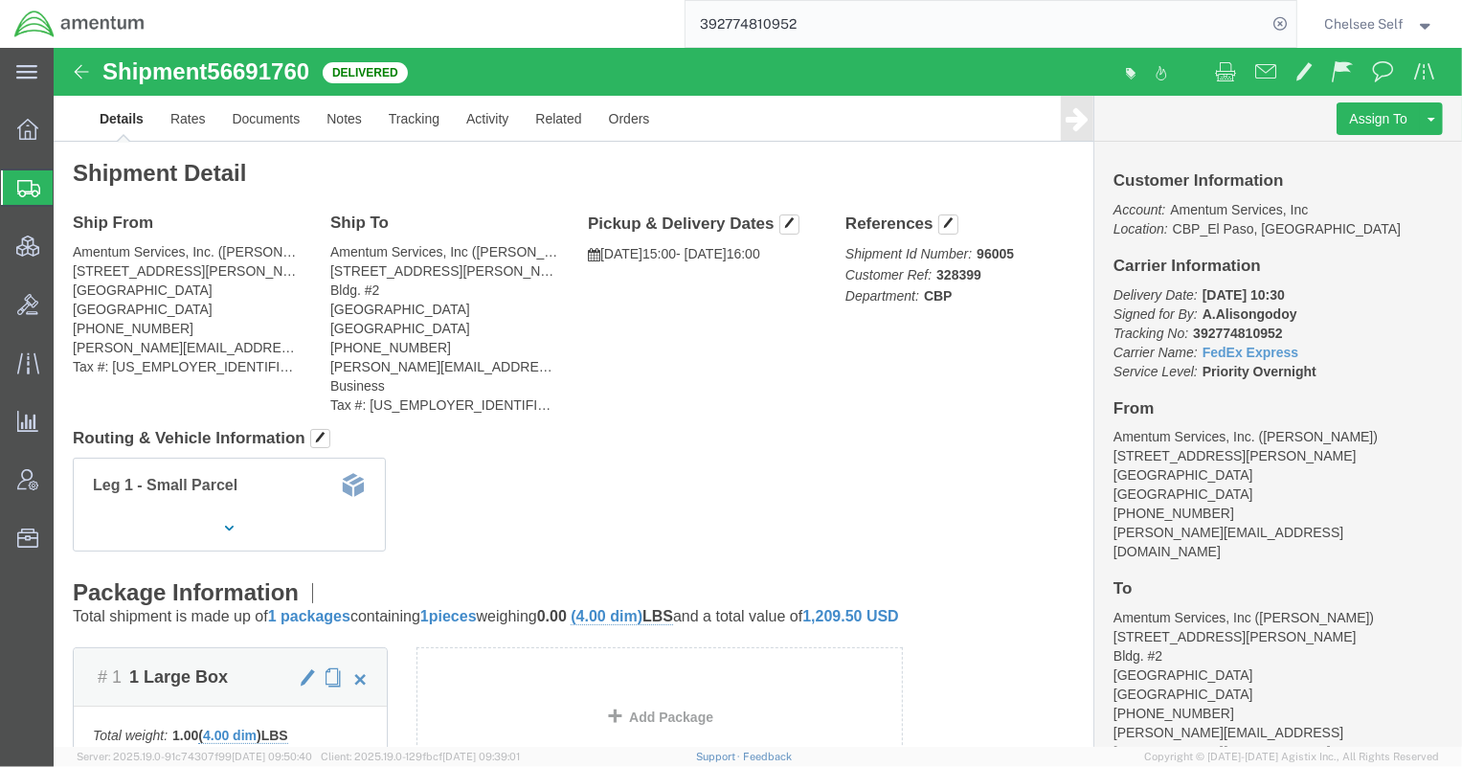
drag, startPoint x: 834, startPoint y: 24, endPoint x: 487, endPoint y: -4, distance: 347.7
click at [487, 0] on html "main_menu Created with Sketch. Collapse Menu Overview Shipments Shipment Manage…" at bounding box center [731, 383] width 1462 height 767
paste input "986499440"
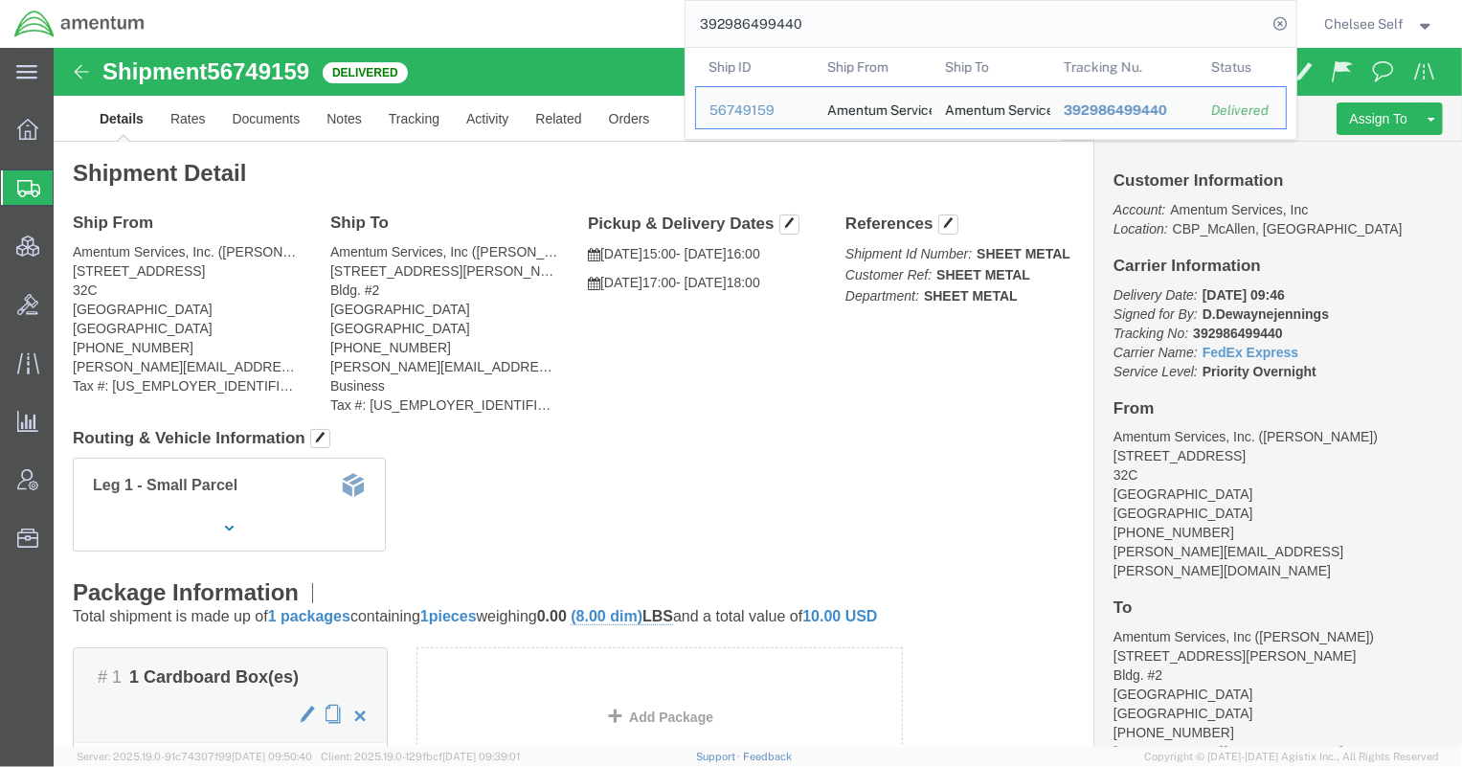
drag, startPoint x: 802, startPoint y: 27, endPoint x: 557, endPoint y: -17, distance: 249.0
click at [557, 0] on html "main_menu Created with Sketch. Collapse Menu Overview Shipments Shipment Manage…" at bounding box center [731, 383] width 1462 height 767
paste input "819137937"
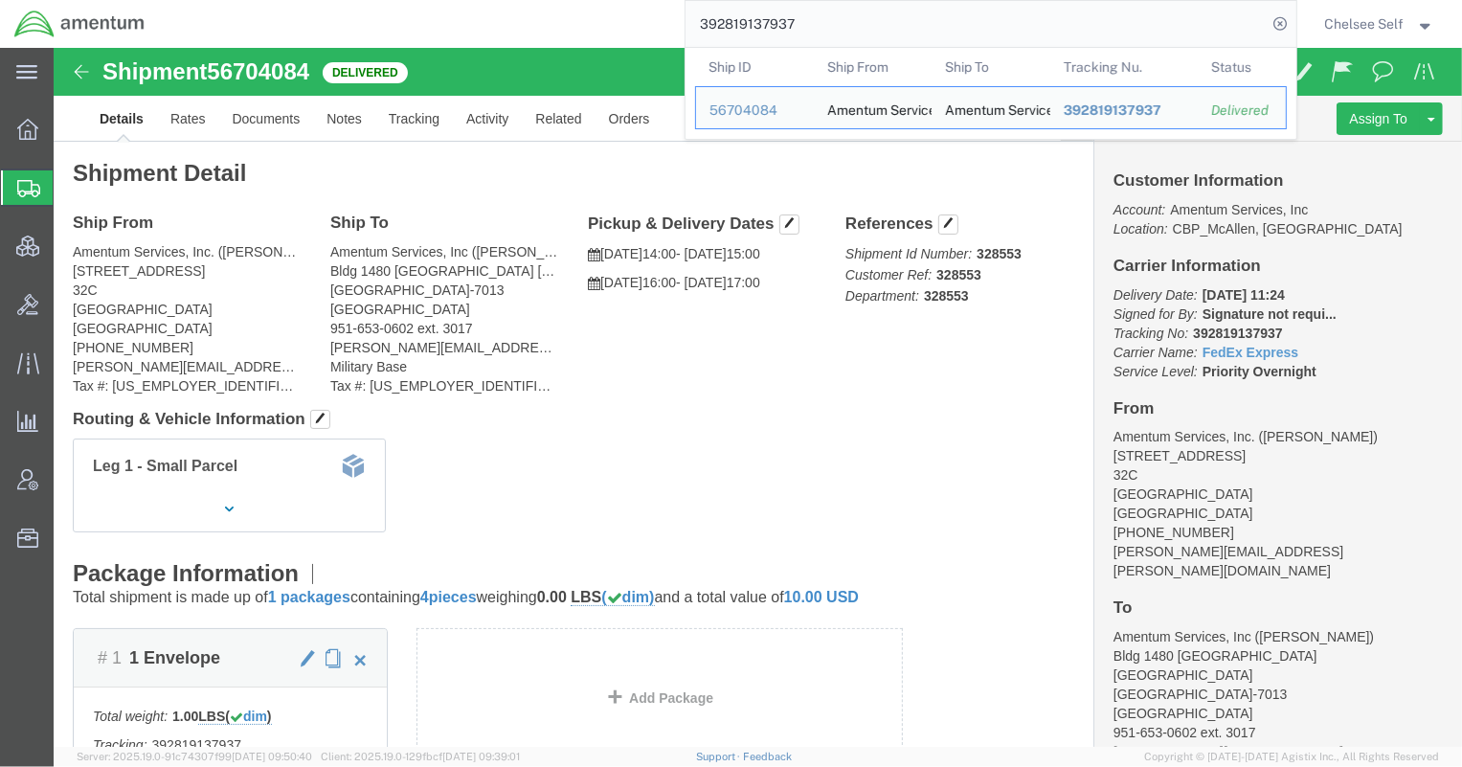
drag, startPoint x: 829, startPoint y: 20, endPoint x: 496, endPoint y: -15, distance: 335.1
click at [496, 0] on html "main_menu Created with Sketch. Collapse Menu Overview Shipments Shipment Manage…" at bounding box center [731, 383] width 1462 height 767
paste input "904764775"
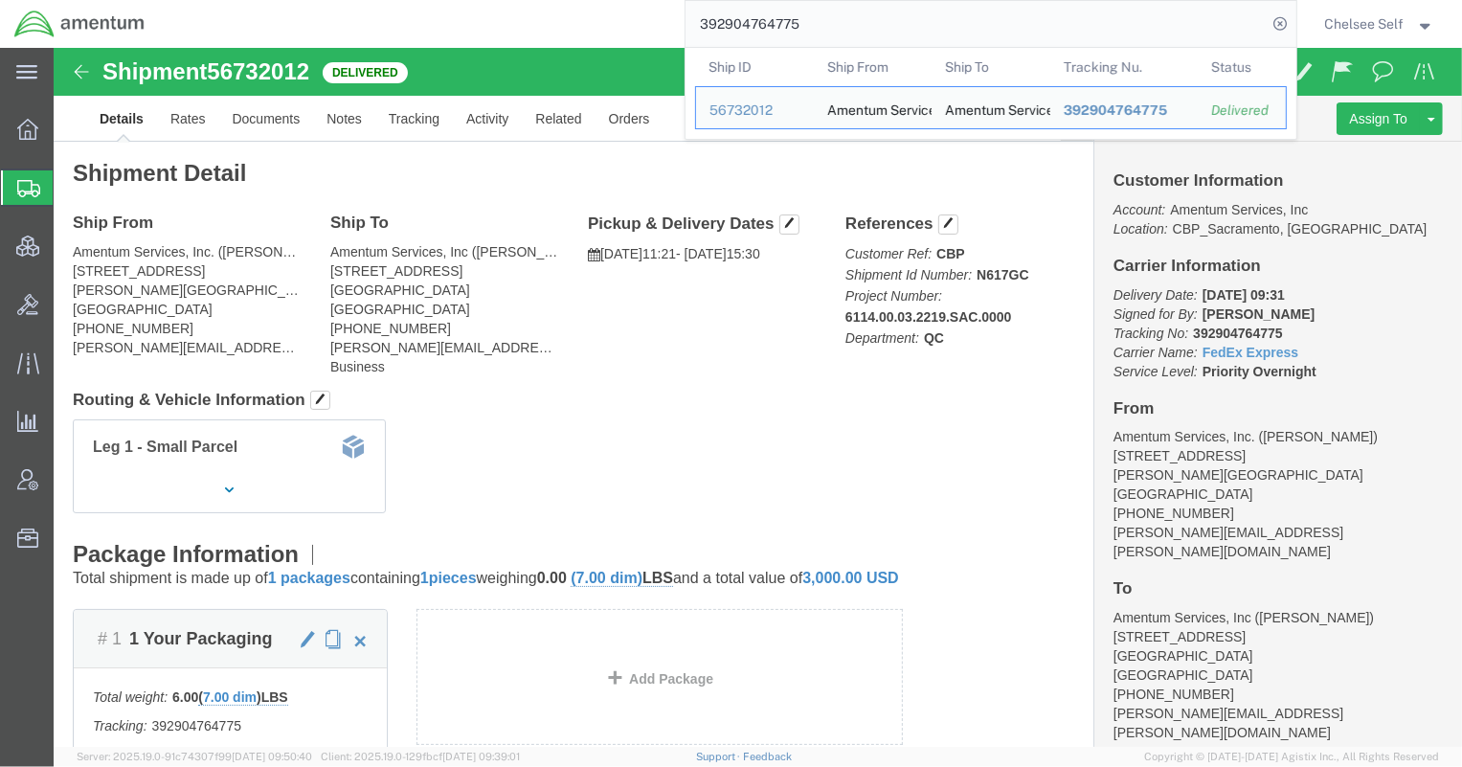
drag, startPoint x: 830, startPoint y: 25, endPoint x: 573, endPoint y: -17, distance: 261.0
click at [573, 0] on html "main_menu Created with Sketch. Collapse Menu Overview Shipments Shipment Manage…" at bounding box center [731, 383] width 1462 height 767
paste input "478246882041"
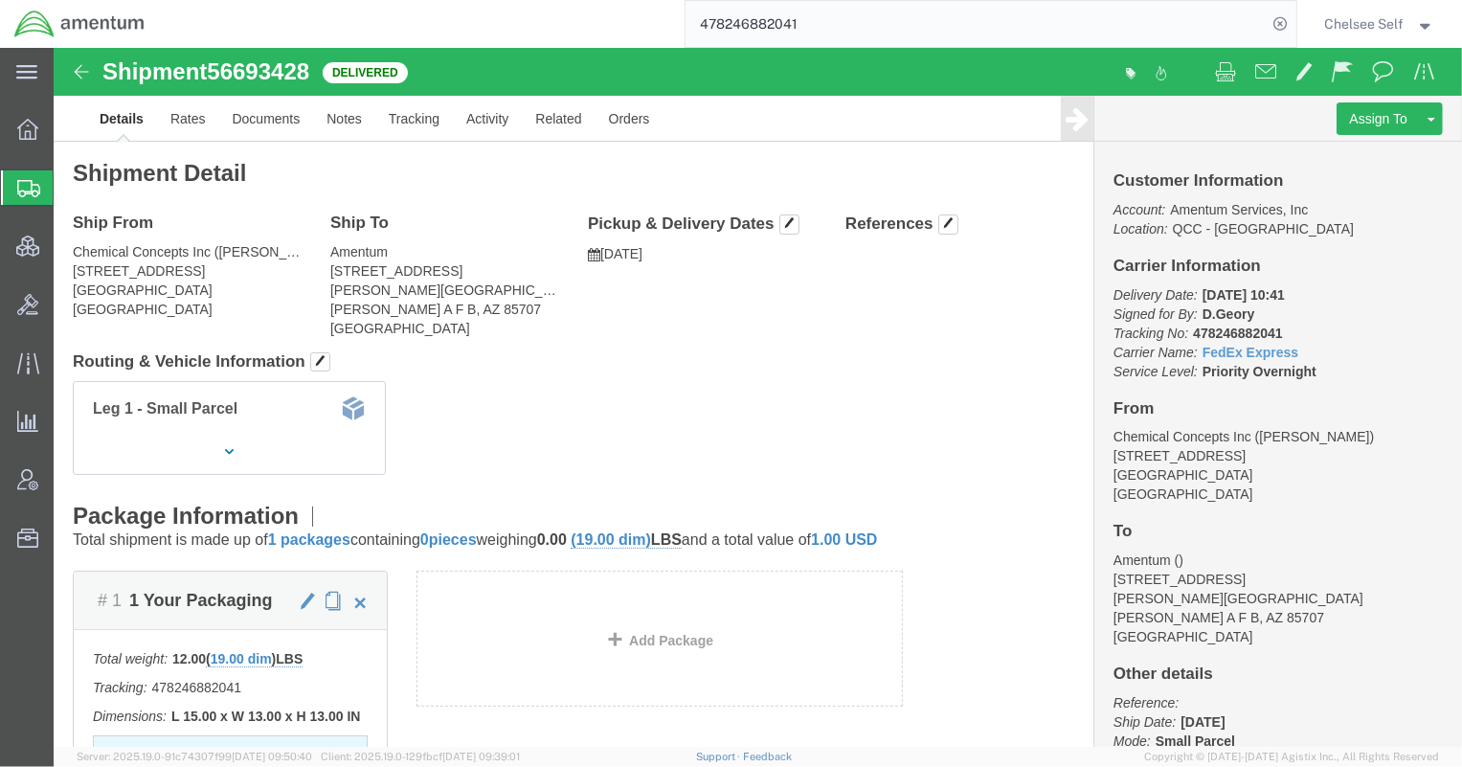
drag, startPoint x: 824, startPoint y: 24, endPoint x: 495, endPoint y: 5, distance: 329.9
click at [507, 10] on div "478246882041" at bounding box center [727, 24] width 1137 height 48
paste input "392755077429"
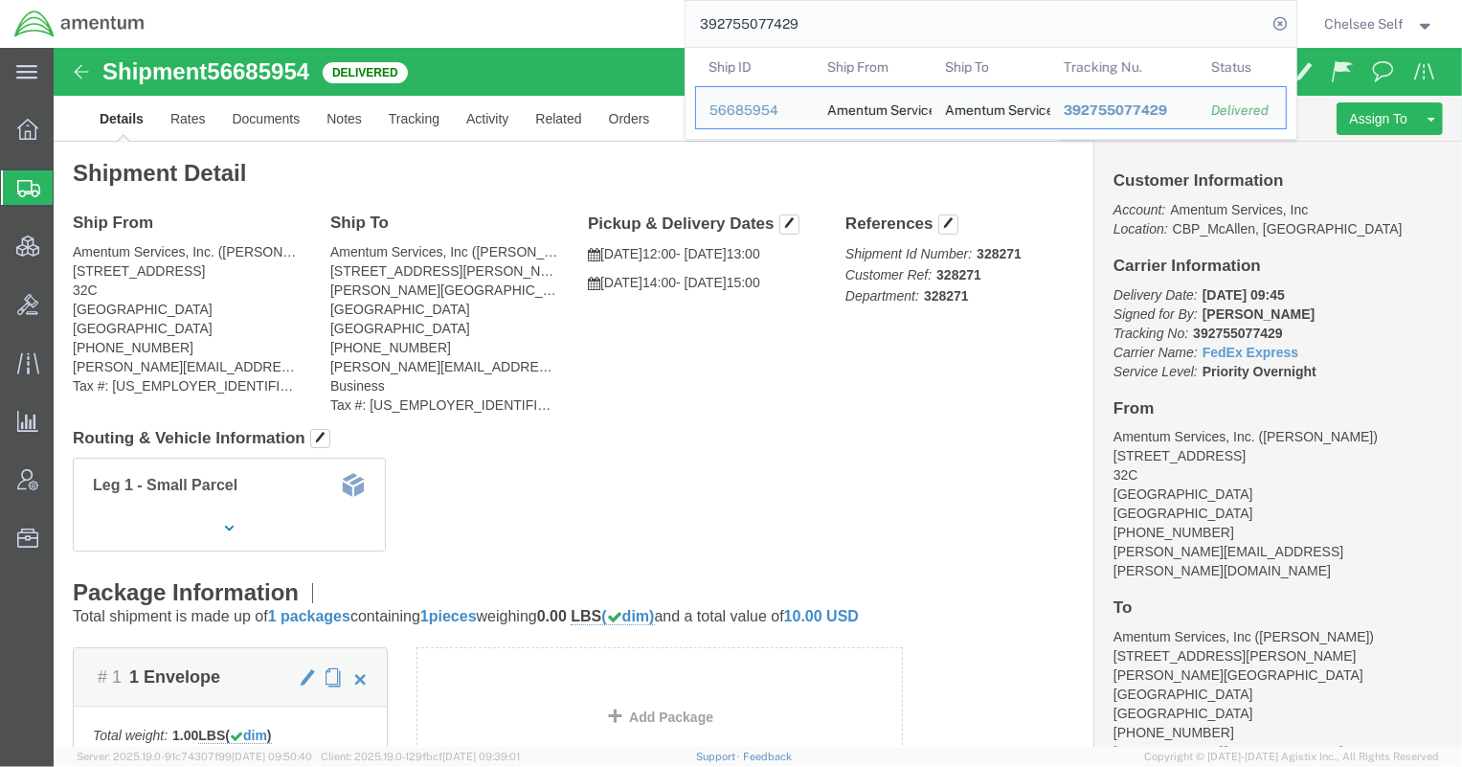
drag, startPoint x: 904, startPoint y: 13, endPoint x: 584, endPoint y: 11, distance: 319.8
click at [584, 11] on div "392755077429 Ship ID Ship From Ship To Tracking Nu. Status Ship ID 56685954 Shi…" at bounding box center [727, 24] width 1137 height 48
paste input "867120201"
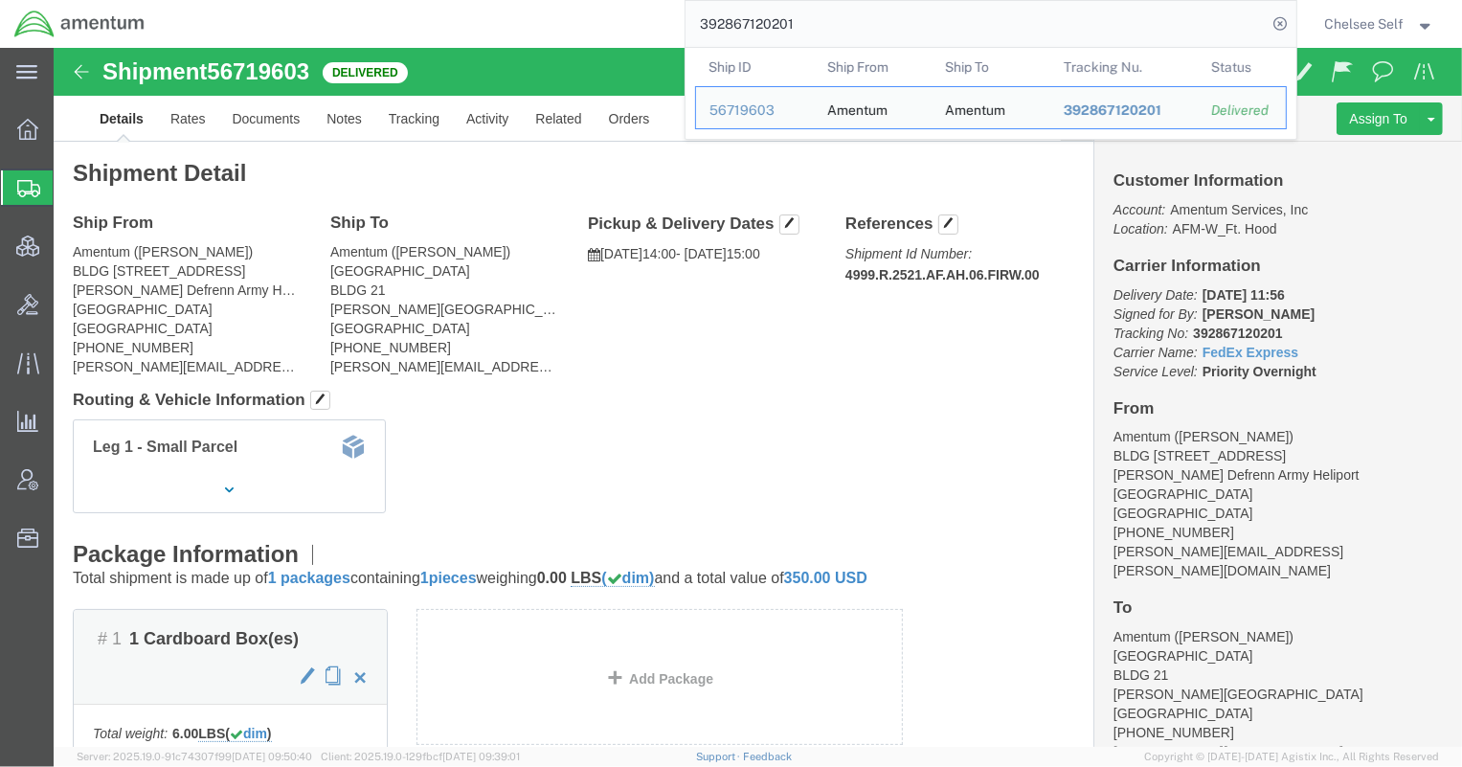
drag, startPoint x: 916, startPoint y: 16, endPoint x: 608, endPoint y: -20, distance: 310.4
click at [608, 0] on html "main_menu Created with Sketch. Collapse Menu Overview Shipments Shipment Manage…" at bounding box center [731, 383] width 1462 height 767
paste input "53063503"
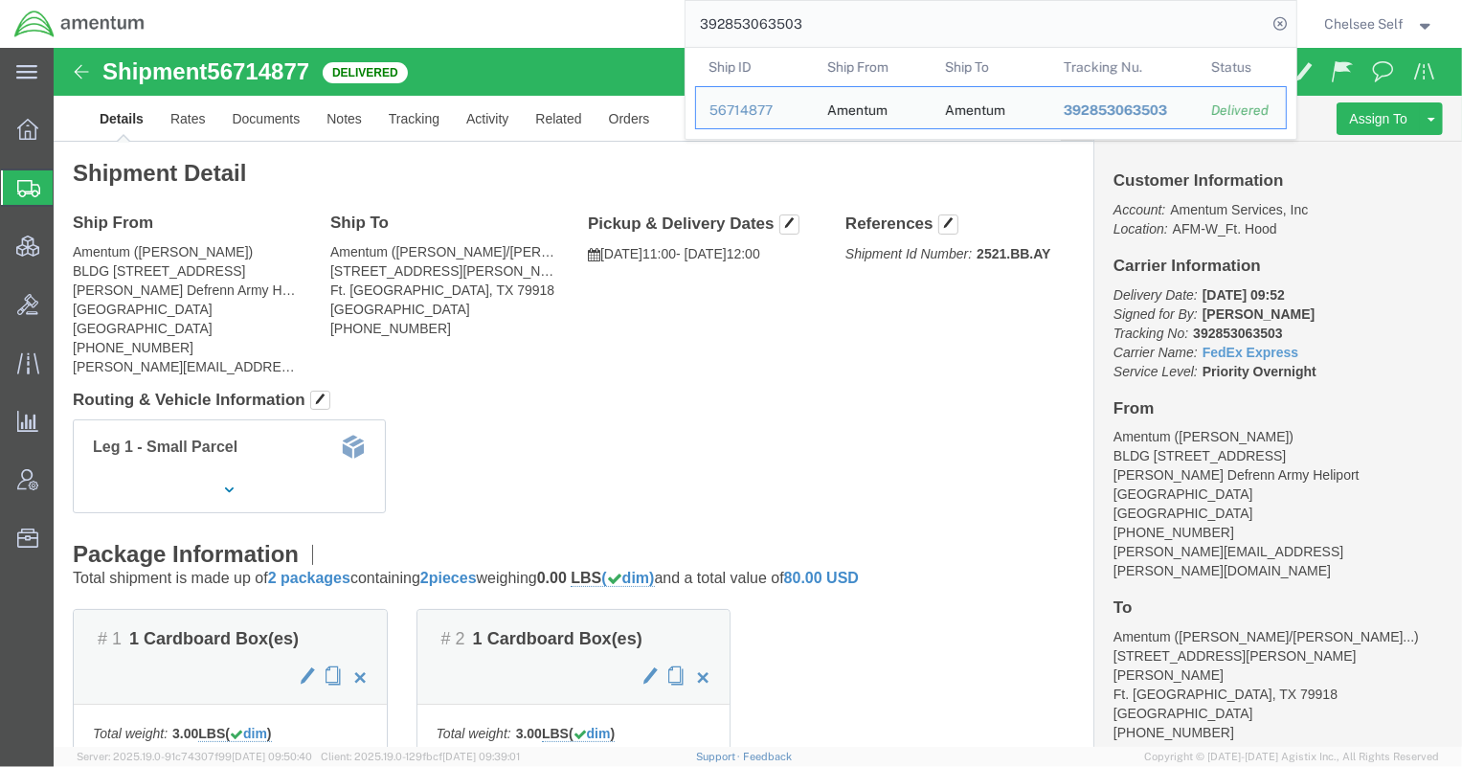
drag, startPoint x: 826, startPoint y: 25, endPoint x: 512, endPoint y: -32, distance: 319.1
click at [512, 0] on html "main_menu Created with Sketch. Collapse Menu Overview Shipments Shipment Manage…" at bounding box center [731, 383] width 1462 height 767
paste input "597"
drag, startPoint x: 735, startPoint y: 19, endPoint x: 596, endPoint y: 18, distance: 139.8
click at [596, 18] on div "392853065973 Ship ID Ship From Ship To Tracking Nu. Status Ship ID 56714877 Shi…" at bounding box center [727, 24] width 1137 height 48
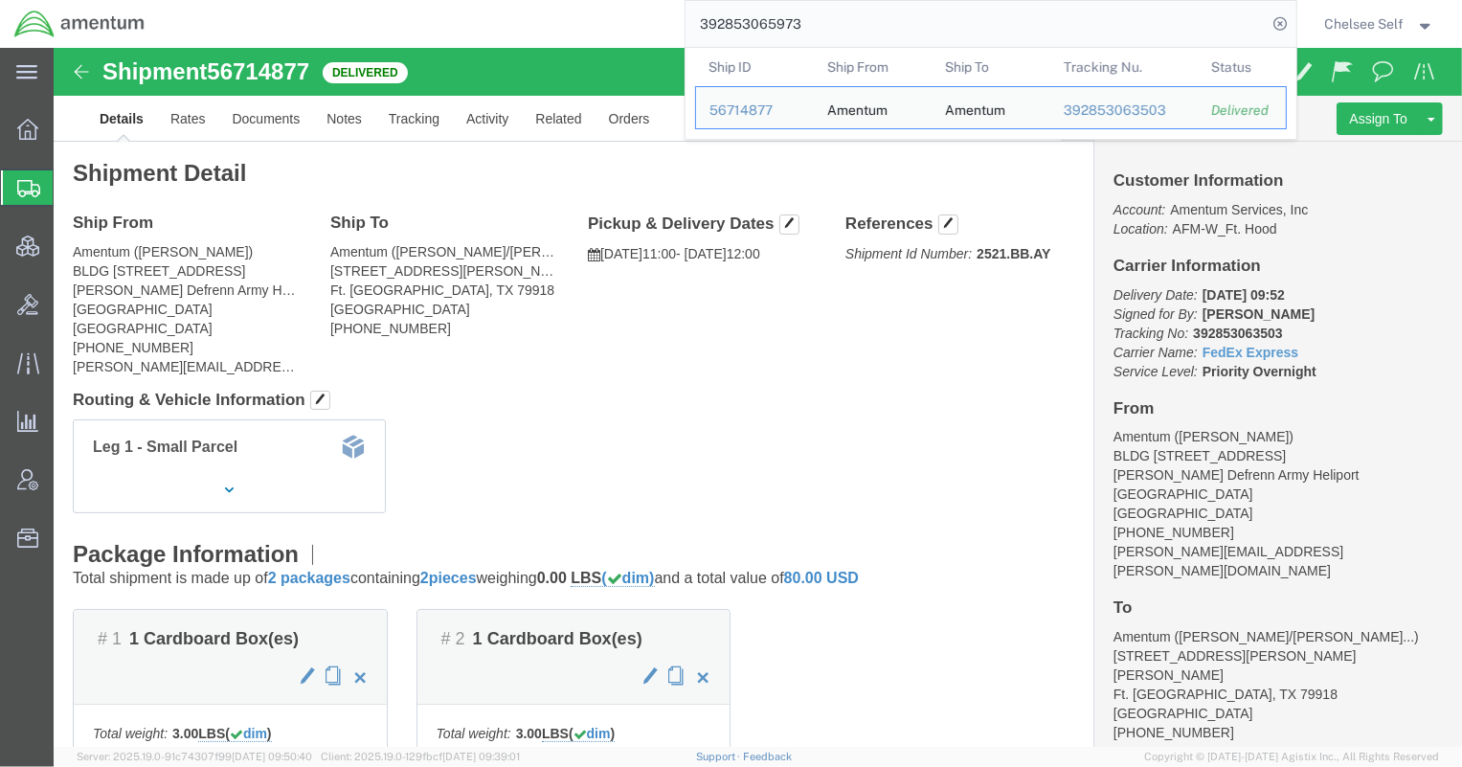
paste input "90518591"
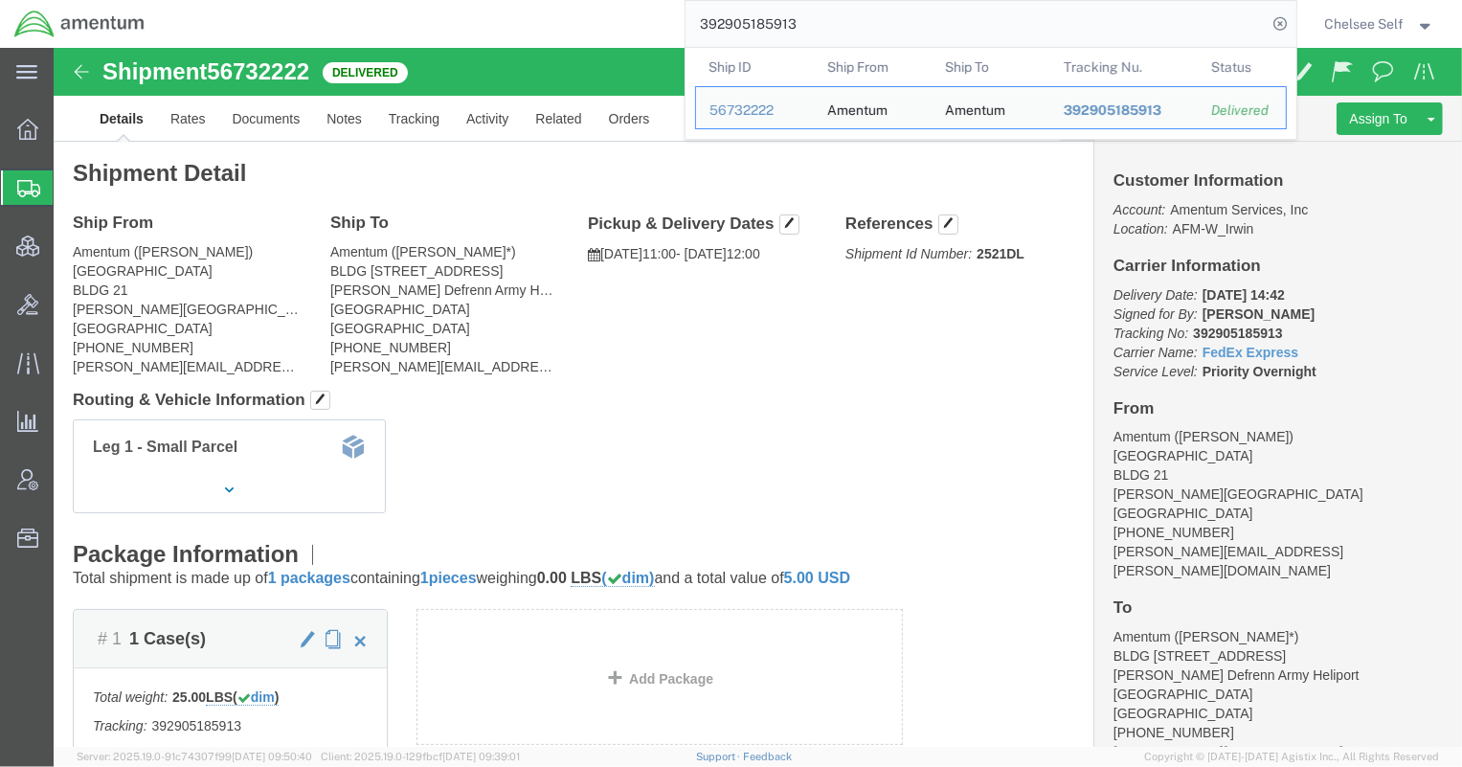
drag, startPoint x: 790, startPoint y: 17, endPoint x: 501, endPoint y: -11, distance: 290.6
click at [501, 0] on html "main_menu Created with Sketch. Collapse Menu Overview Shipments Shipment Manage…" at bounding box center [731, 383] width 1462 height 767
paste input "760278441"
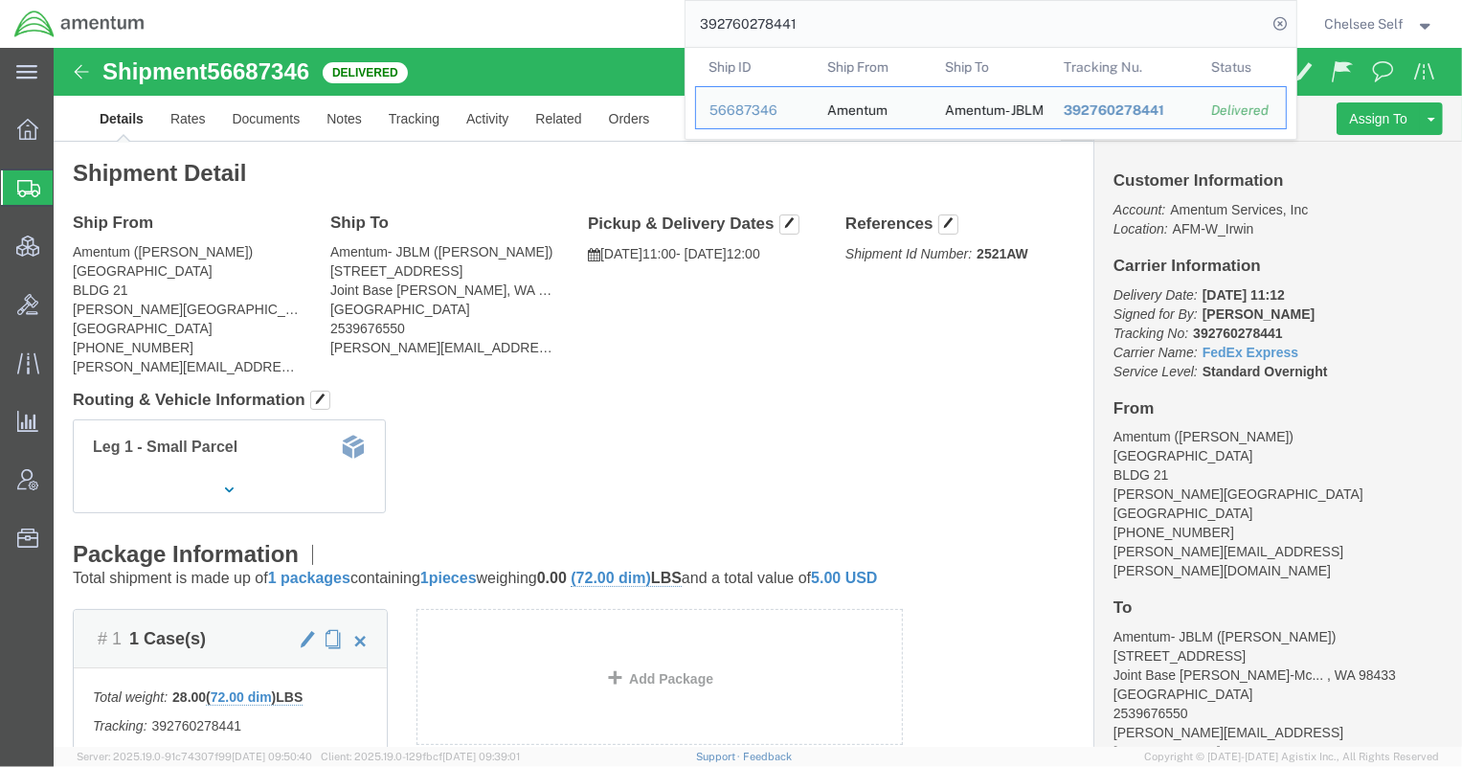
drag, startPoint x: 842, startPoint y: 25, endPoint x: 547, endPoint y: -1, distance: 296.0
click at [547, 0] on html "main_menu Created with Sketch. Collapse Menu Overview Shipments Shipment Manage…" at bounding box center [731, 383] width 1462 height 767
paste input "403231617739"
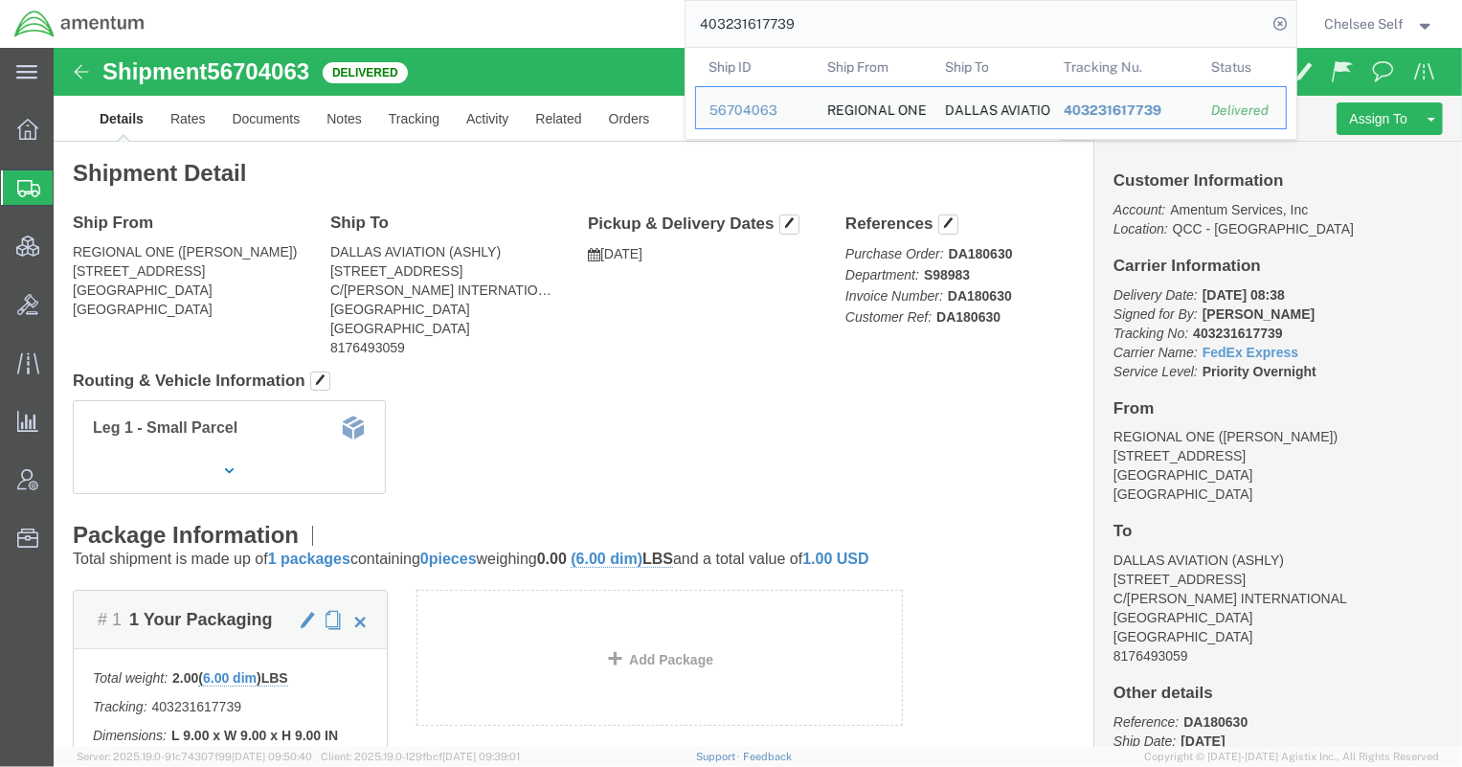
drag, startPoint x: 899, startPoint y: 30, endPoint x: 456, endPoint y: 4, distance: 444.0
click at [456, 4] on div "403231617739 Ship ID Ship From Ship To Tracking Nu. Status Ship ID 56704063 Shi…" at bounding box center [727, 24] width 1137 height 48
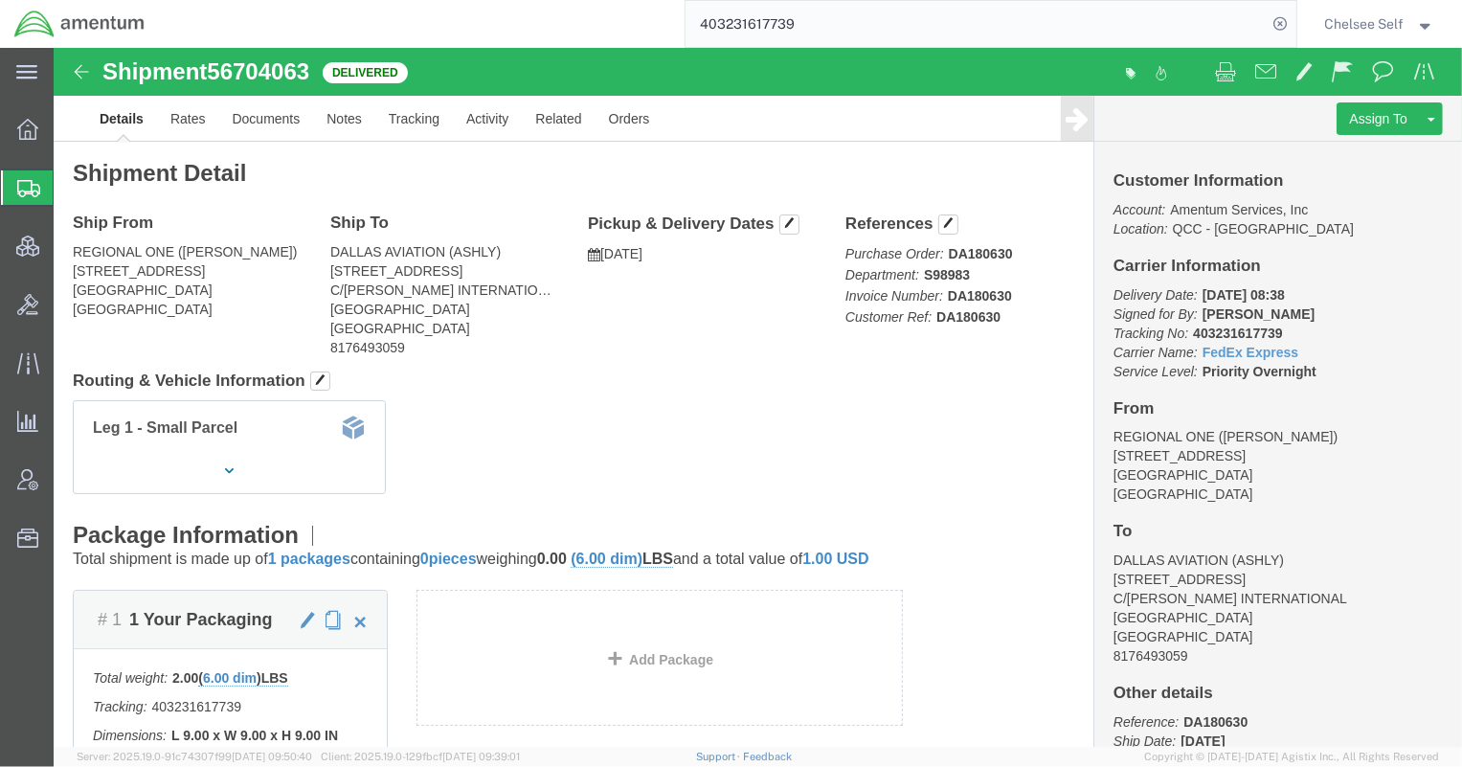
paste input "40062198690"
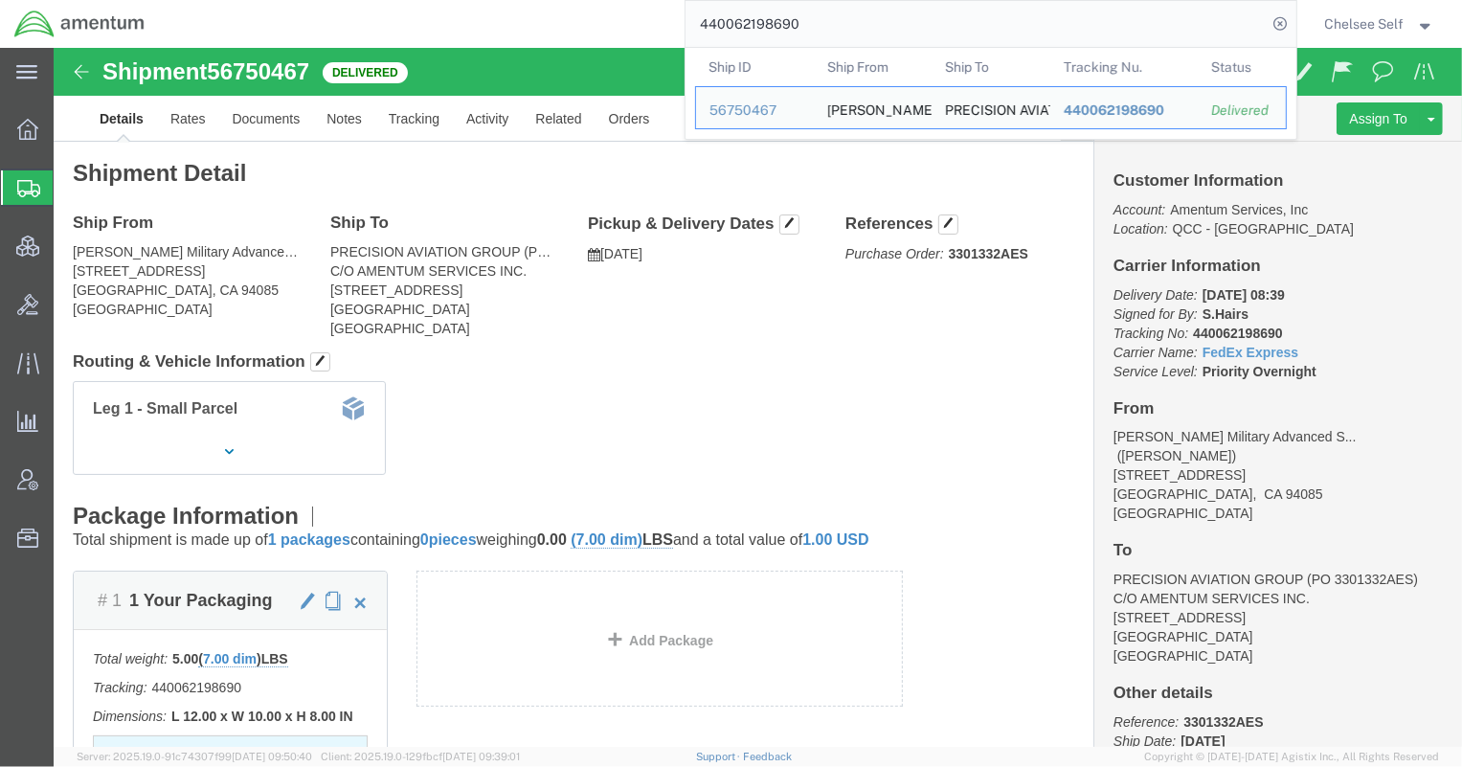
drag, startPoint x: 846, startPoint y: 18, endPoint x: 433, endPoint y: -2, distance: 414.1
click at [433, 0] on html "main_menu Created with Sketch. Collapse Menu Overview Shipments Shipment Manage…" at bounding box center [731, 383] width 1462 height 767
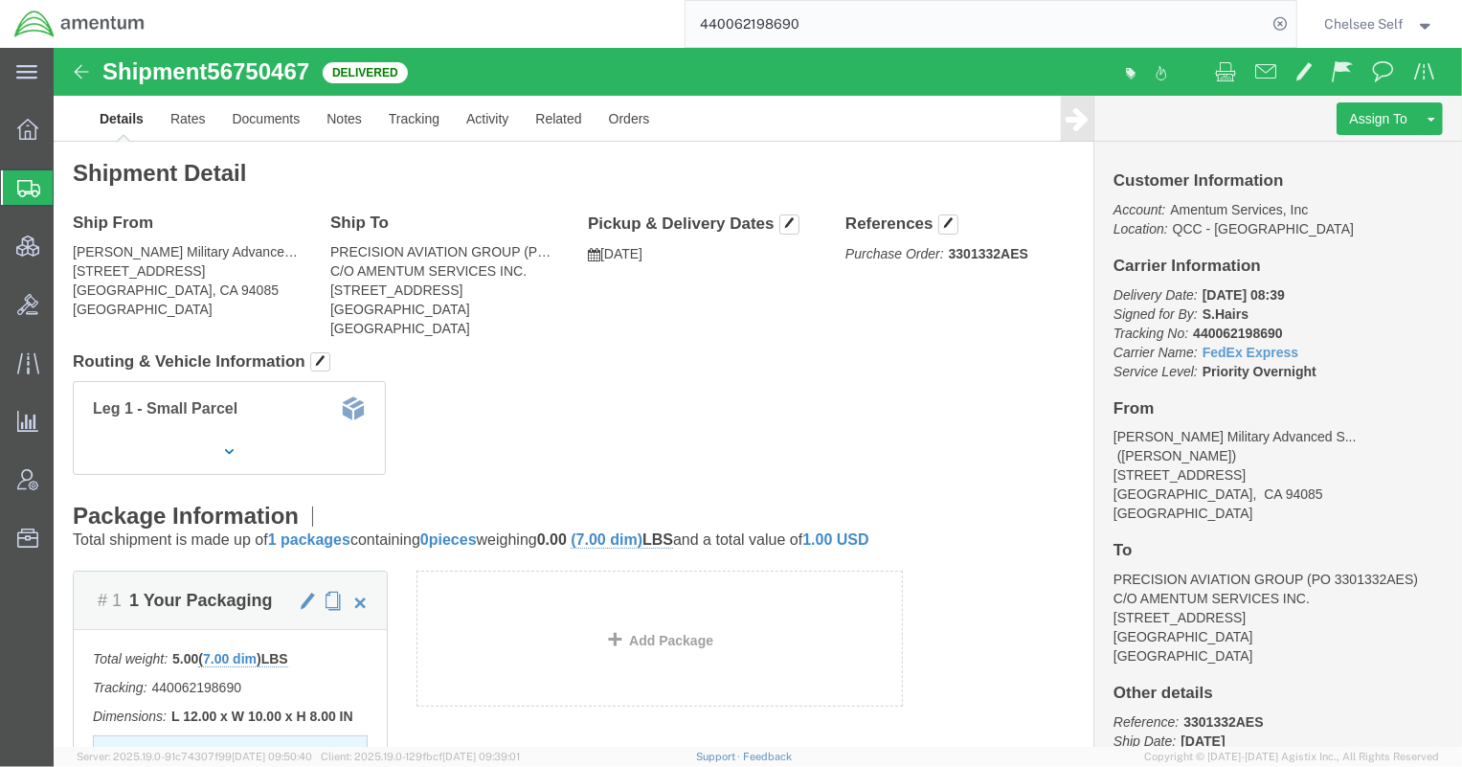
paste input "392368269046"
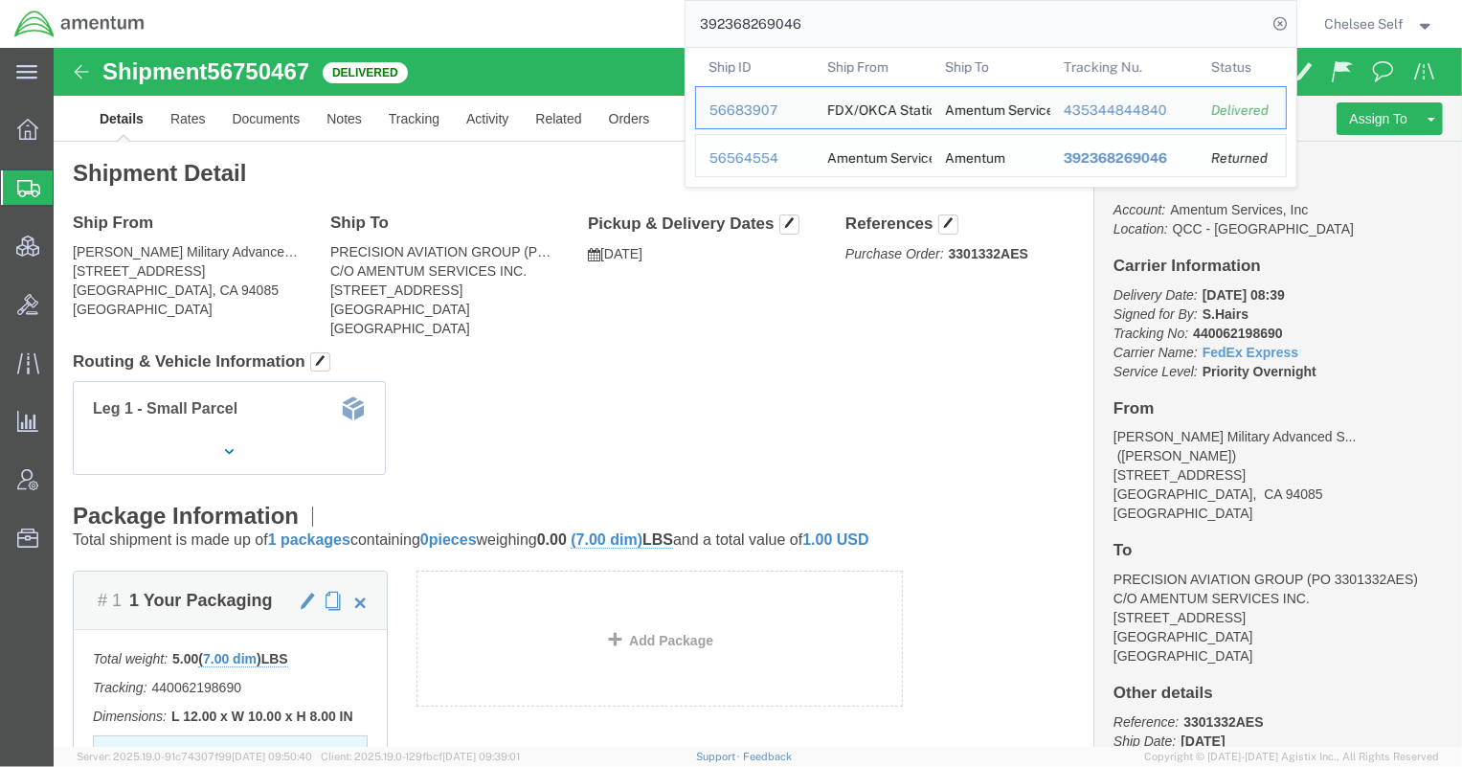
click at [1110, 155] on span "392368269046" at bounding box center [1114, 157] width 103 height 15
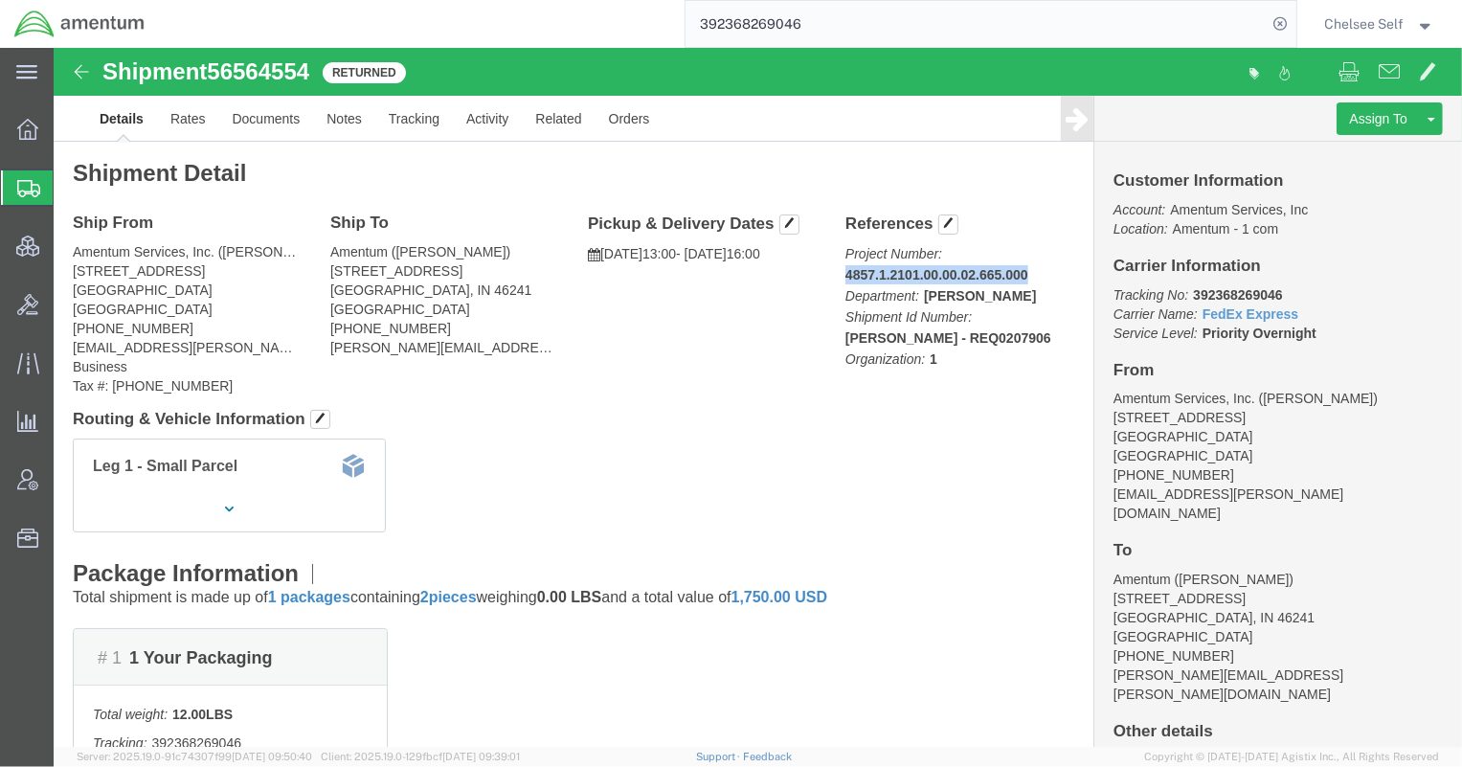
drag, startPoint x: 783, startPoint y: 220, endPoint x: 992, endPoint y: 220, distance: 208.7
click p "Project Number: 4857.1.2101.00.00.02.665.000 Department: [PERSON_NAME] Shipment…"
copy b "4857.1.2101.00.00.02.665.000"
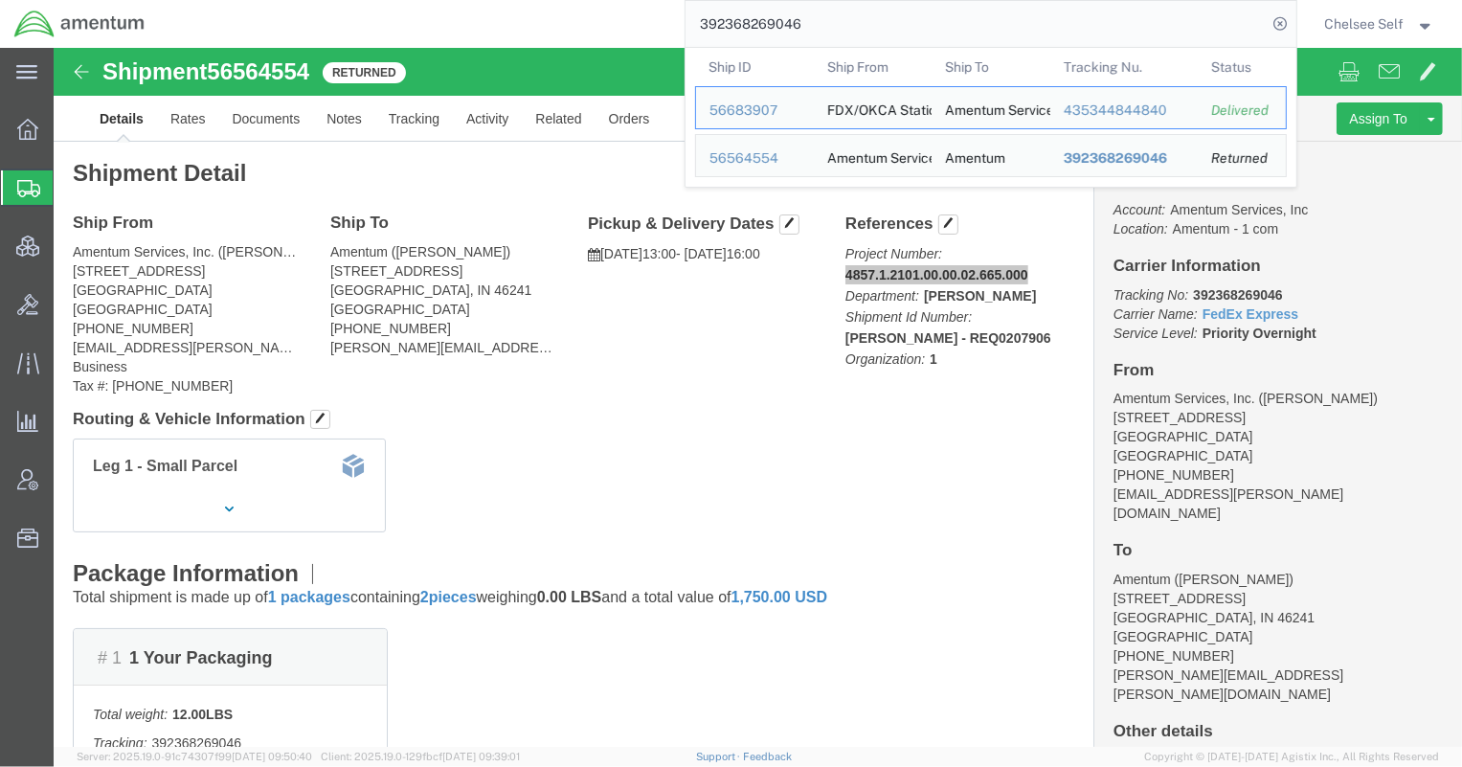
drag, startPoint x: 870, startPoint y: 34, endPoint x: 423, endPoint y: 22, distance: 447.3
click at [424, 22] on div "392368269046 Ship ID Ship From Ship To Tracking Nu. Status Ship ID 56683907 Shi…" at bounding box center [727, 24] width 1137 height 48
paste input "167726332"
click at [1120, 156] on span "392167726332" at bounding box center [1113, 157] width 101 height 15
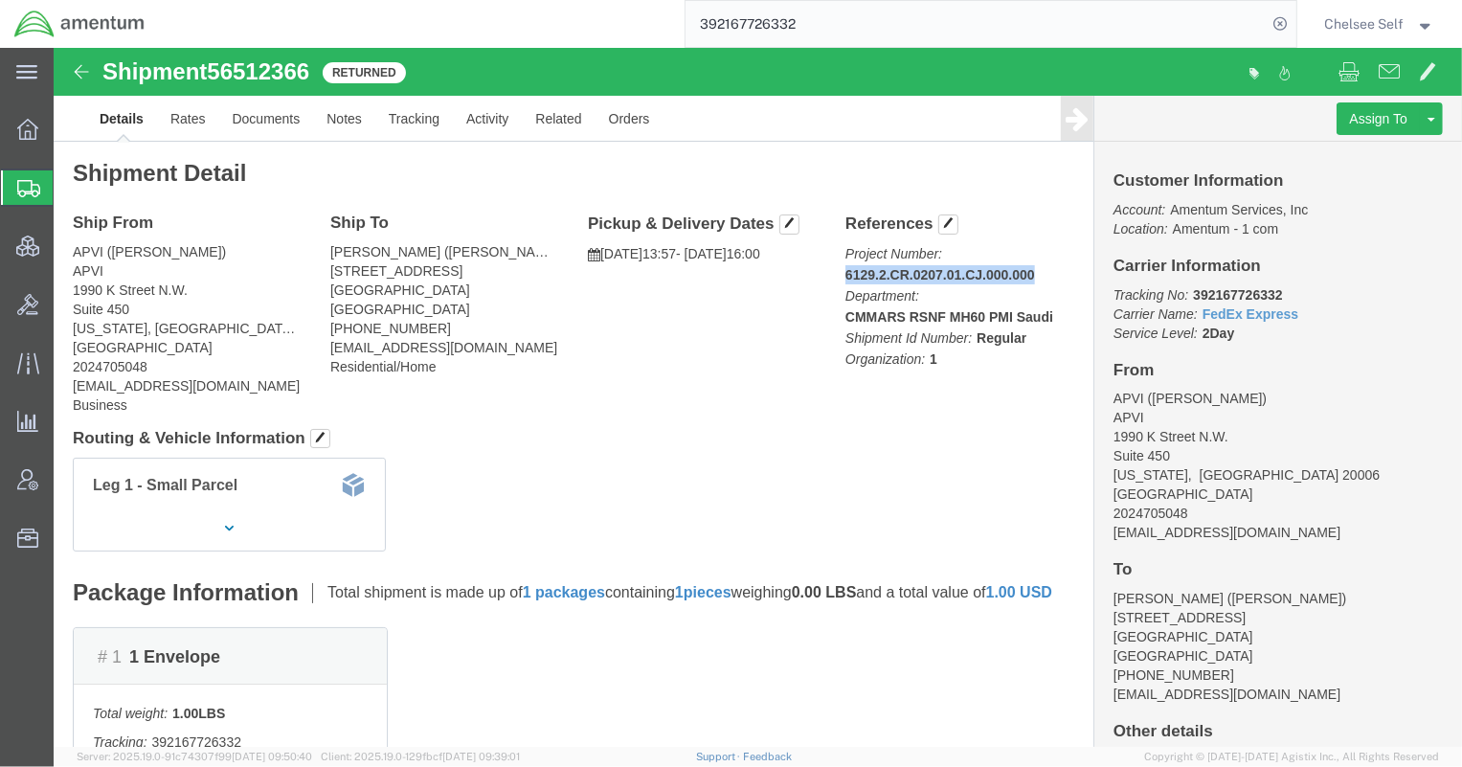
drag, startPoint x: 782, startPoint y: 222, endPoint x: 978, endPoint y: 224, distance: 195.3
click p "Project Number: 6129.2.CR.0207.01.CJ.000.000 Department: CMMARS RSNF MH60 PMI S…"
copy b "6129.2.CR.0207.01.CJ.000.000"
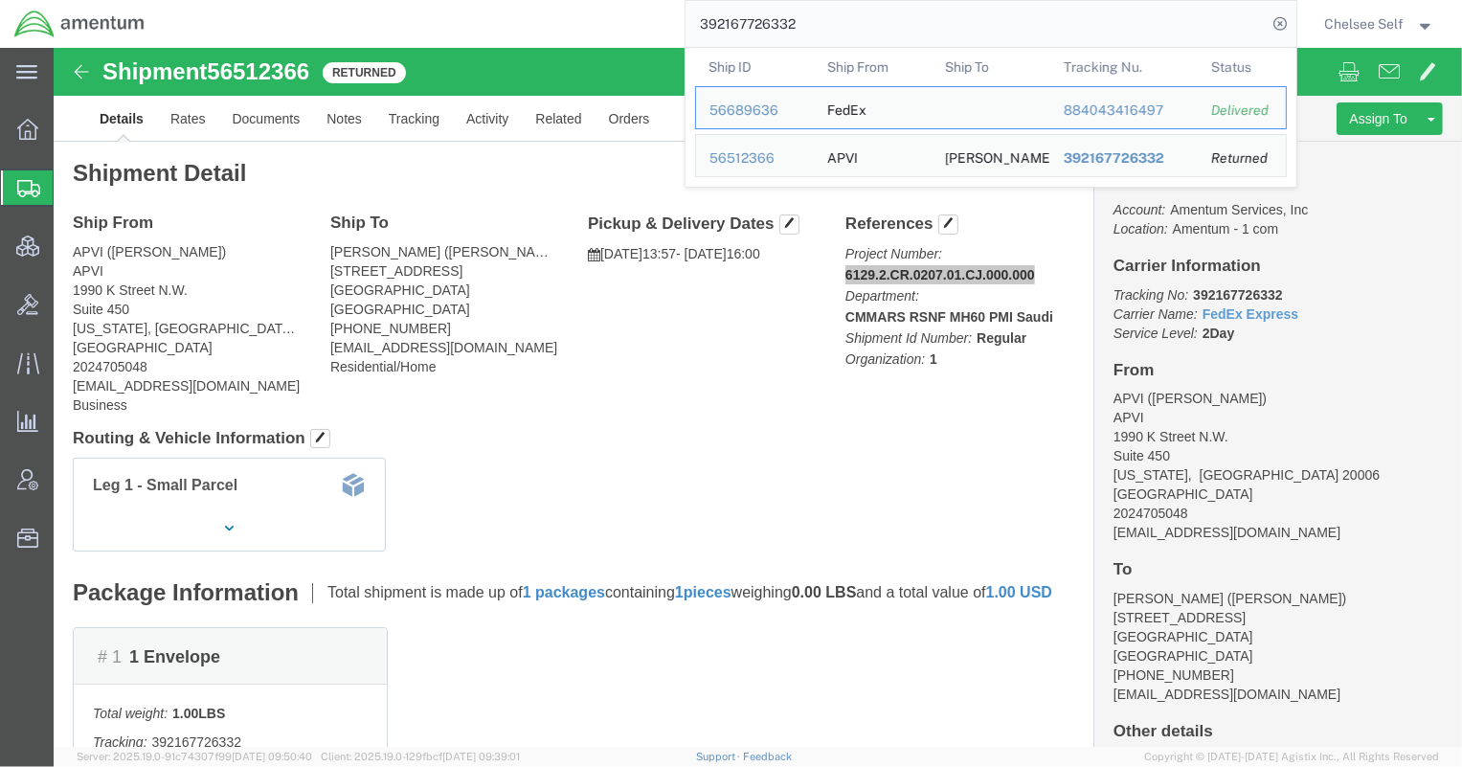
drag, startPoint x: 964, startPoint y: 17, endPoint x: 413, endPoint y: 34, distance: 551.7
click at [413, 34] on div "392167726332 Ship ID Ship From Ship To Tracking Nu. Status Ship ID 56689636 Shi…" at bounding box center [727, 24] width 1137 height 48
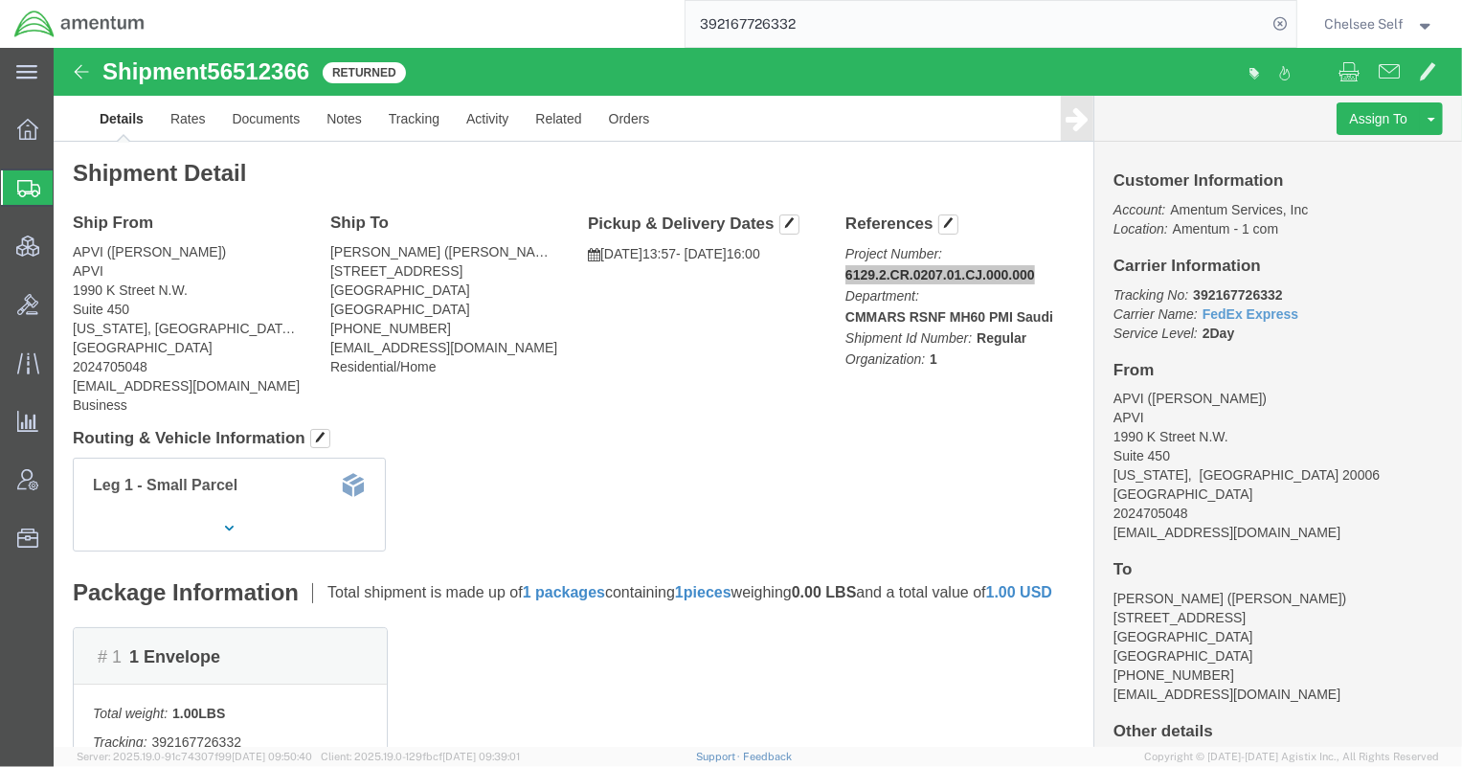
paste input "884115407554"
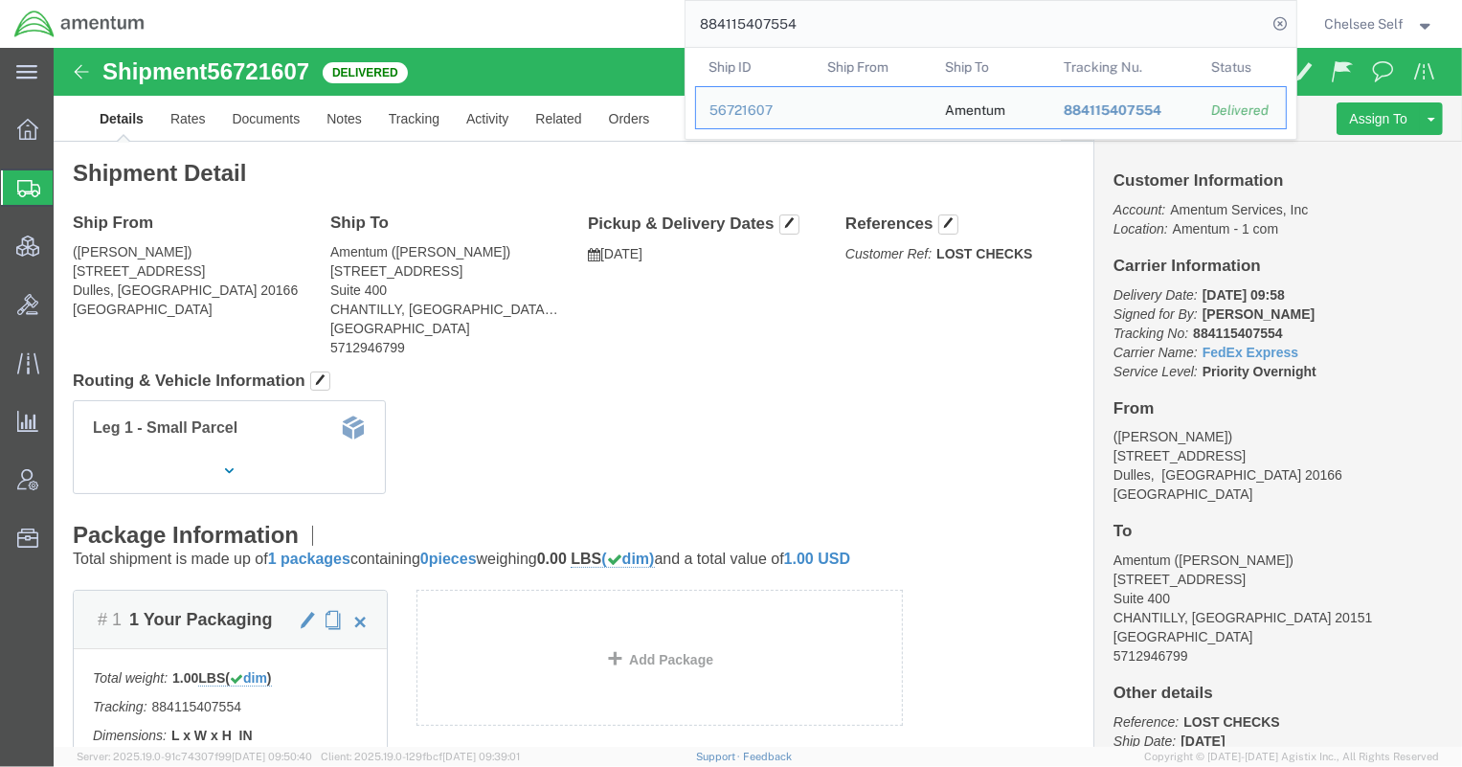
drag, startPoint x: 846, startPoint y: 19, endPoint x: 491, endPoint y: 3, distance: 355.6
click at [493, 4] on div "884115407554 Ship ID Ship From Ship To Tracking Nu. Status Ship ID 56721607 Shi…" at bounding box center [727, 24] width 1137 height 48
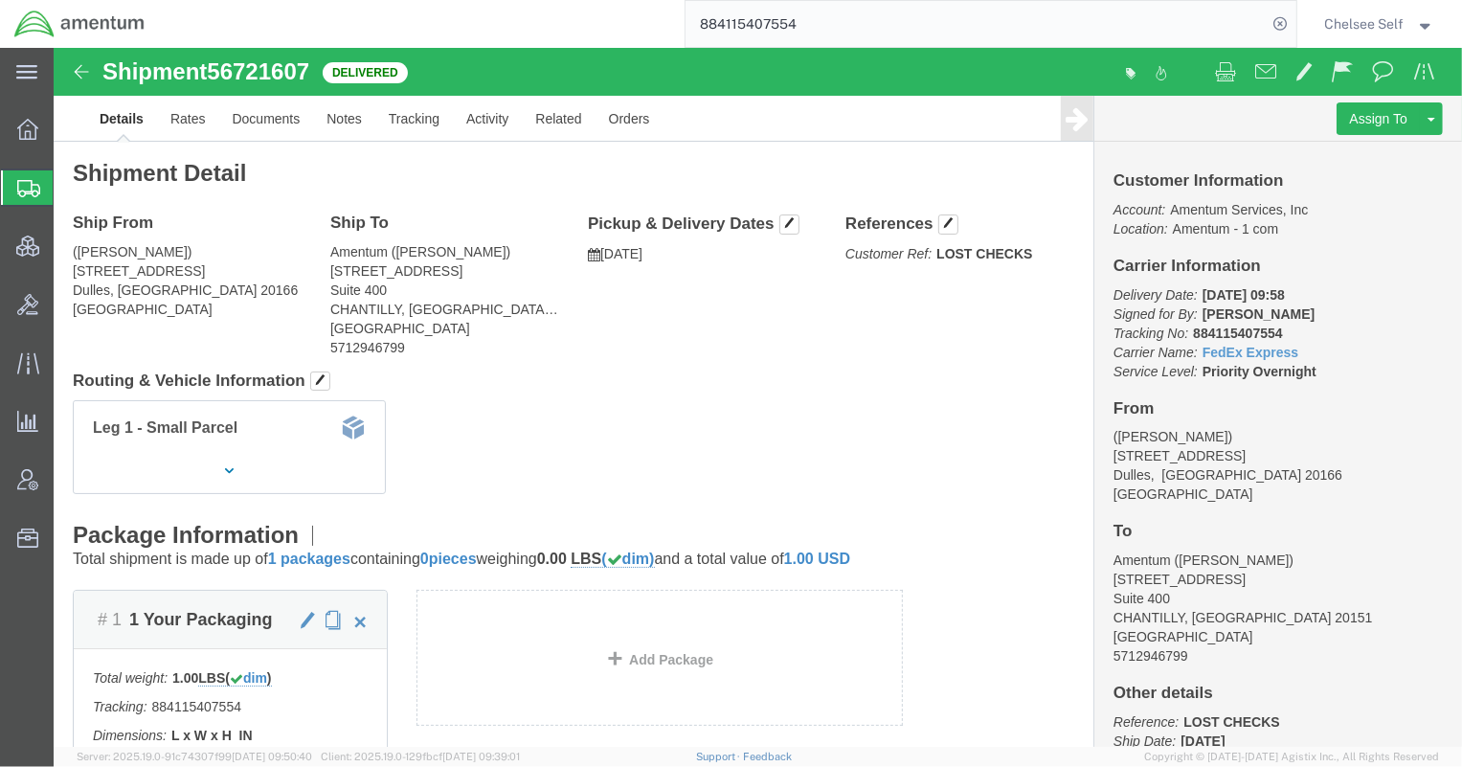
paste input "819573"
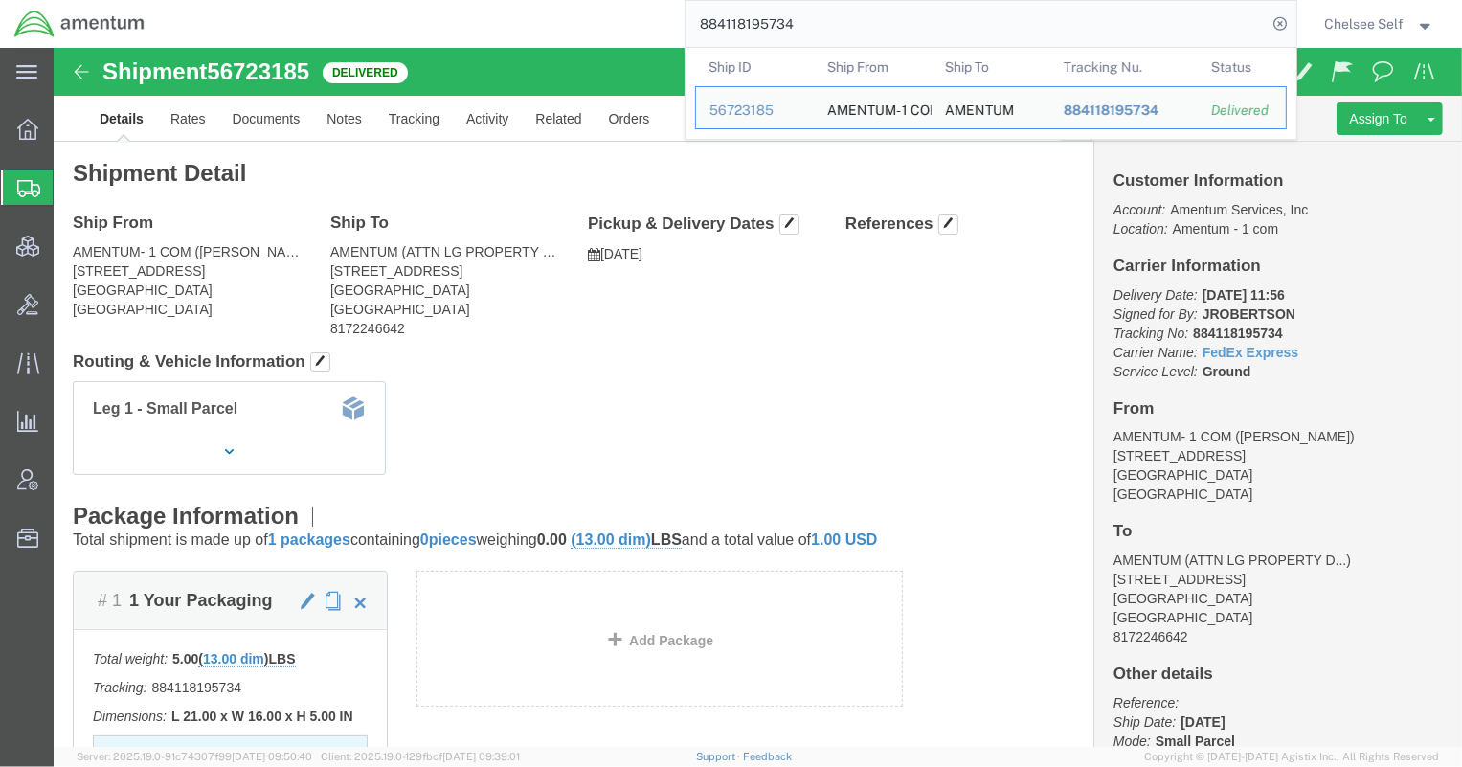
drag, startPoint x: 816, startPoint y: 21, endPoint x: 608, endPoint y: -12, distance: 210.4
click at [608, 0] on html "main_menu Created with Sketch. Collapse Menu Overview Shipments Shipment Manage…" at bounding box center [731, 383] width 1462 height 767
paste input "073367400"
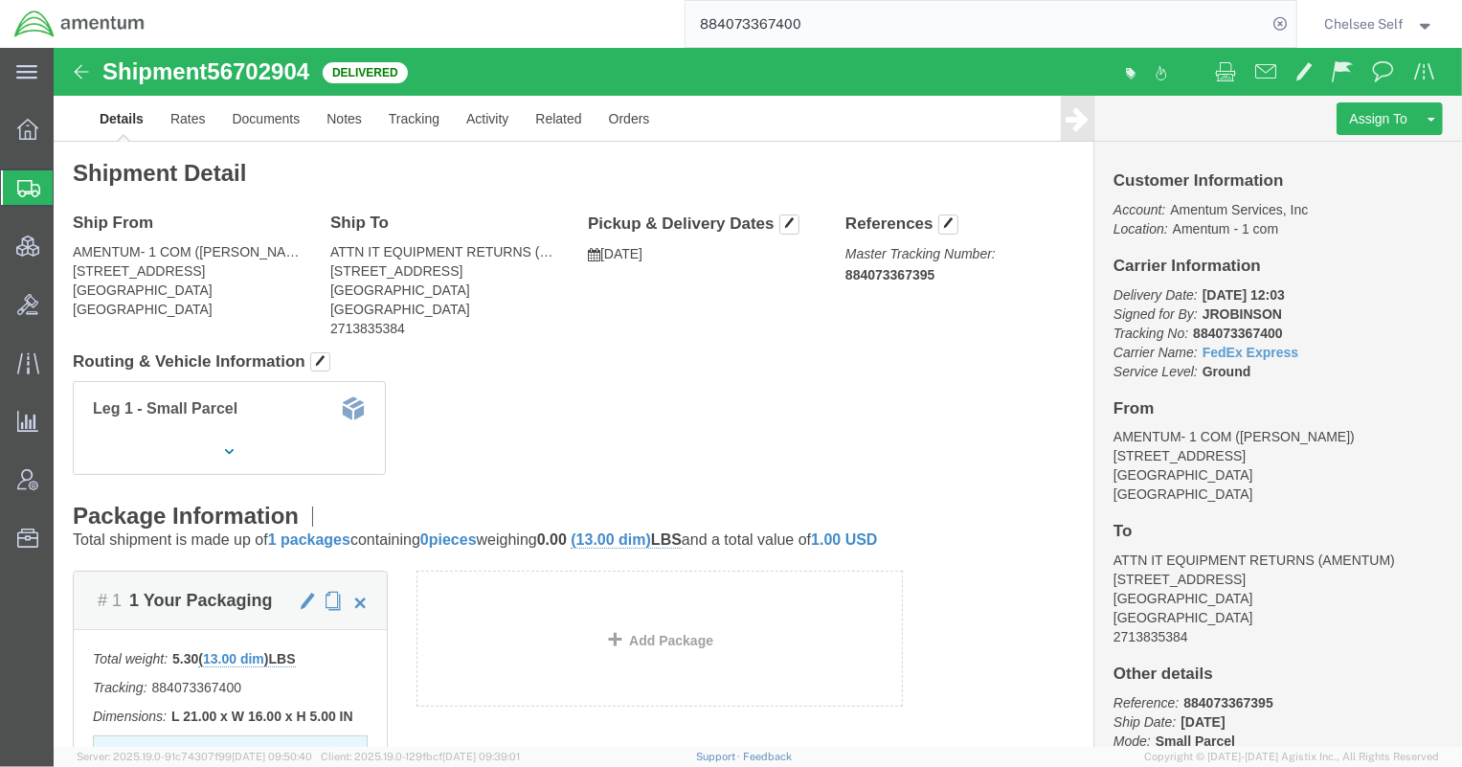
click b "884073367395"
copy b "884073367395"
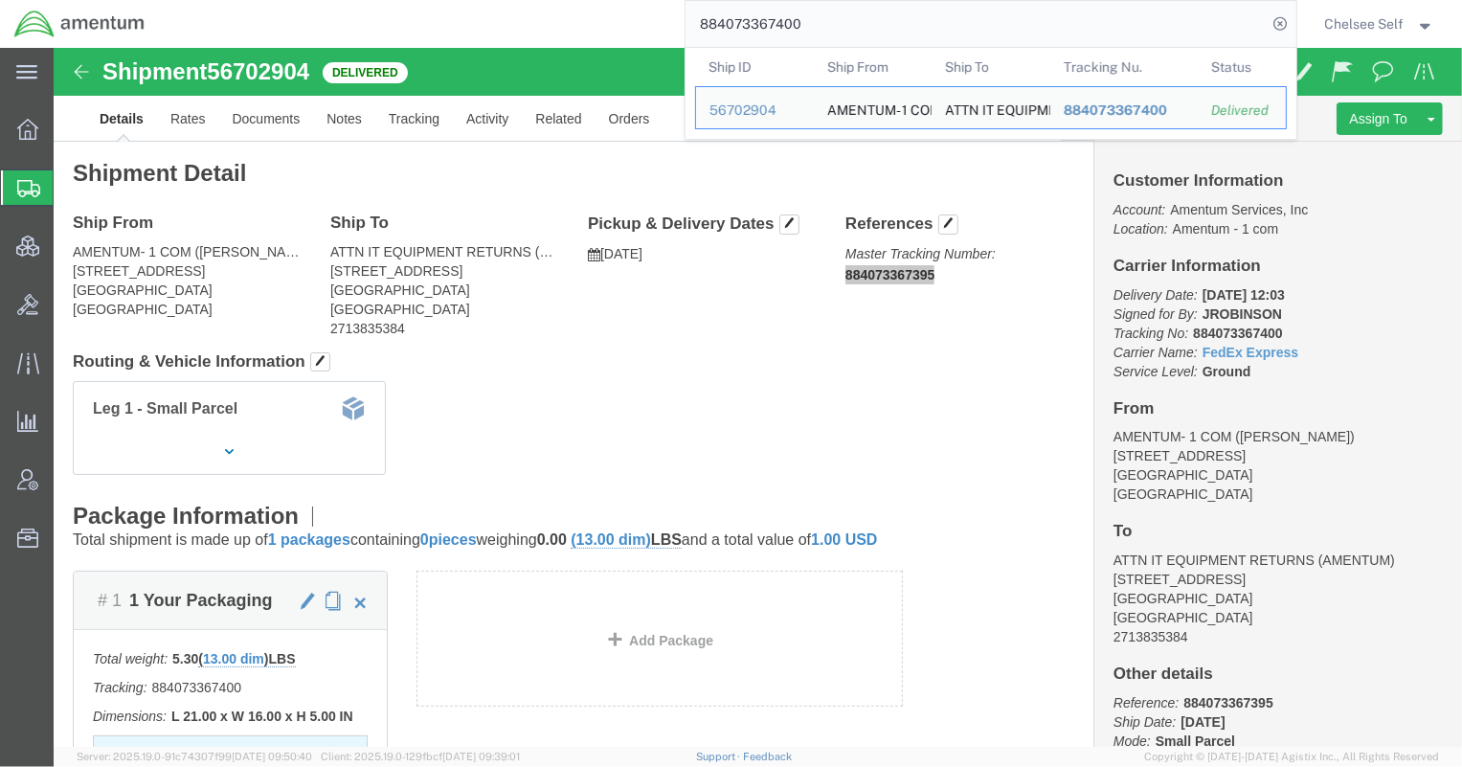
drag, startPoint x: 836, startPoint y: 29, endPoint x: 502, endPoint y: 7, distance: 334.9
click at [502, 7] on div "884073367400 Ship ID Ship From Ship To Tracking Nu. Status Ship ID 56702904 Shi…" at bounding box center [727, 24] width 1137 height 48
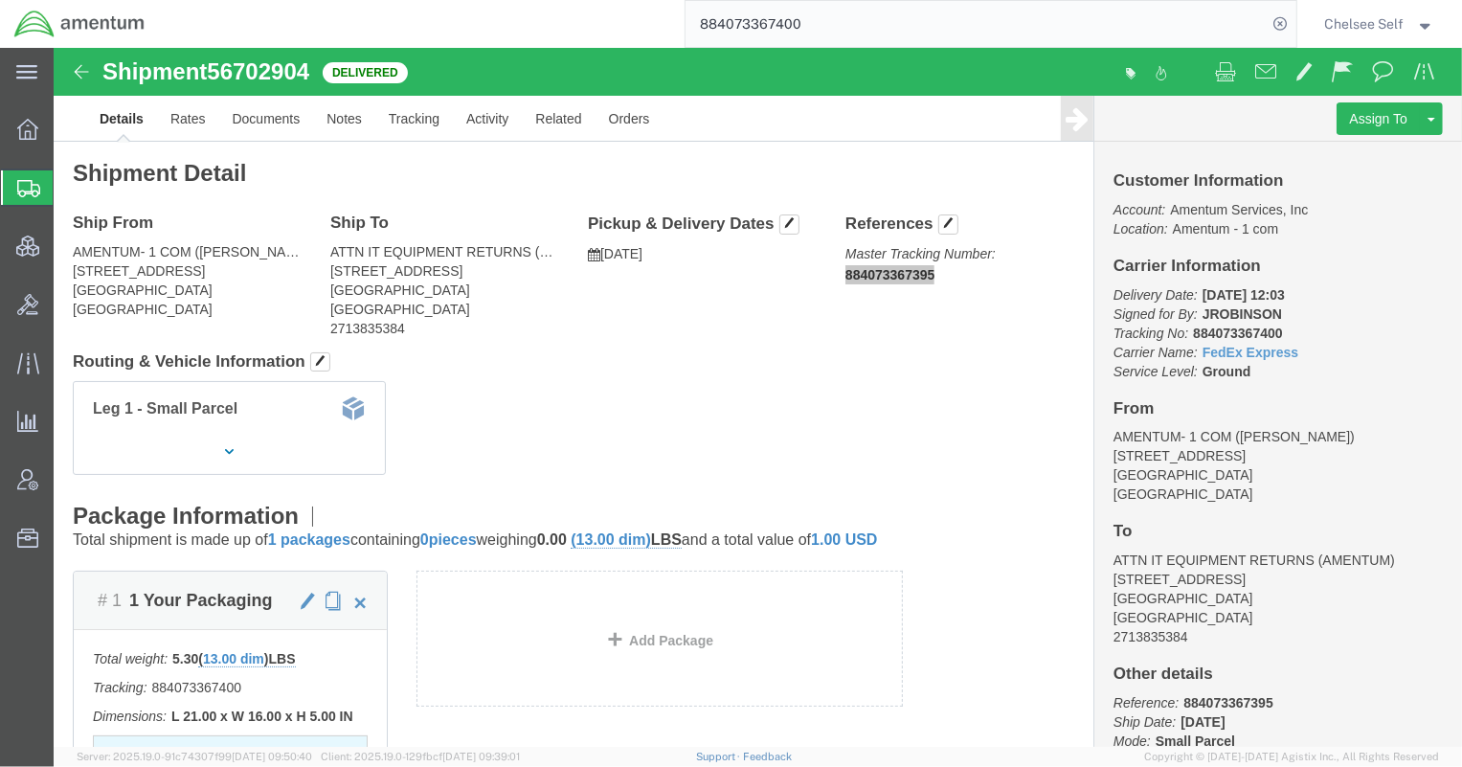
paste input "395"
type input "884073367395"
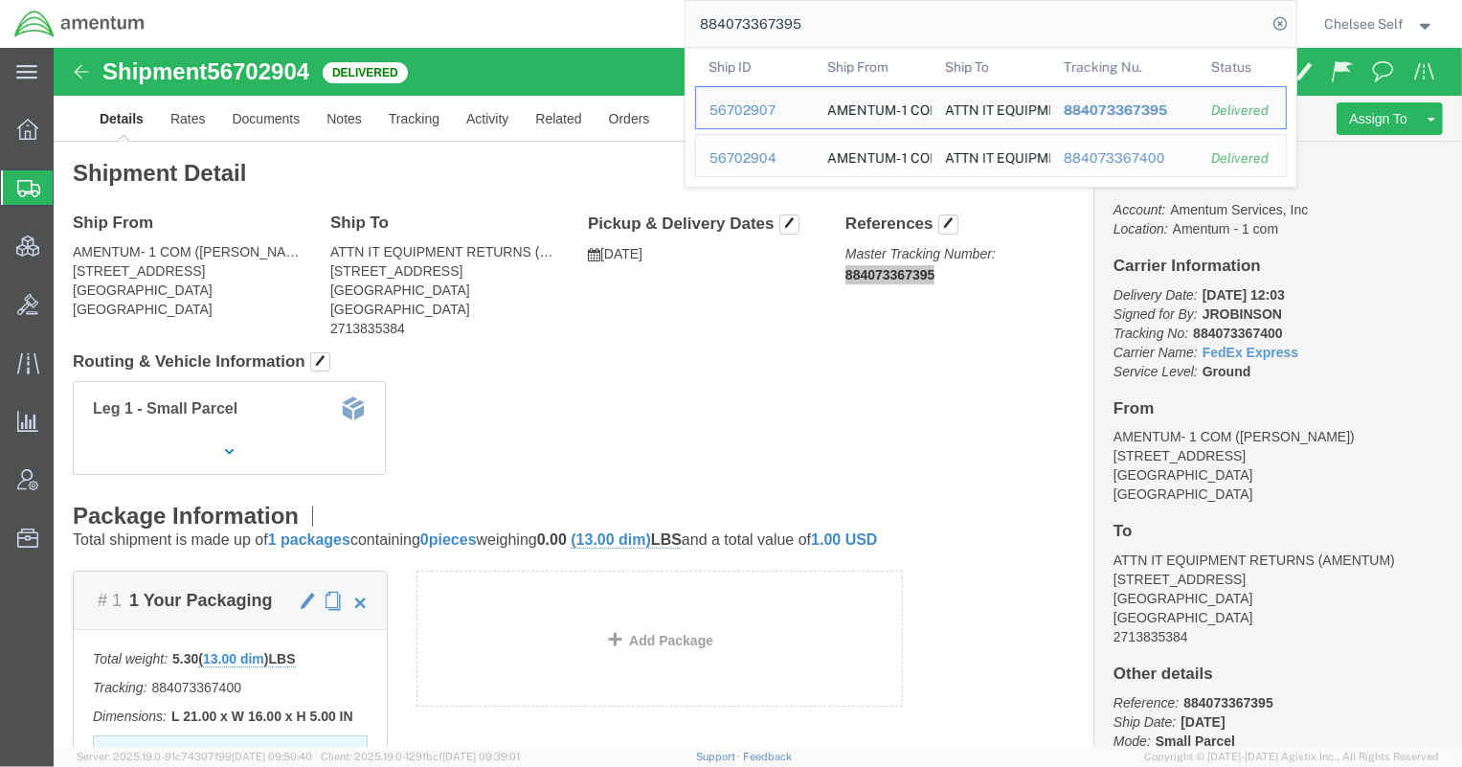
click at [1122, 157] on div "884073367400" at bounding box center [1124, 158] width 122 height 20
